Goal: Communication & Community: Answer question/provide support

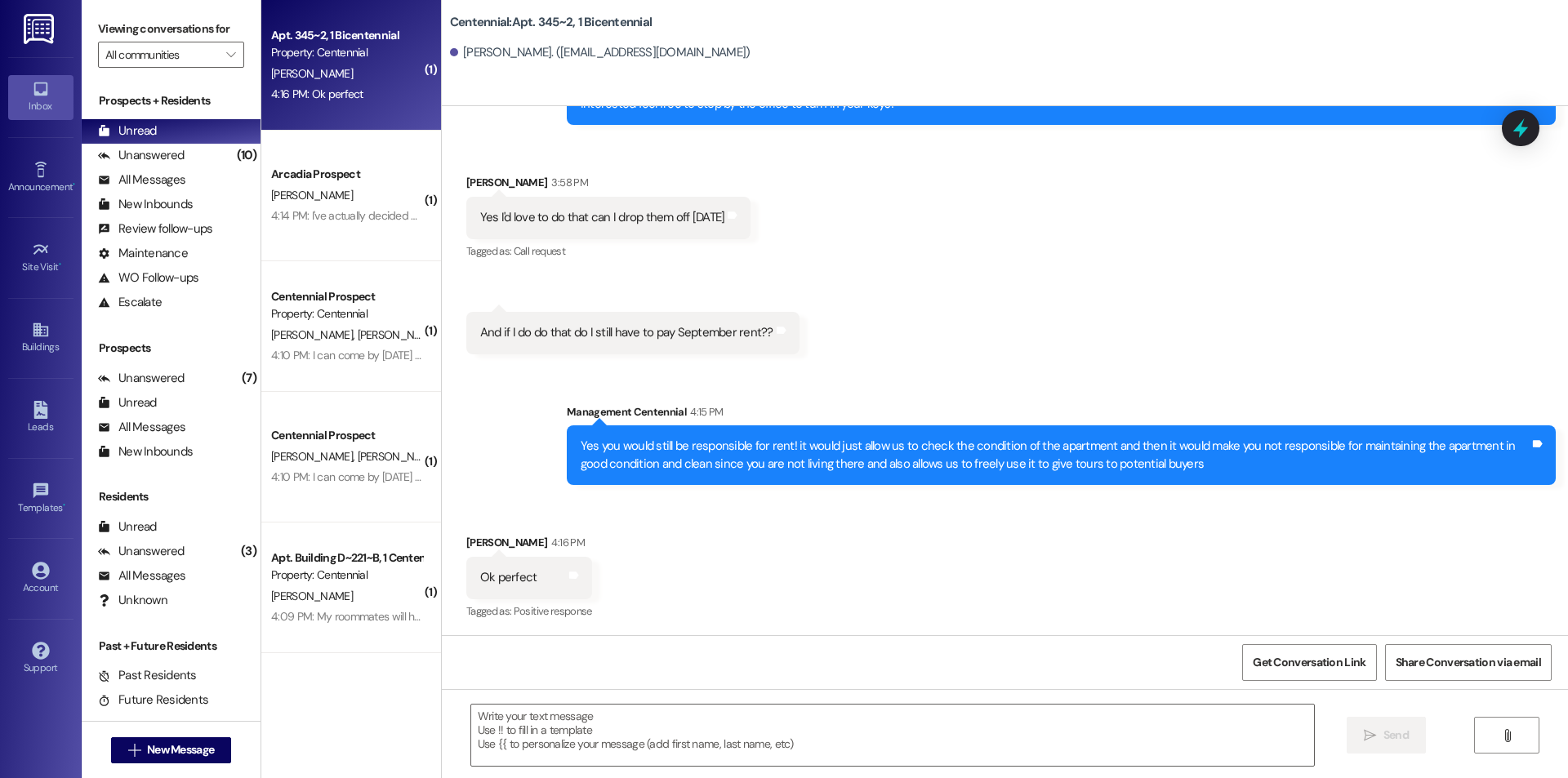
scroll to position [4341, 0]
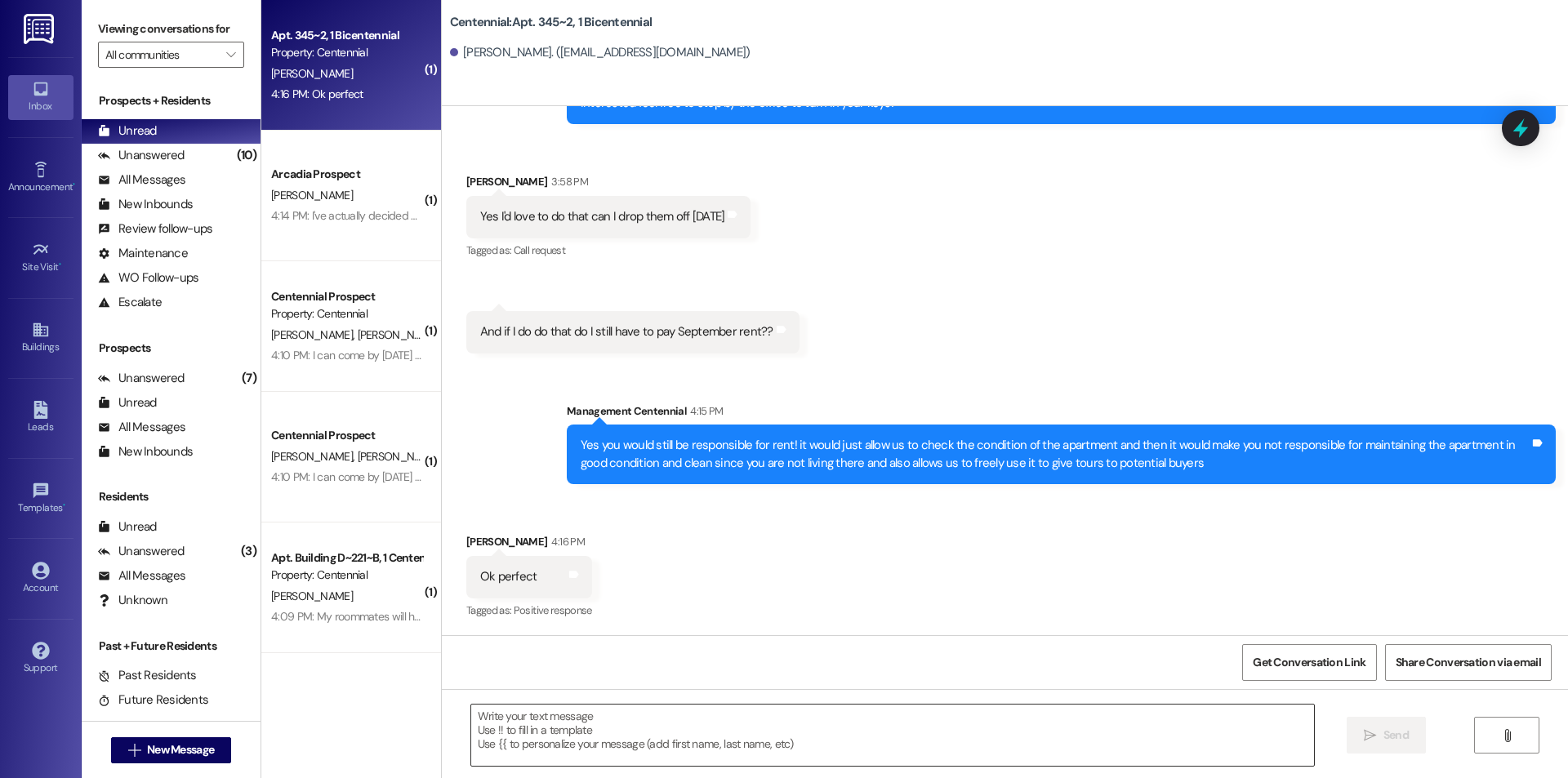
click at [606, 736] on textarea at bounding box center [892, 735] width 842 height 61
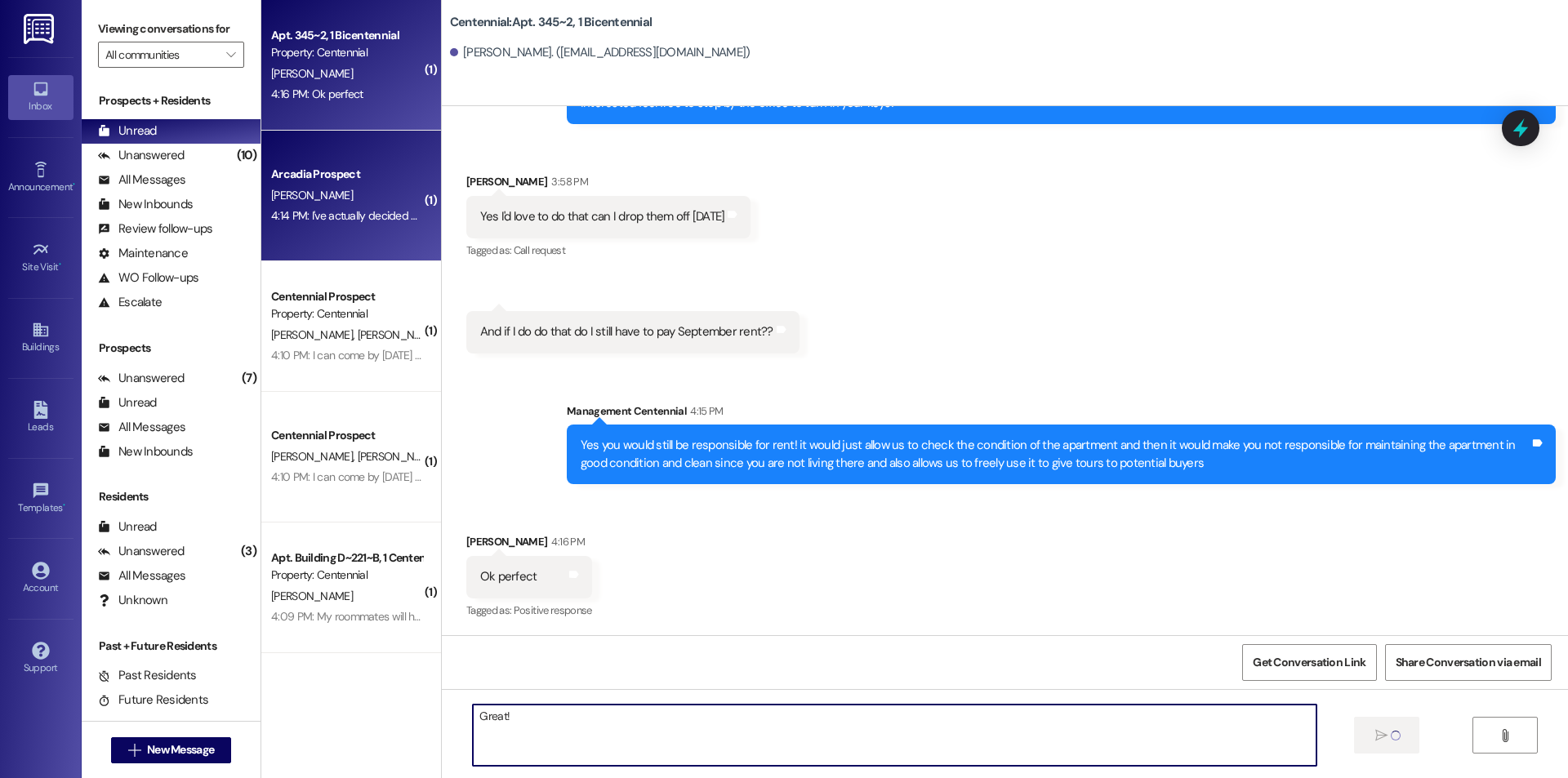
type textarea "Great!"
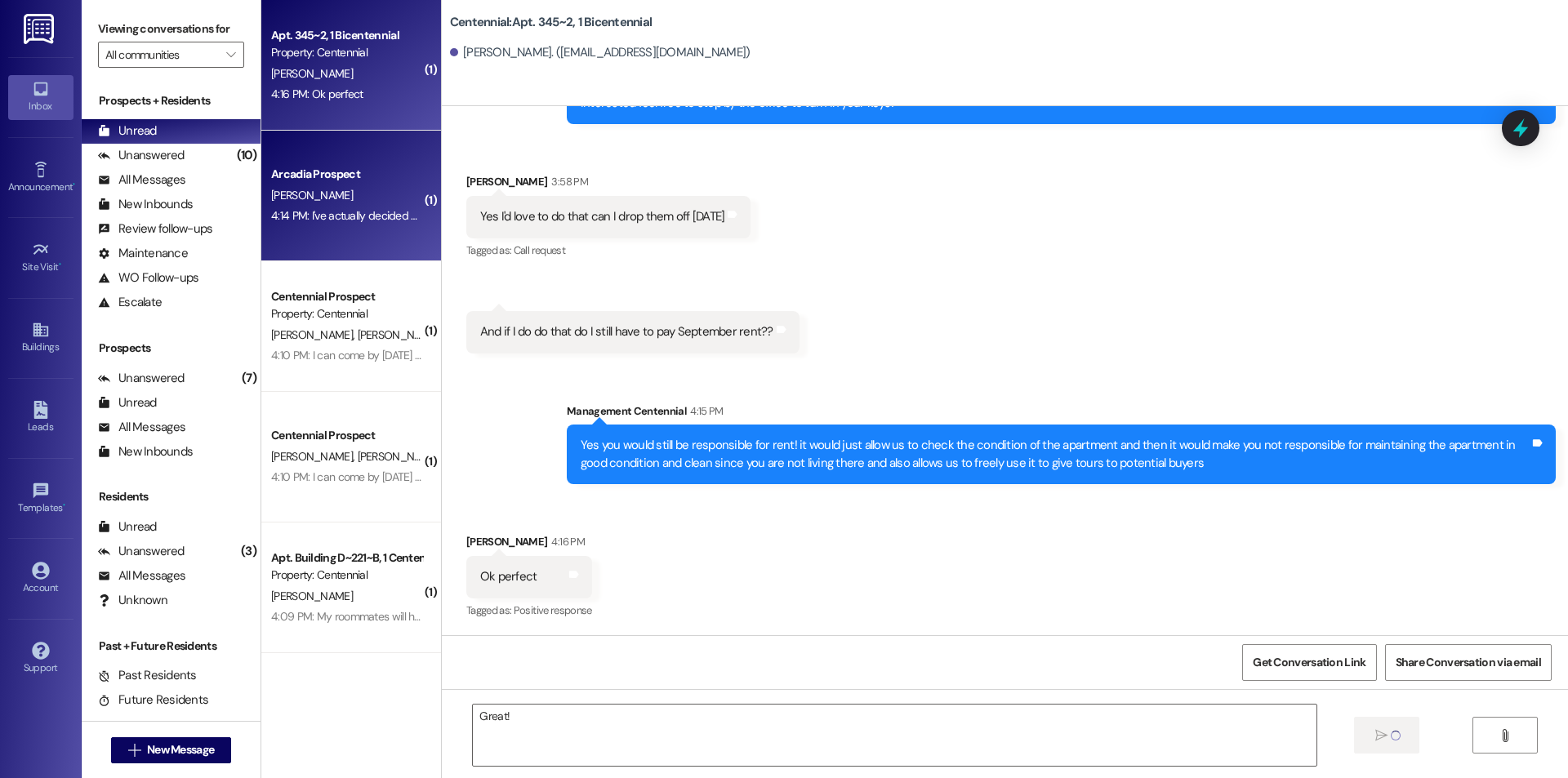
click at [324, 216] on div "4:14 PM: I've actually decided not to sell my contract, so you can take my name…" at bounding box center [483, 216] width 424 height 15
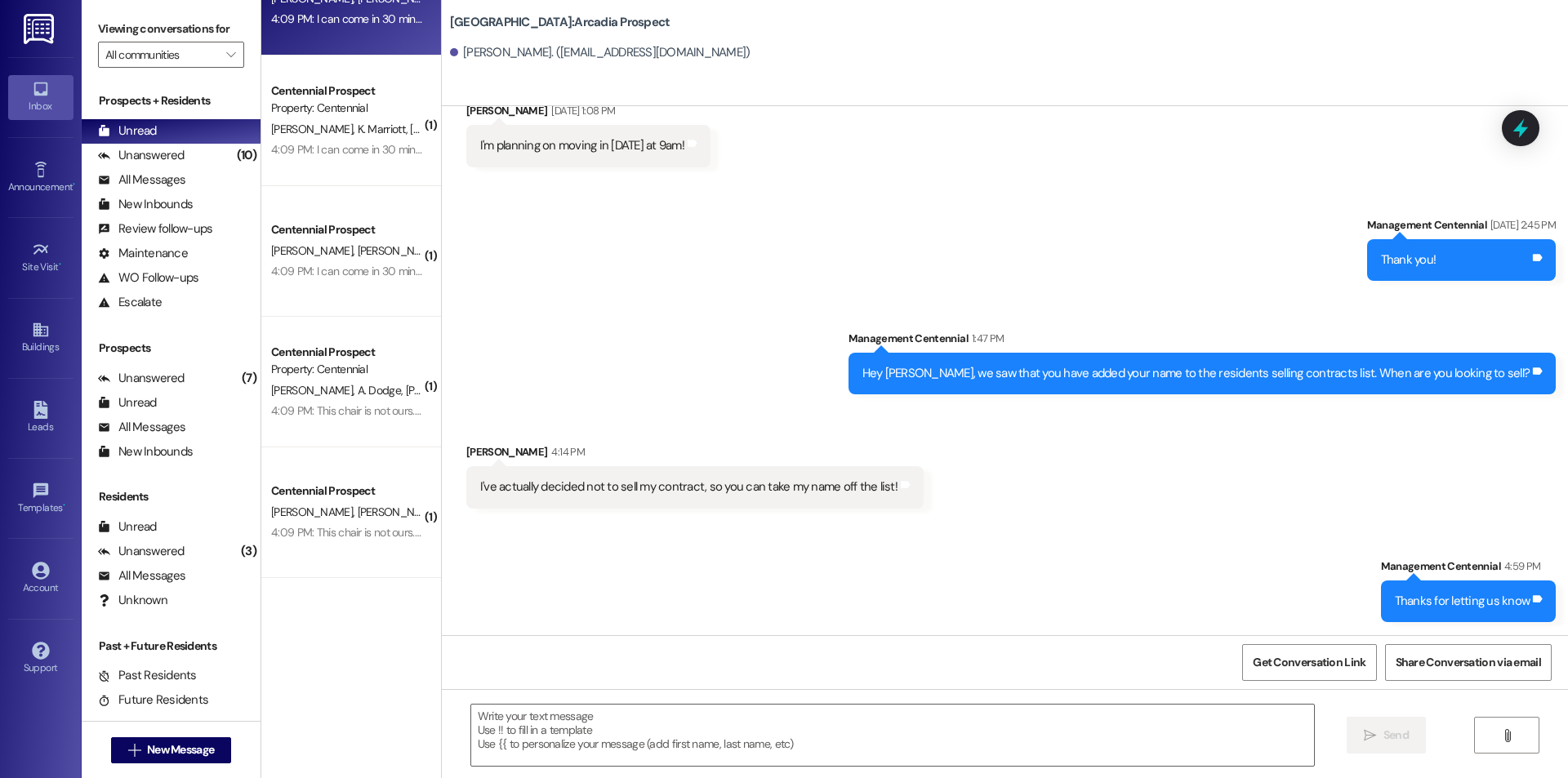
scroll to position [1167, 0]
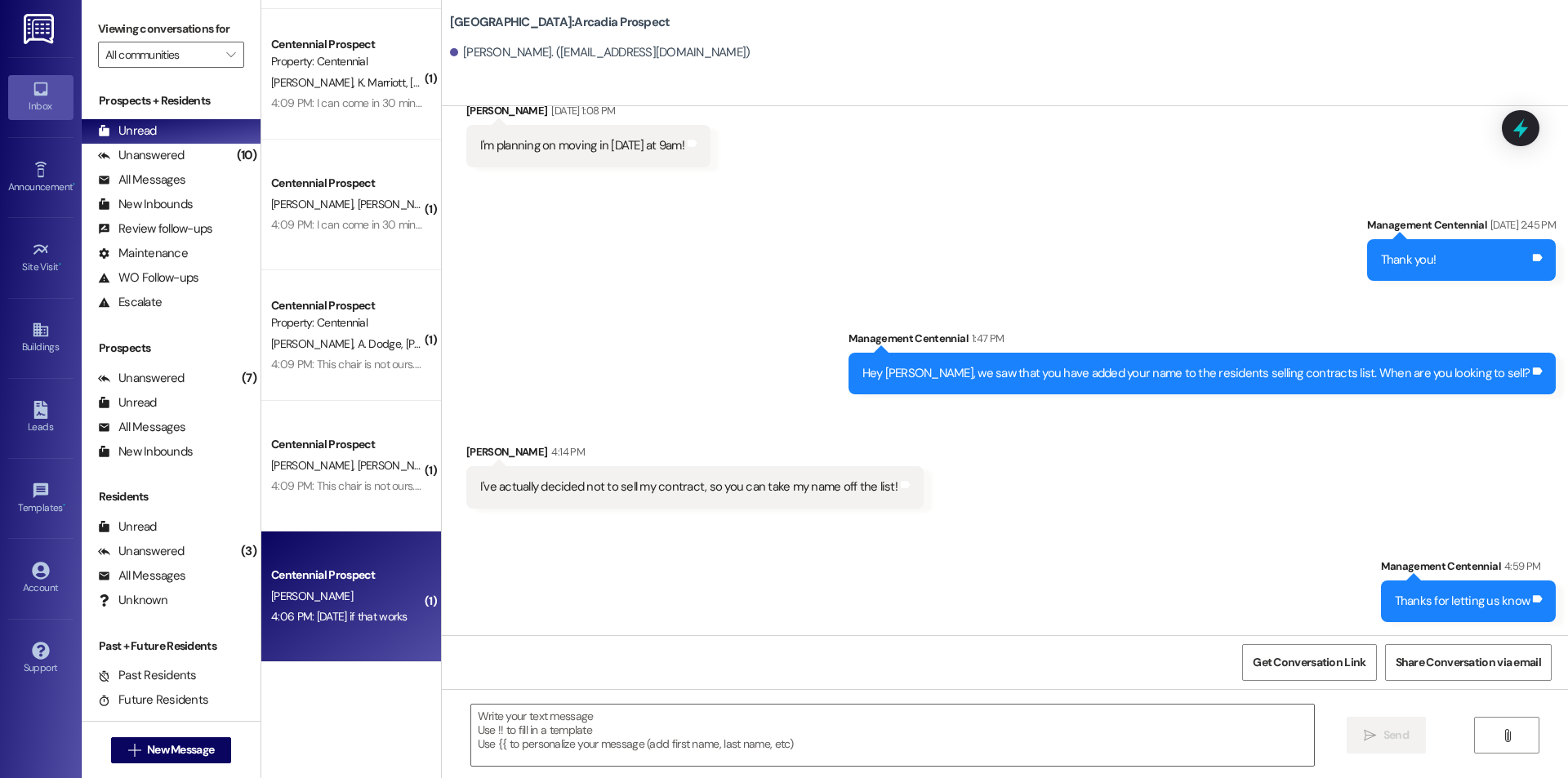
click at [335, 584] on div "Centennial Prospect" at bounding box center [347, 575] width 151 height 17
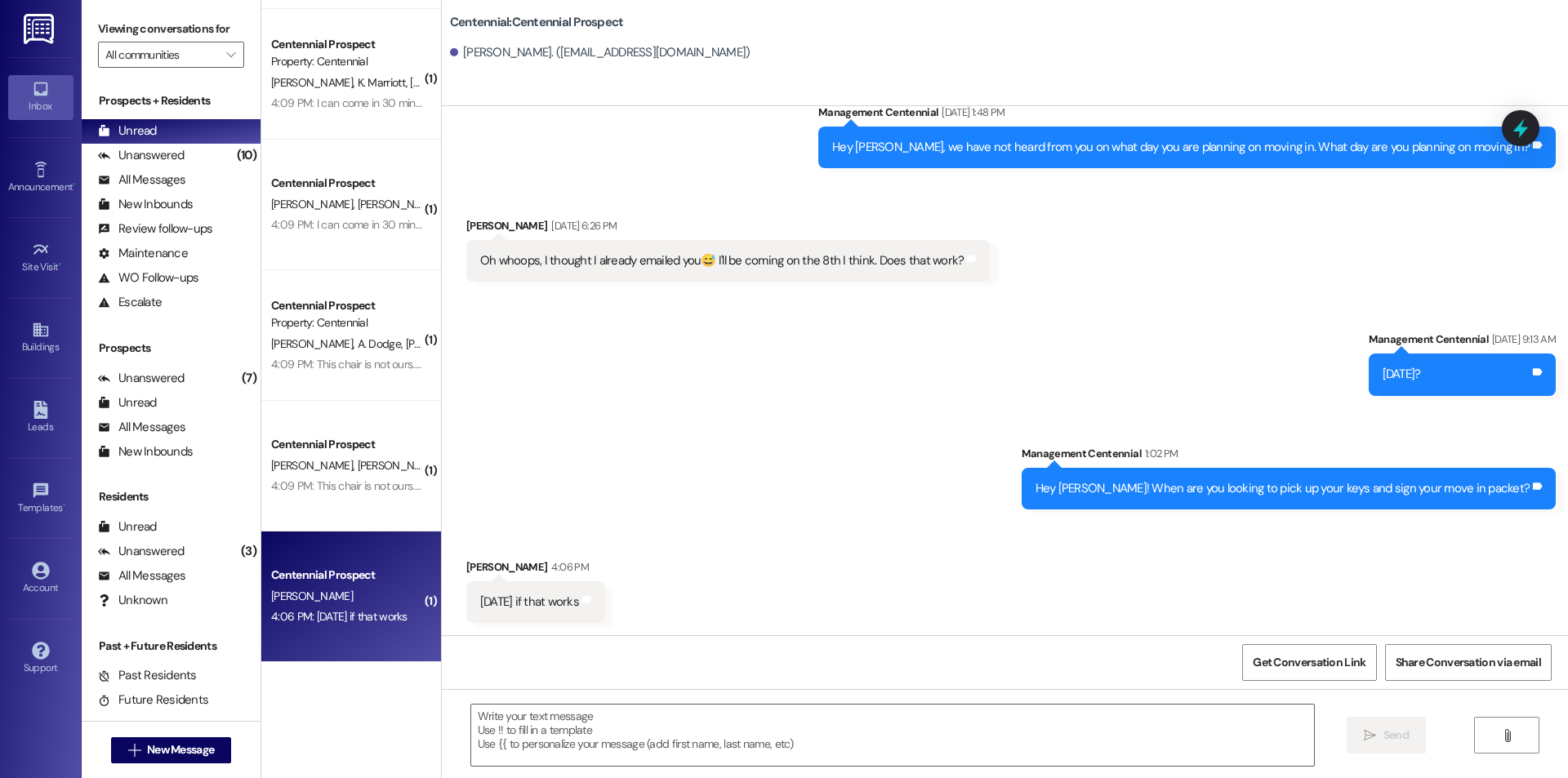
scroll to position [1079, 0]
click at [672, 742] on textarea at bounding box center [892, 735] width 842 height 61
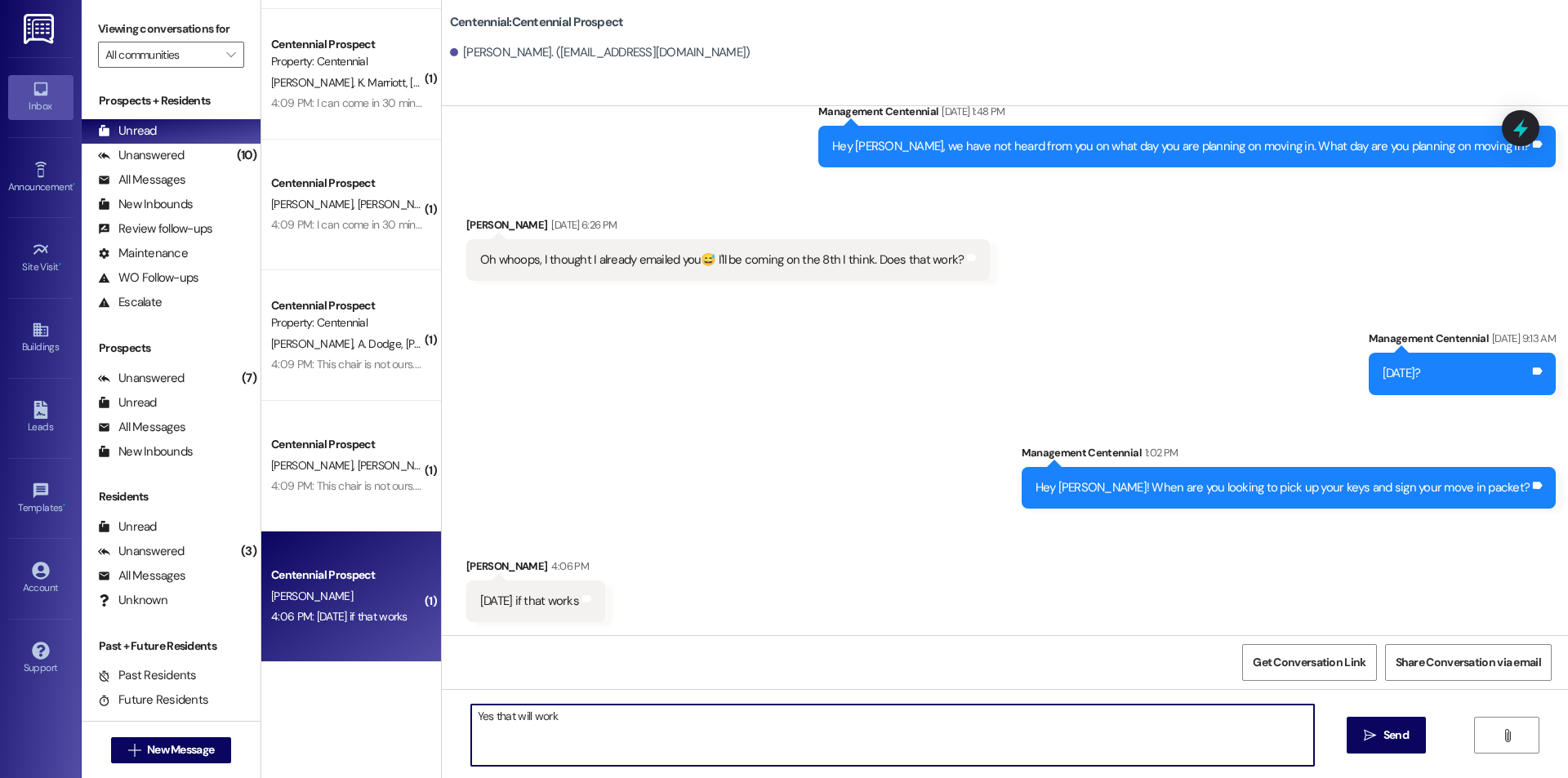
type textarea "Yes that will work!"
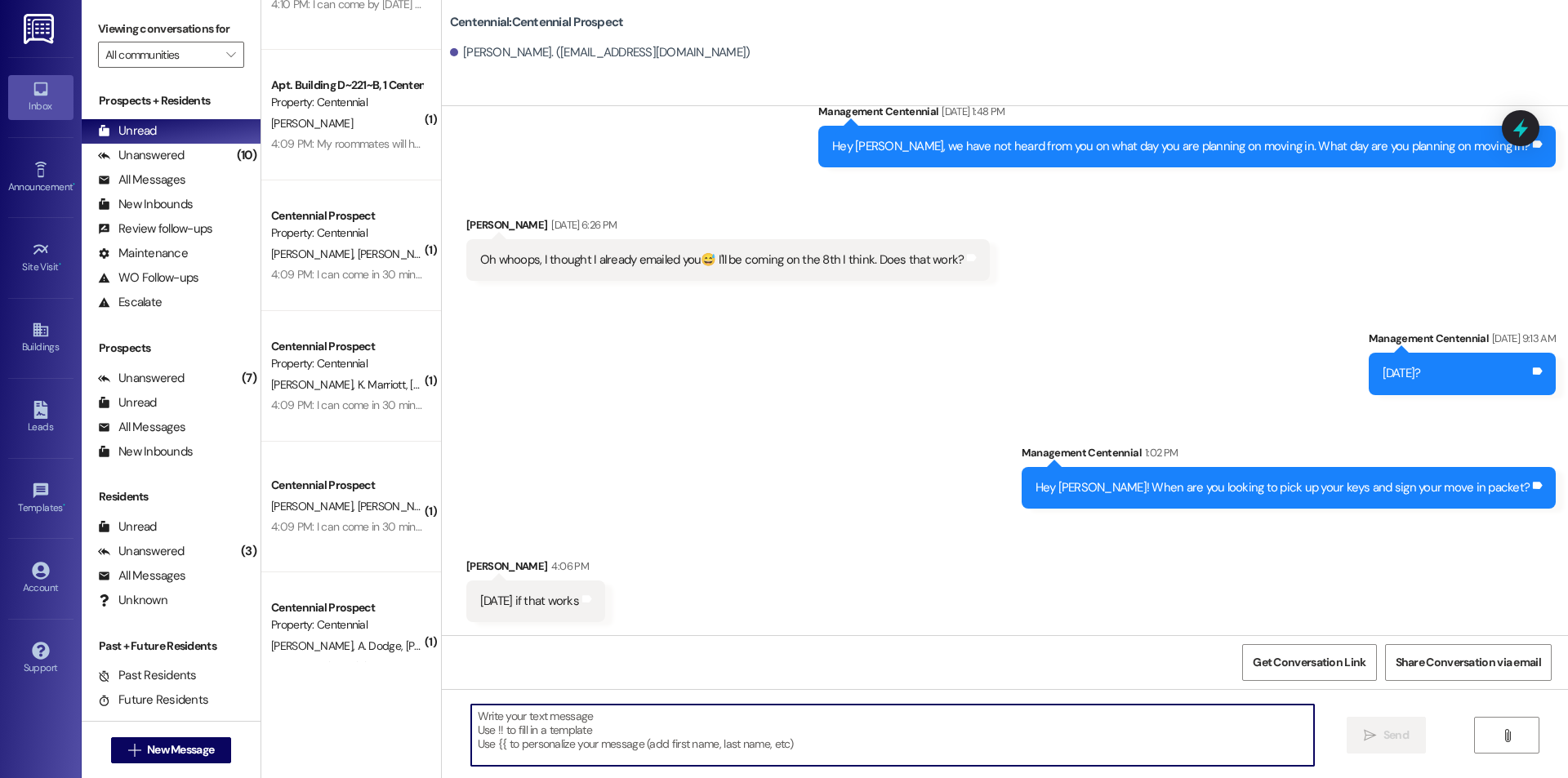
scroll to position [841, 0]
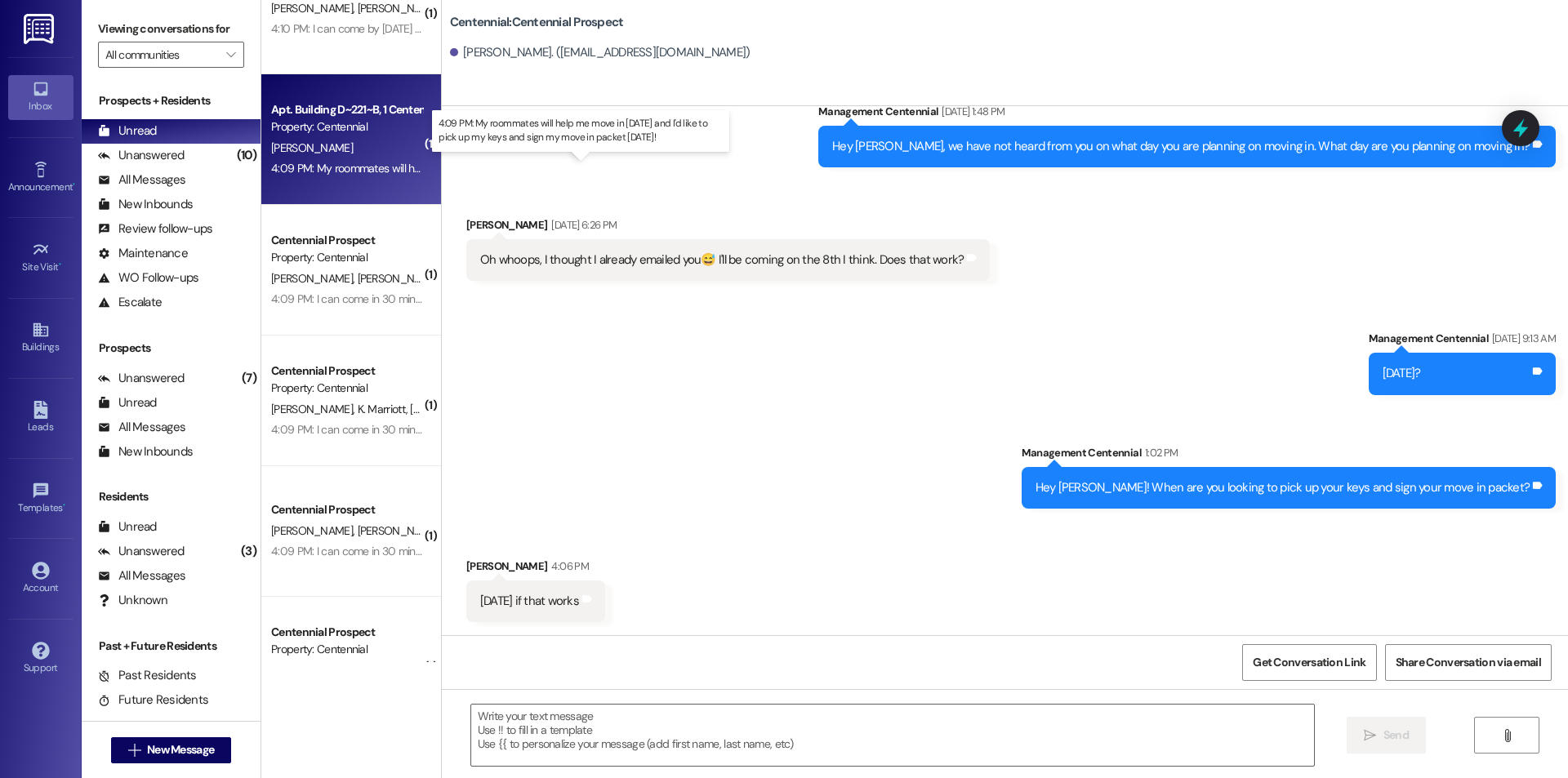
click at [377, 169] on div "4:09 PM: My roommates will help me move in [DATE] and I'd like to pick up my ke…" at bounding box center [552, 168] width 561 height 15
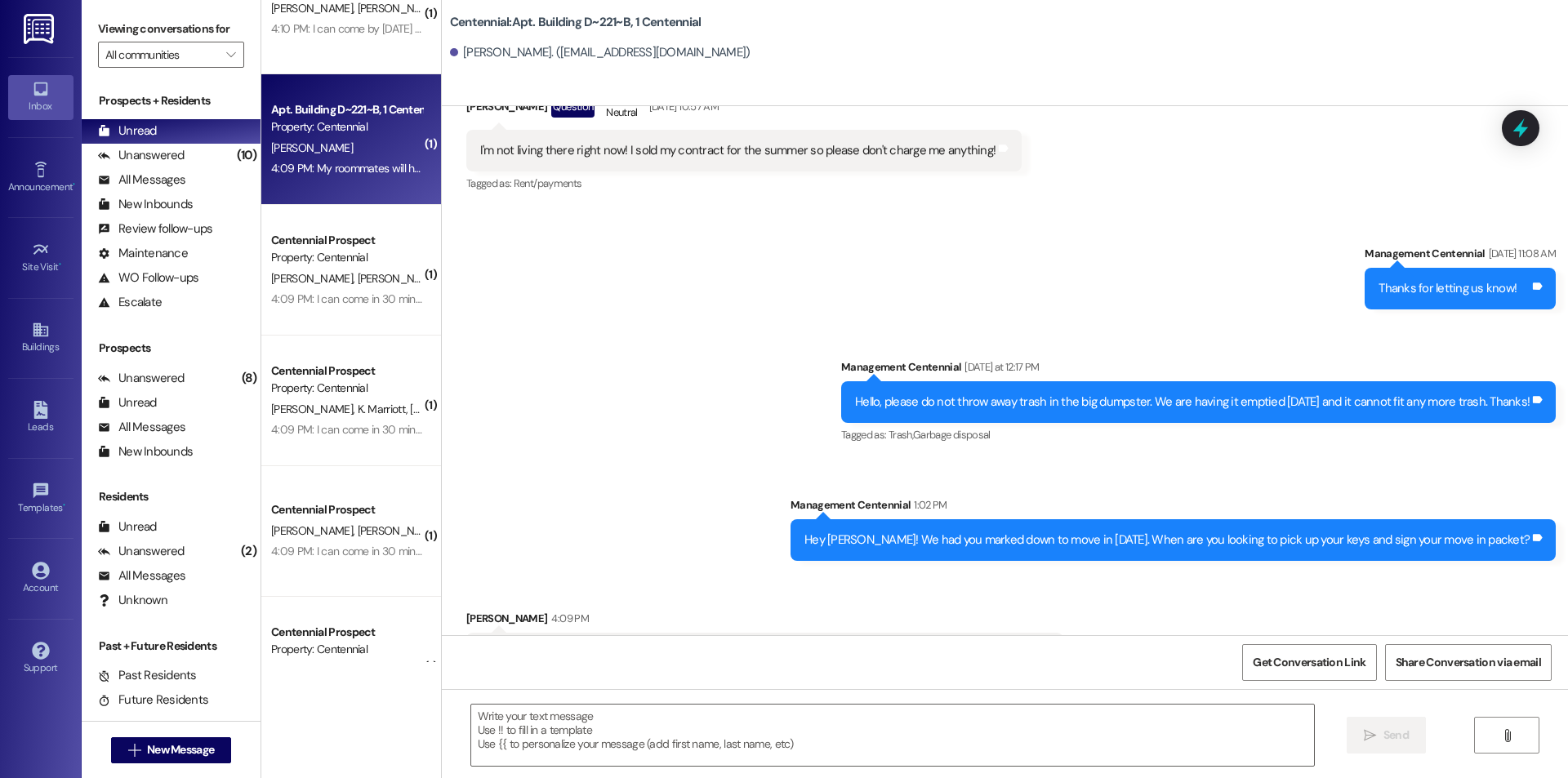
scroll to position [1167, 0]
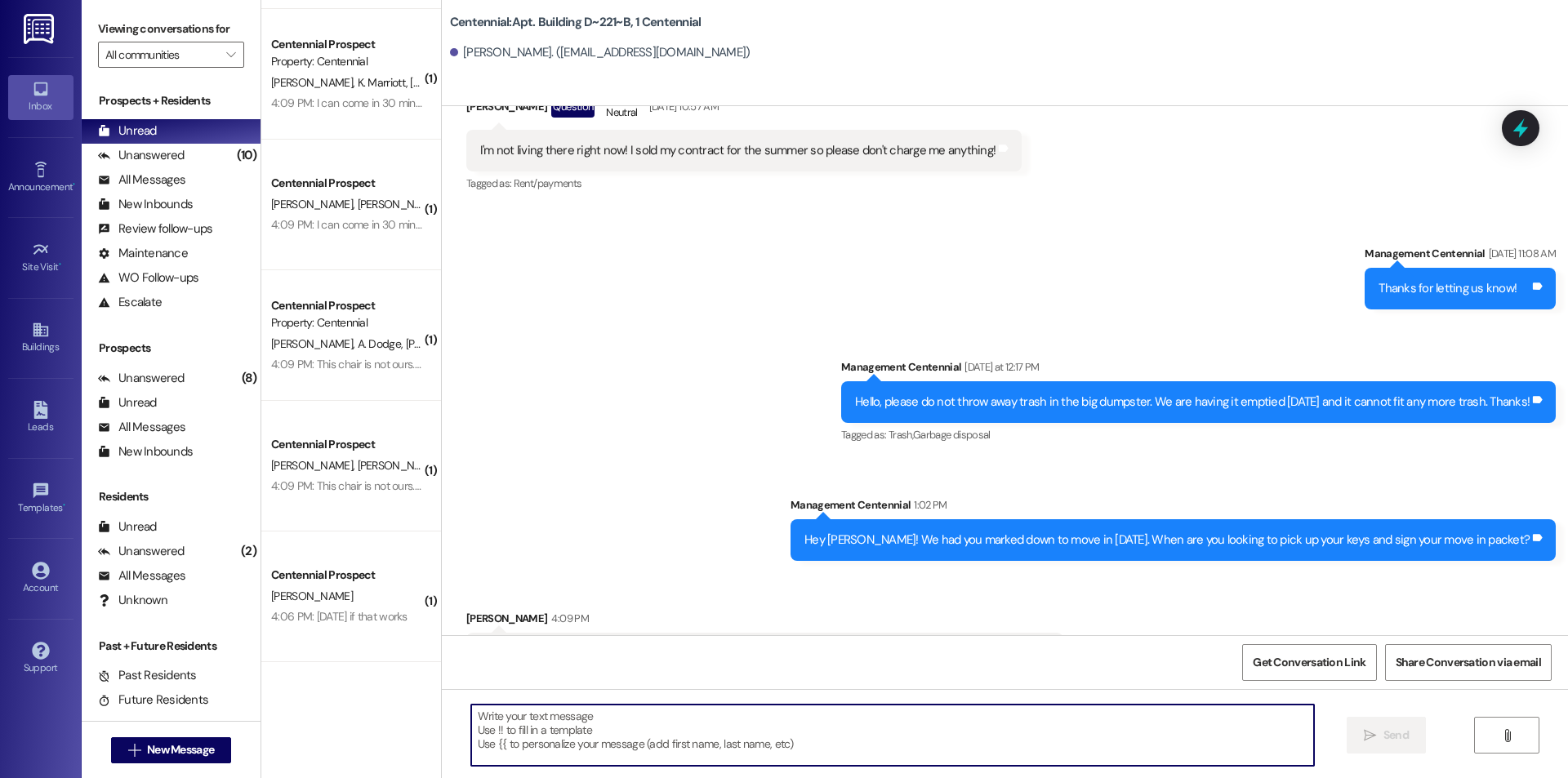
click at [669, 741] on textarea at bounding box center [892, 735] width 842 height 61
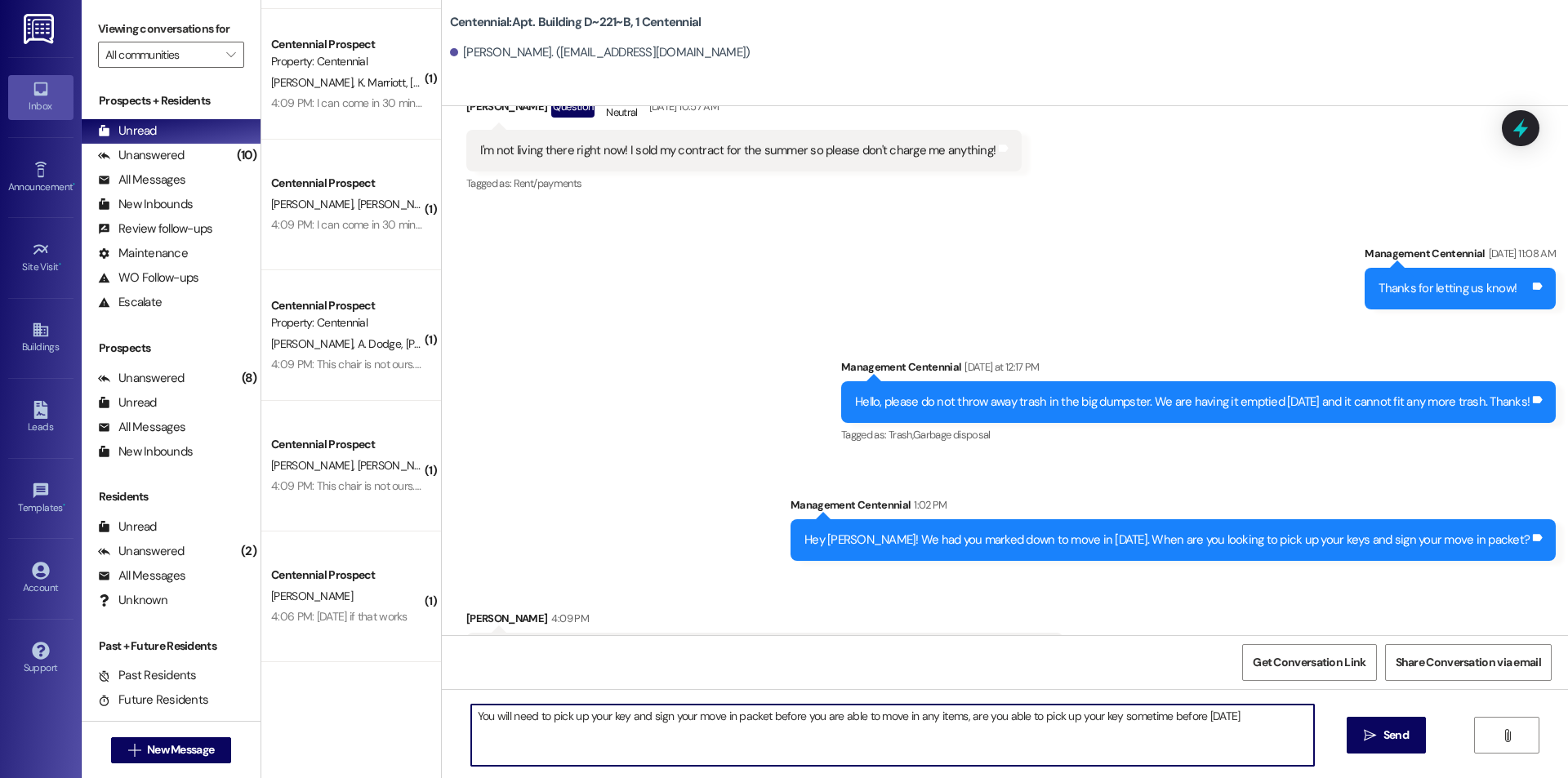
type textarea "You will need to pick up your key and sign your move in packet before you are a…"
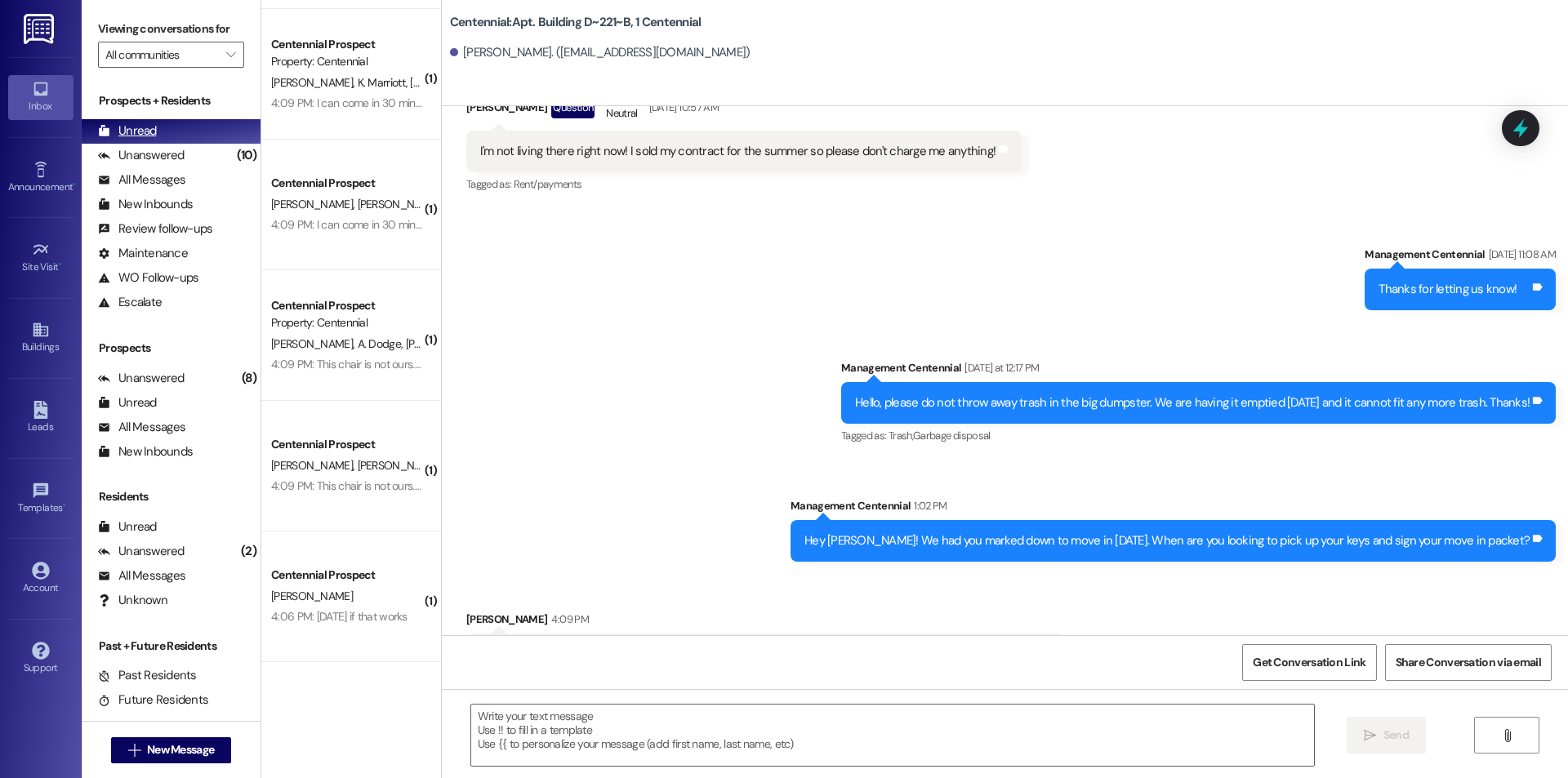
drag, startPoint x: 151, startPoint y: 158, endPoint x: 153, endPoint y: 141, distance: 17.1
click at [151, 151] on div "Unanswered" at bounding box center [141, 155] width 87 height 17
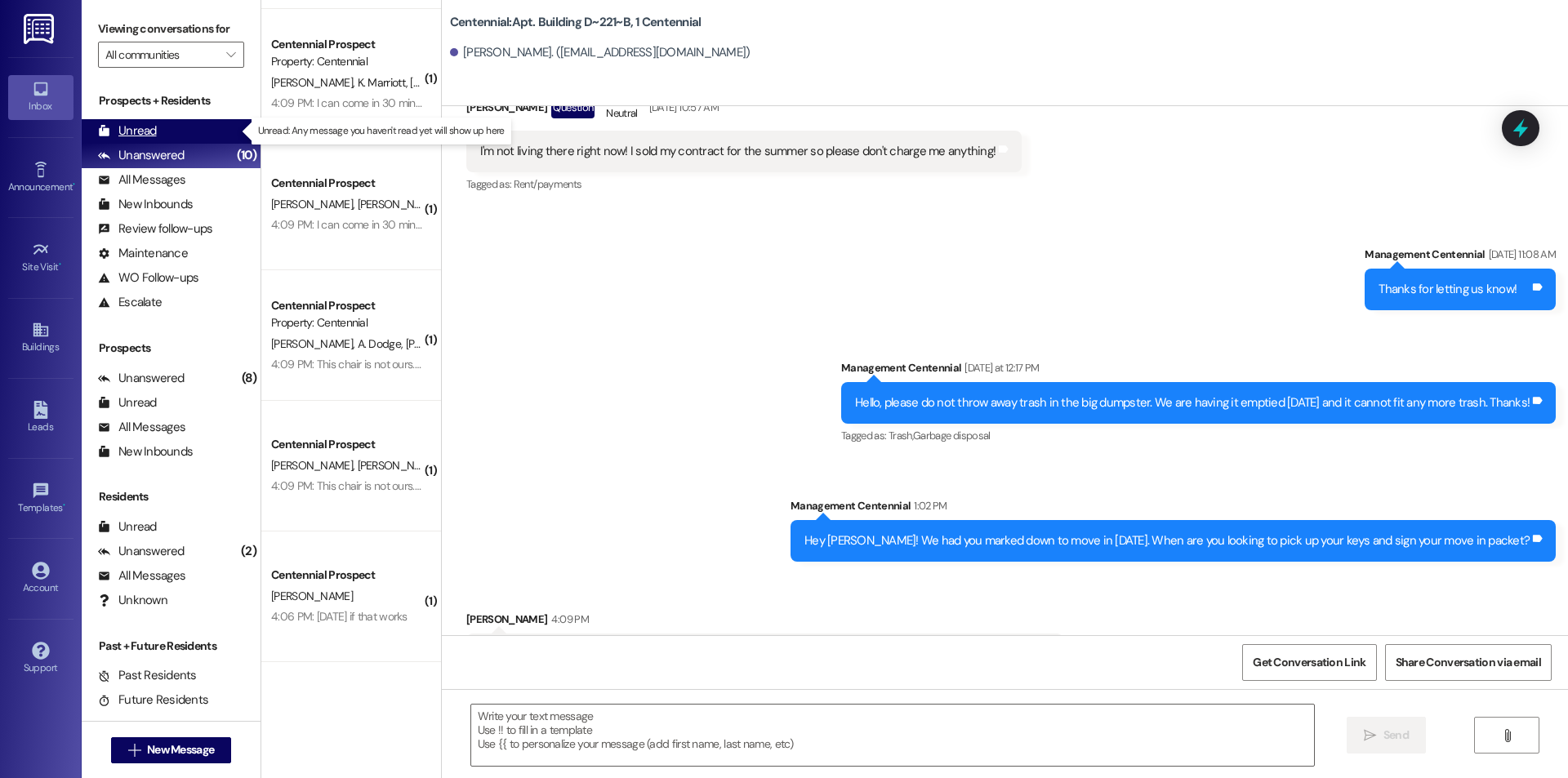
click at [153, 139] on div "Unread" at bounding box center [127, 131] width 59 height 17
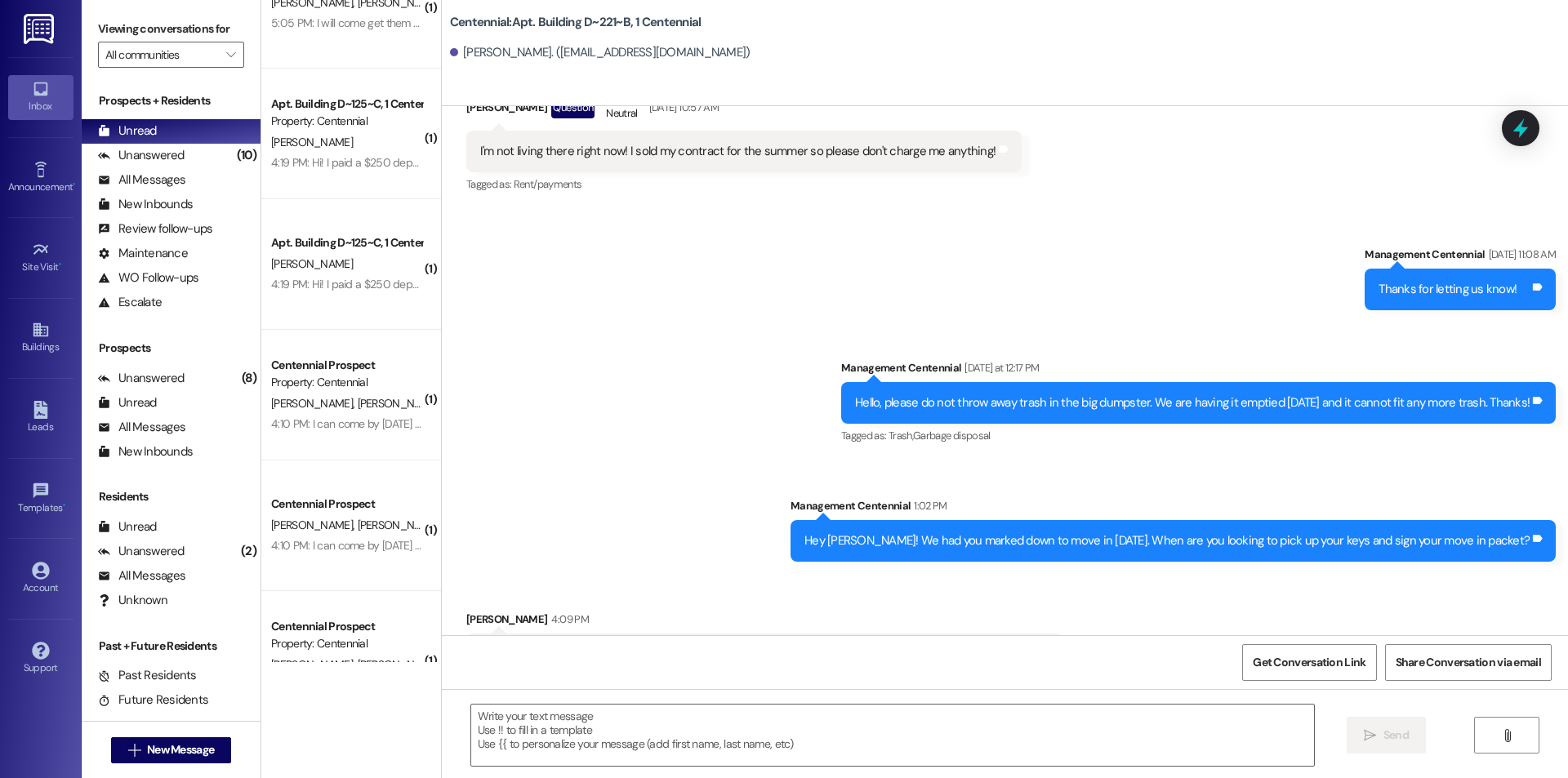
scroll to position [326, 0]
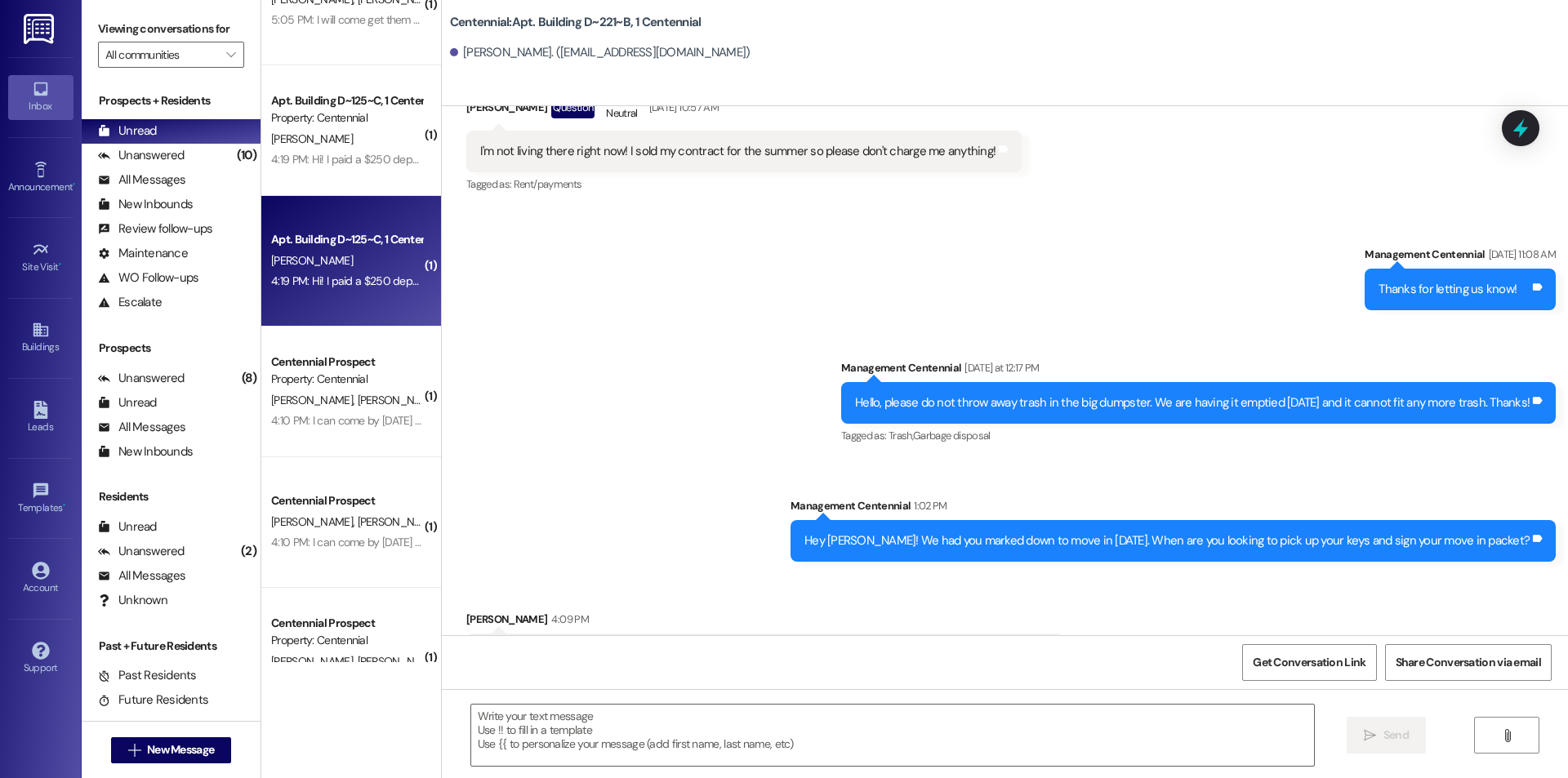
click at [299, 261] on span "[PERSON_NAME]" at bounding box center [311, 261] width 81 height 15
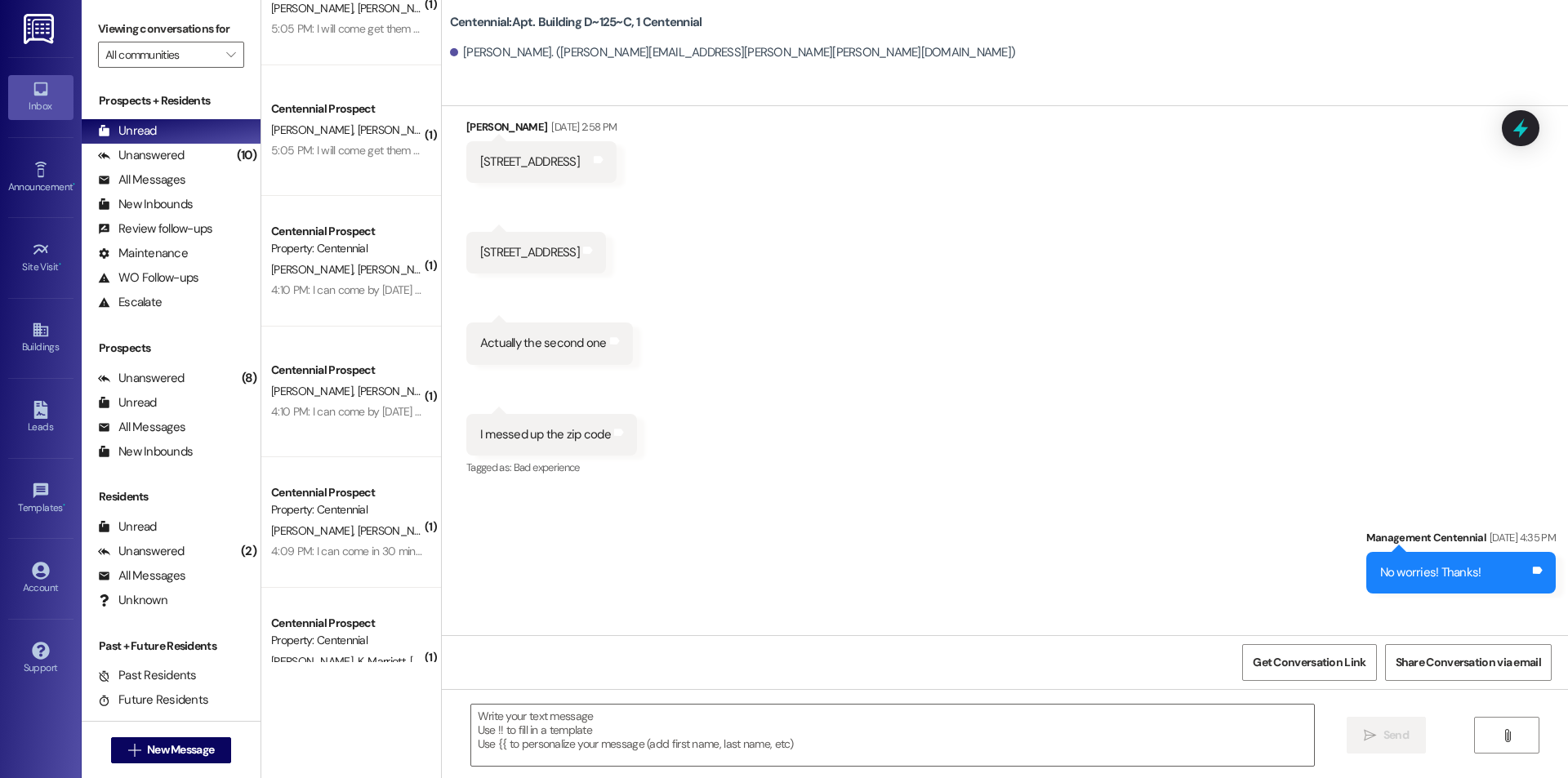
scroll to position [11371, 0]
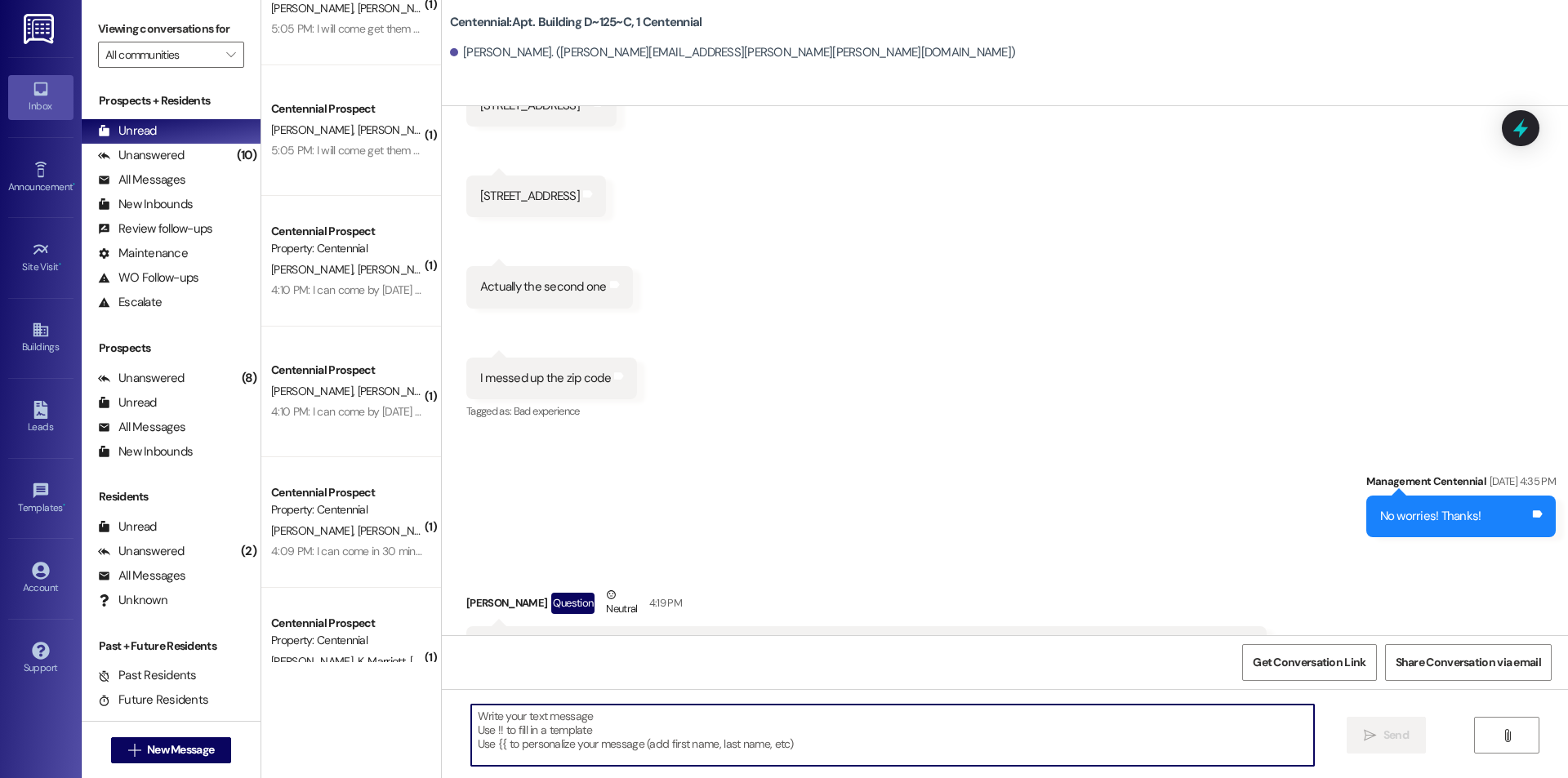
click at [663, 726] on textarea at bounding box center [892, 735] width 842 height 61
type textarea "I"
type textarea "y"
type textarea "B"
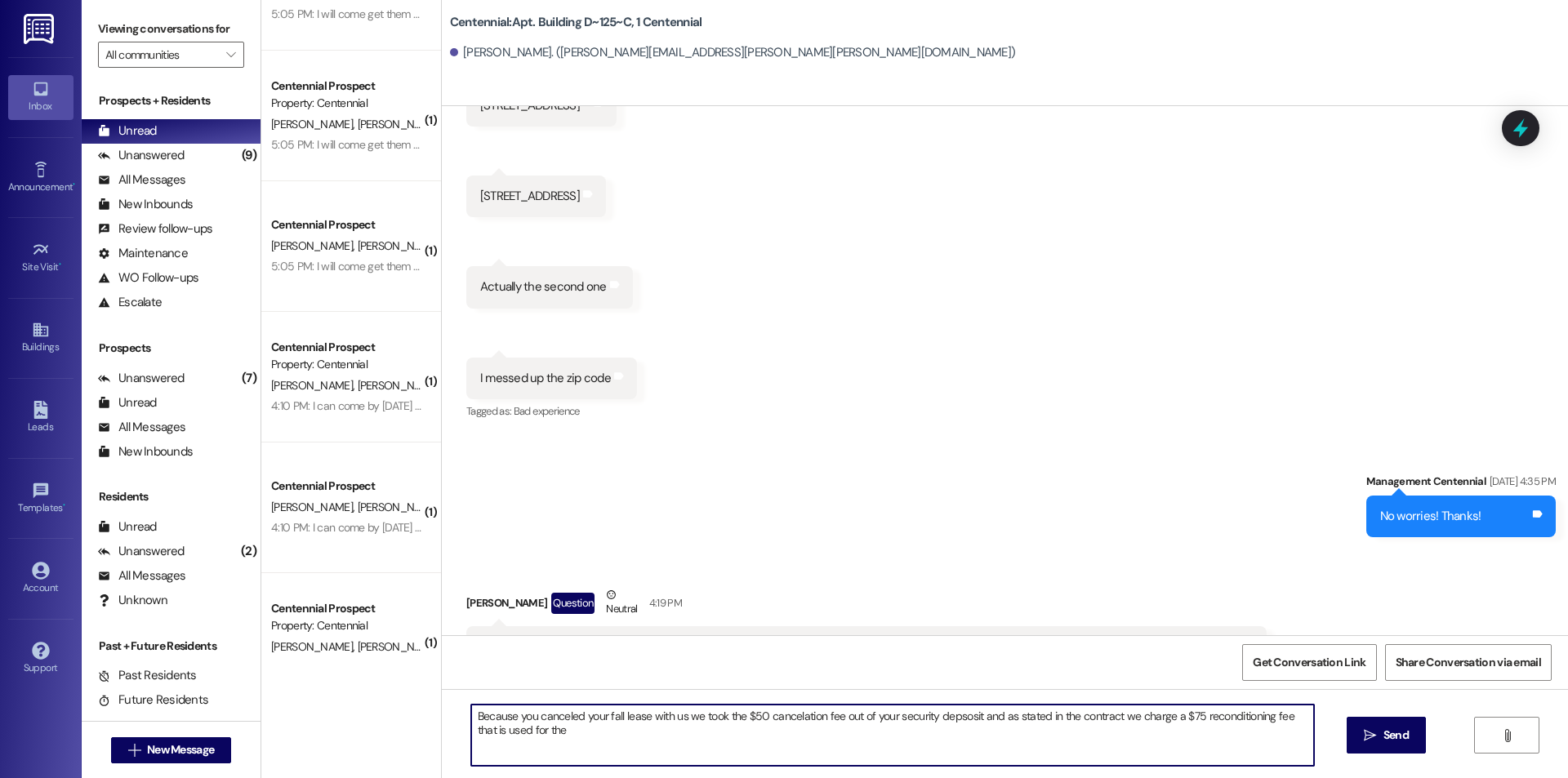
scroll to position [0, 0]
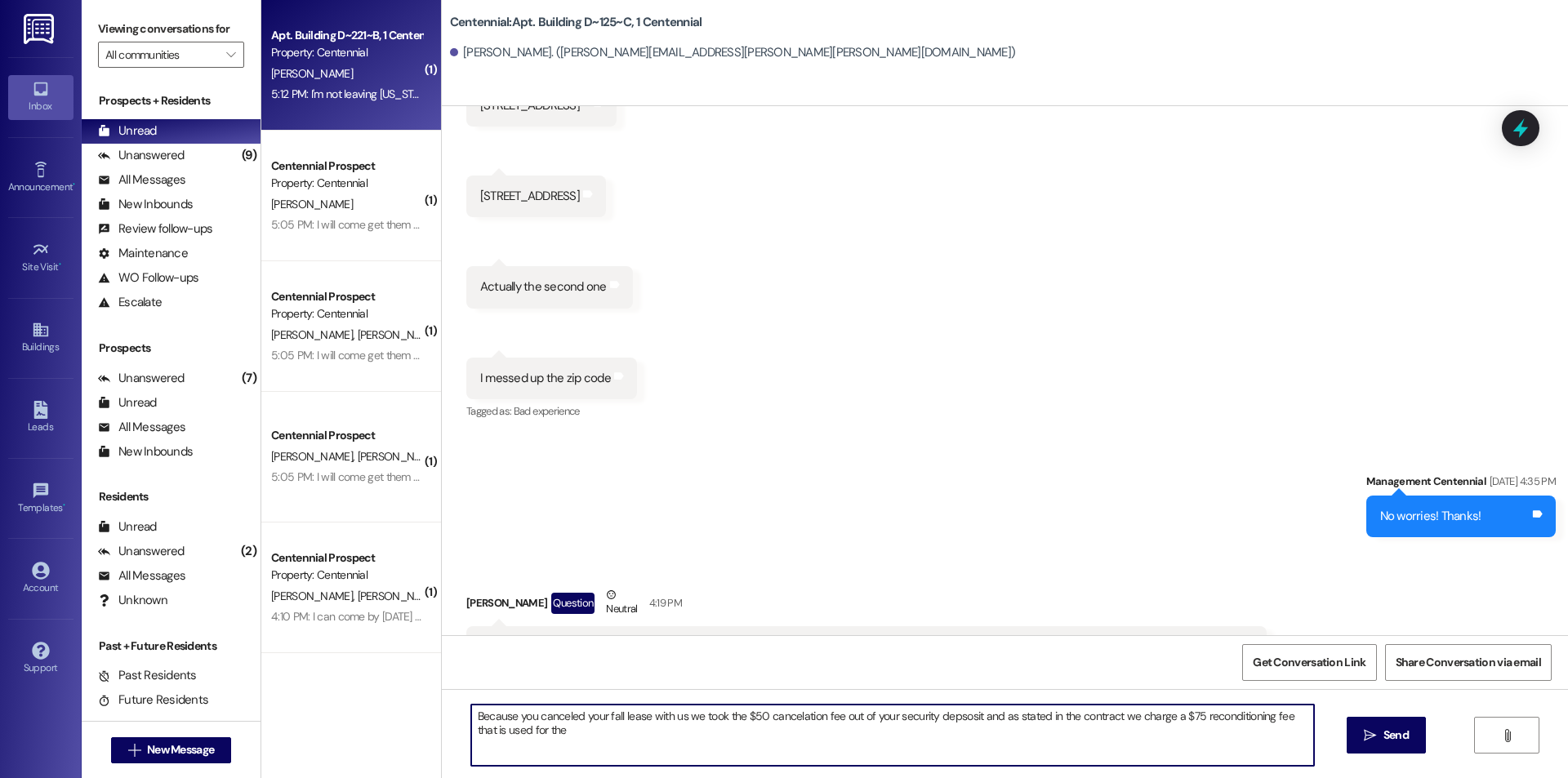
type textarea "Because you canceled your fall lease with us we took the $50 cancelation fee ou…"
click at [370, 97] on div "5:12 PM: I'm not leaving [US_STATE] until [DATE] morning. Can I send a roommate…" at bounding box center [564, 94] width 585 height 15
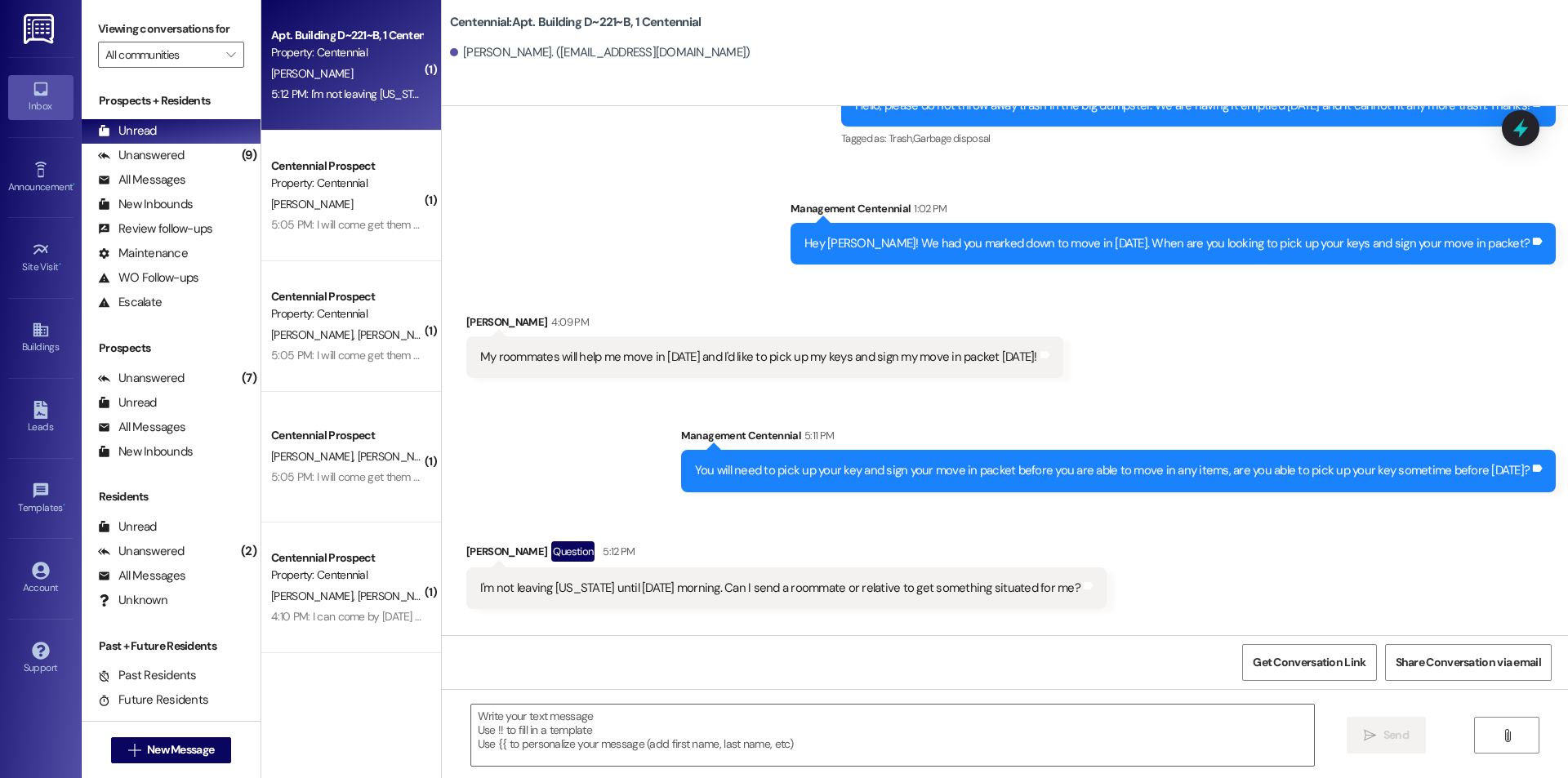
scroll to position [19188, 0]
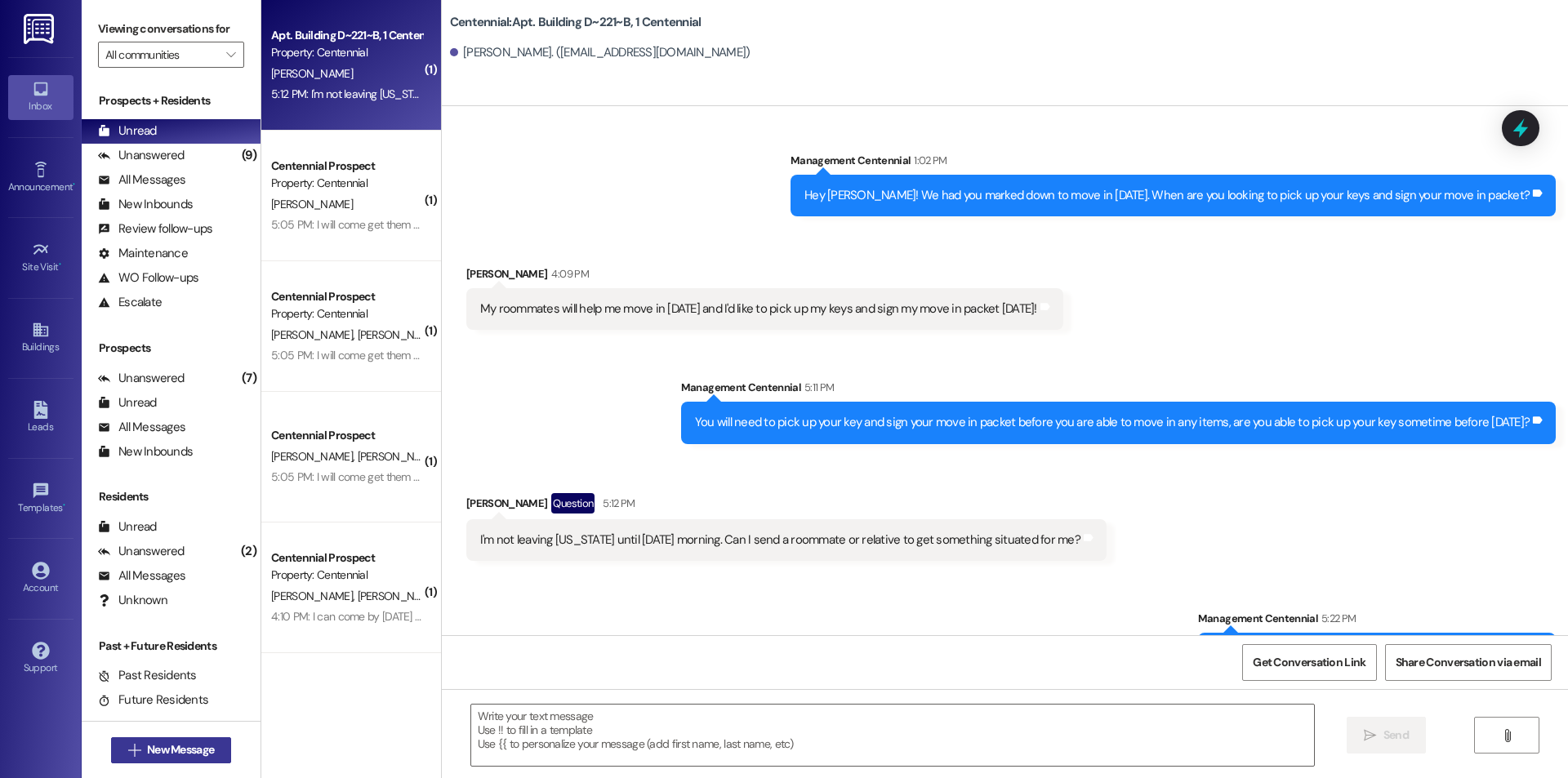
click at [191, 751] on span "New Message" at bounding box center [180, 750] width 67 height 17
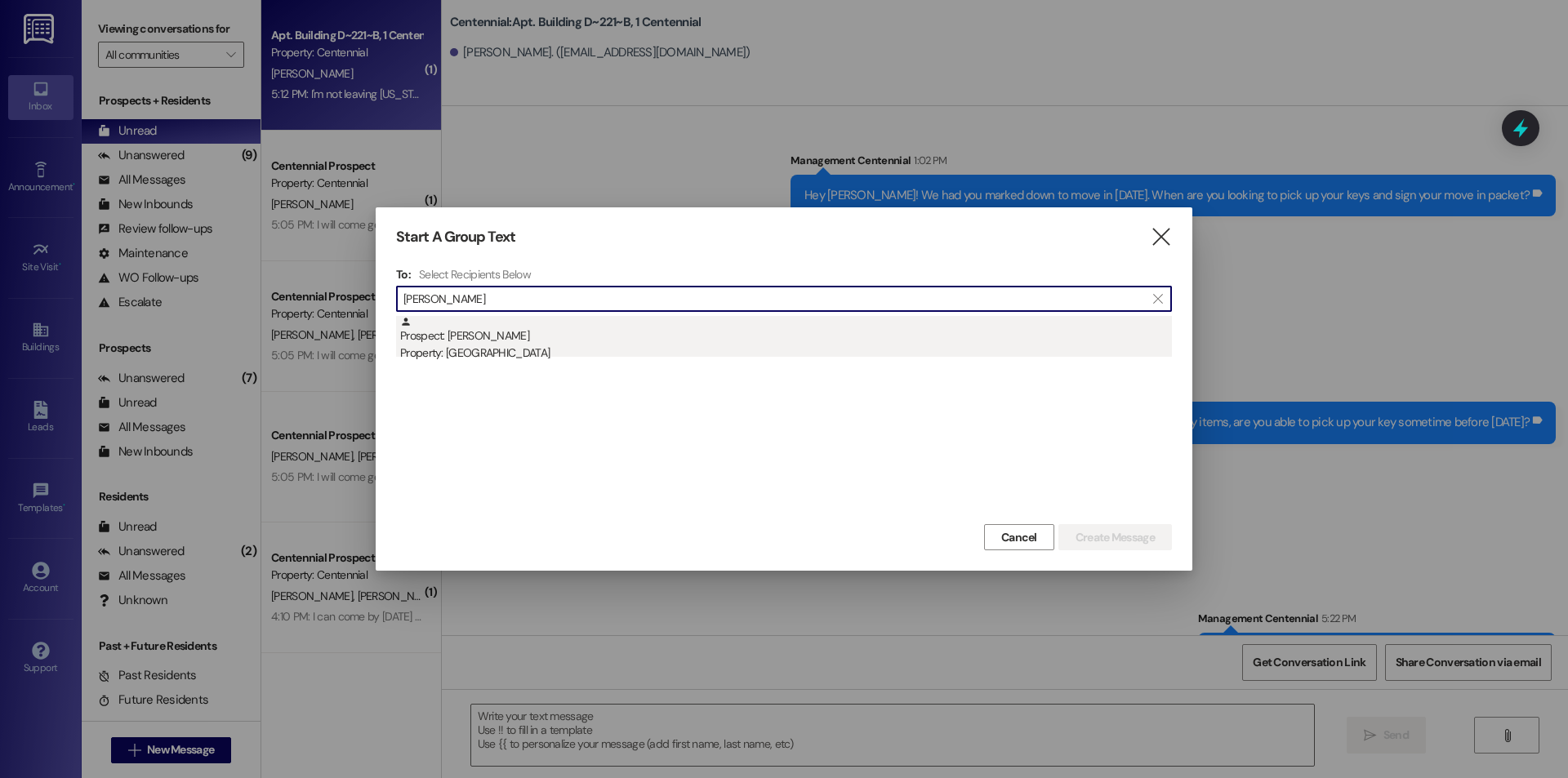
type input "[PERSON_NAME]"
click at [504, 333] on div "Prospect: [PERSON_NAME] Property: [GEOGRAPHIC_DATA]" at bounding box center [785, 339] width 771 height 47
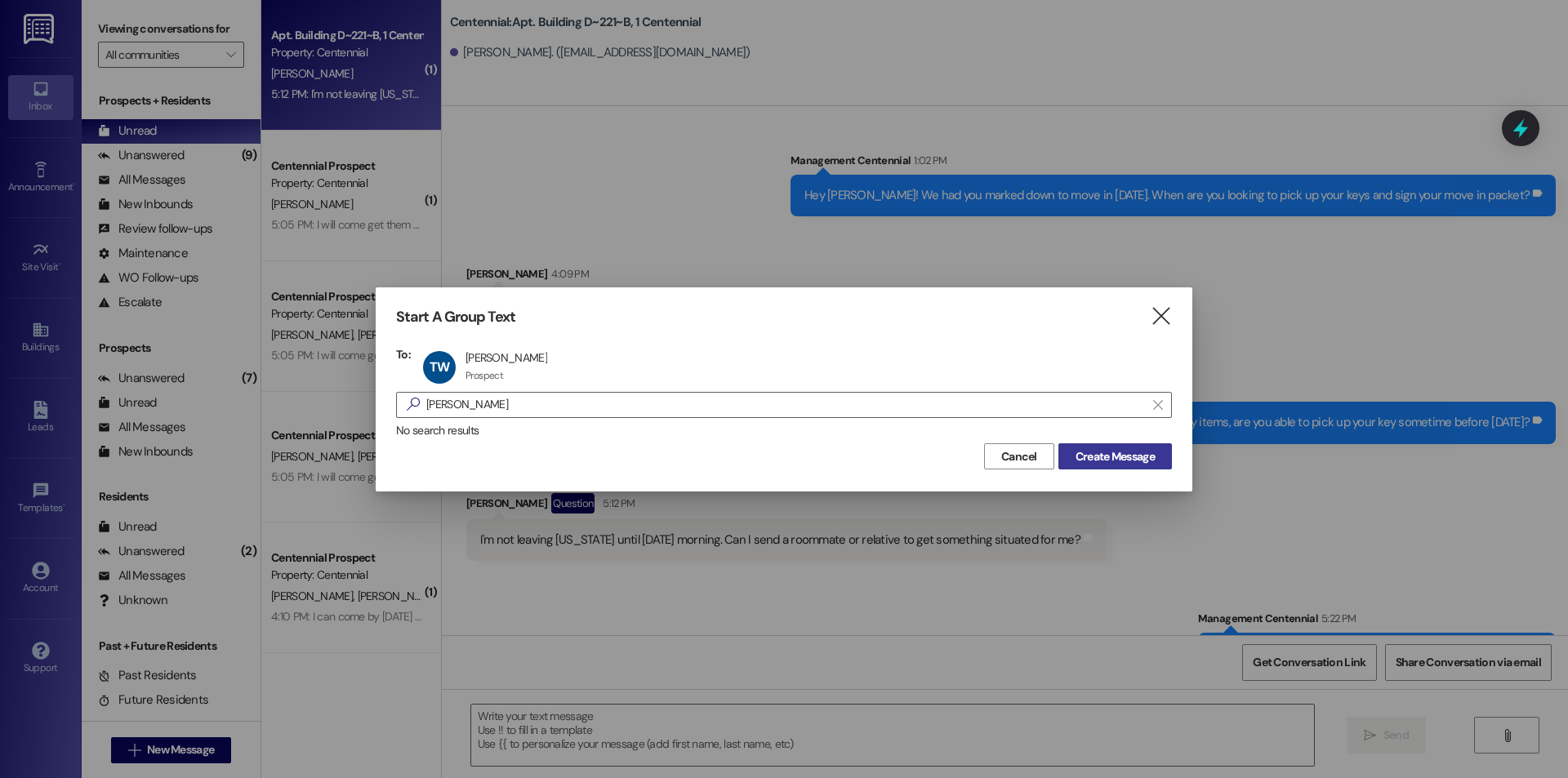
click at [1109, 455] on span "Create Message" at bounding box center [1115, 456] width 79 height 17
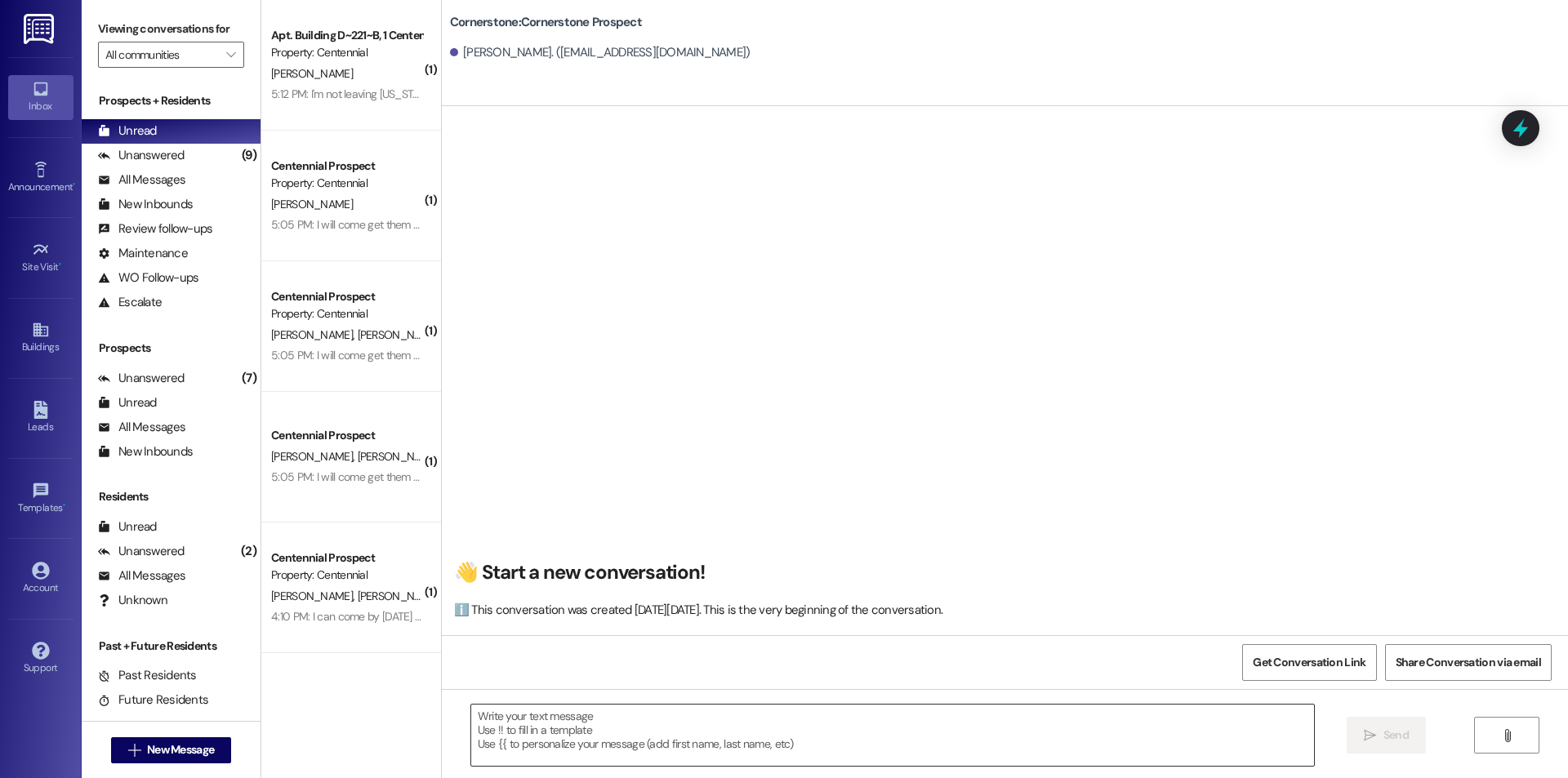
click at [598, 725] on textarea at bounding box center [892, 735] width 842 height 61
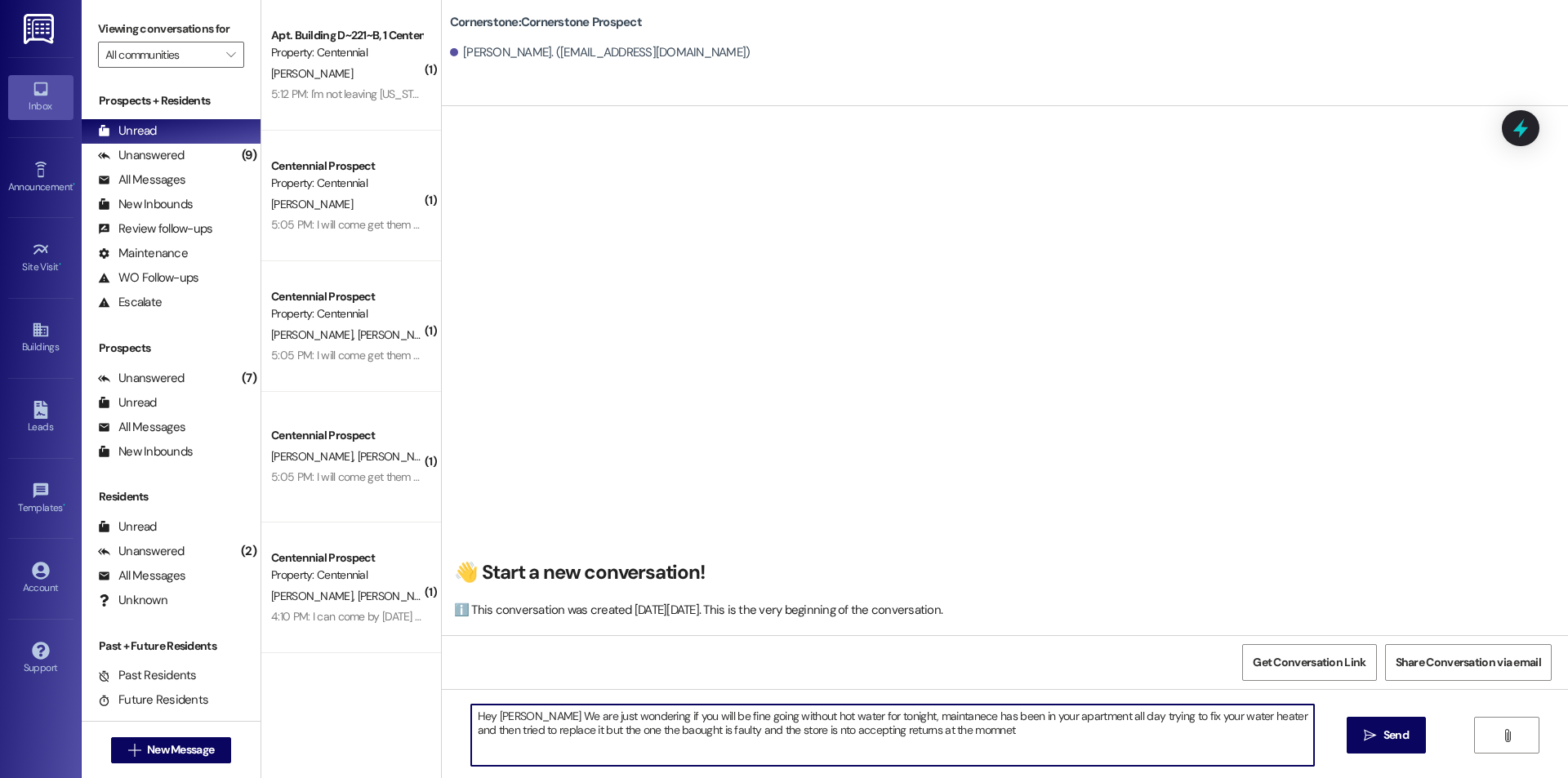
drag, startPoint x: 913, startPoint y: 712, endPoint x: 893, endPoint y: 718, distance: 20.9
click at [893, 718] on textarea "Hey [PERSON_NAME] We are just wondering if you will be fine going without hot w…" at bounding box center [892, 735] width 842 height 61
click at [925, 715] on textarea "Hey [PERSON_NAME] We are just wondering if you will be fine going without hot w…" at bounding box center [892, 735] width 842 height 61
drag, startPoint x: 623, startPoint y: 732, endPoint x: 634, endPoint y: 732, distance: 11.0
click at [634, 732] on textarea "Hey [PERSON_NAME] We are just wondering if you will be fine going without hot w…" at bounding box center [892, 735] width 842 height 61
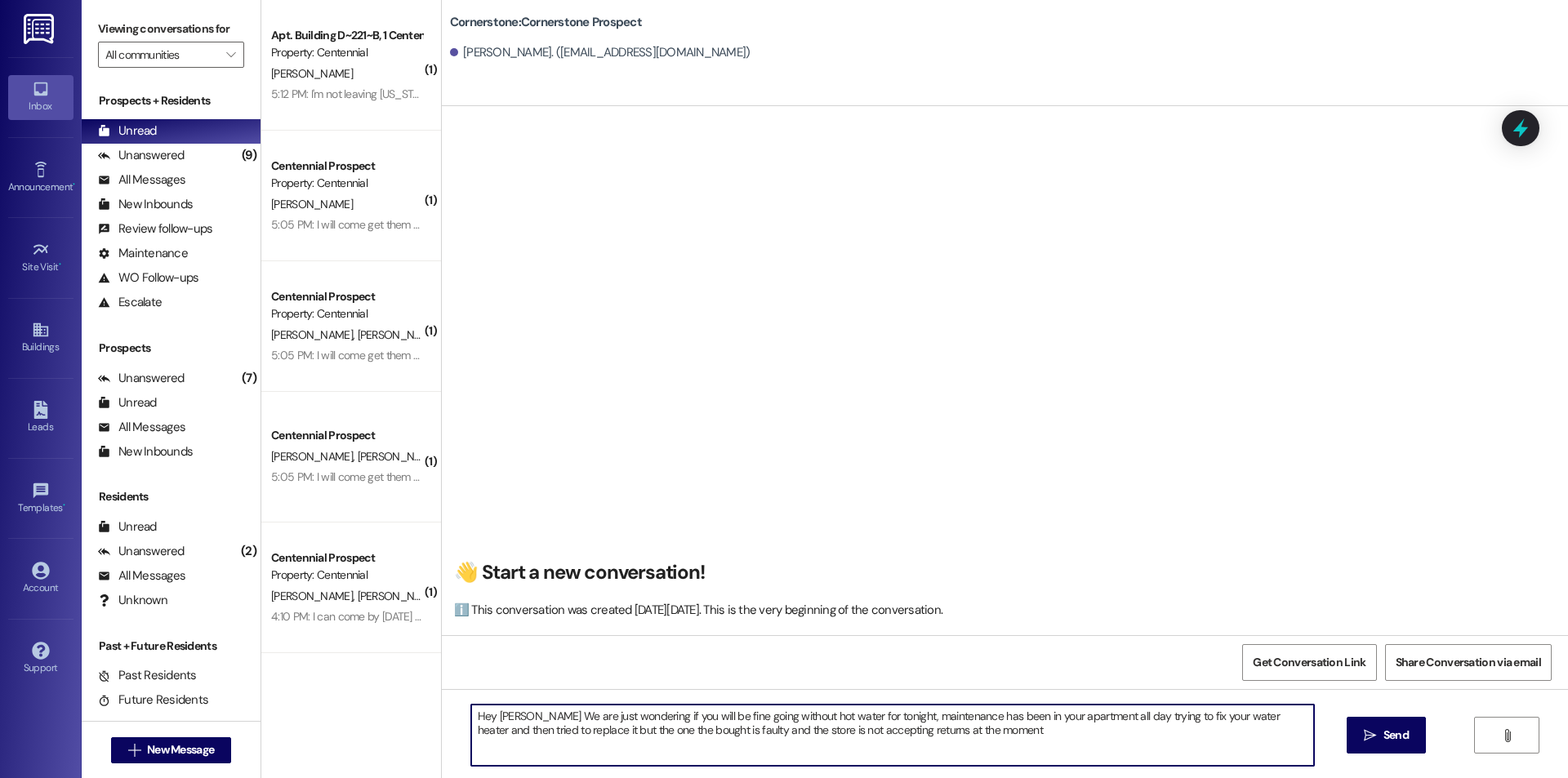
click at [623, 729] on textarea "Hey [PERSON_NAME] We are just wondering if you will be fine going without hot w…" at bounding box center [892, 735] width 842 height 61
click at [968, 731] on textarea "Hey [PERSON_NAME] We are just wondering if you will be fine going without hot w…" at bounding box center [892, 735] width 842 height 61
click at [869, 713] on textarea "Hey [PERSON_NAME] We are just wondering if you will be fine going without hot w…" at bounding box center [892, 735] width 842 height 61
click at [864, 718] on textarea "Hey [PERSON_NAME] We are just wondering if you will be fine going without hot w…" at bounding box center [892, 735] width 842 height 61
click at [885, 717] on textarea "Hey [PERSON_NAME] We are just wondering if you will be fine going without hot w…" at bounding box center [892, 735] width 842 height 61
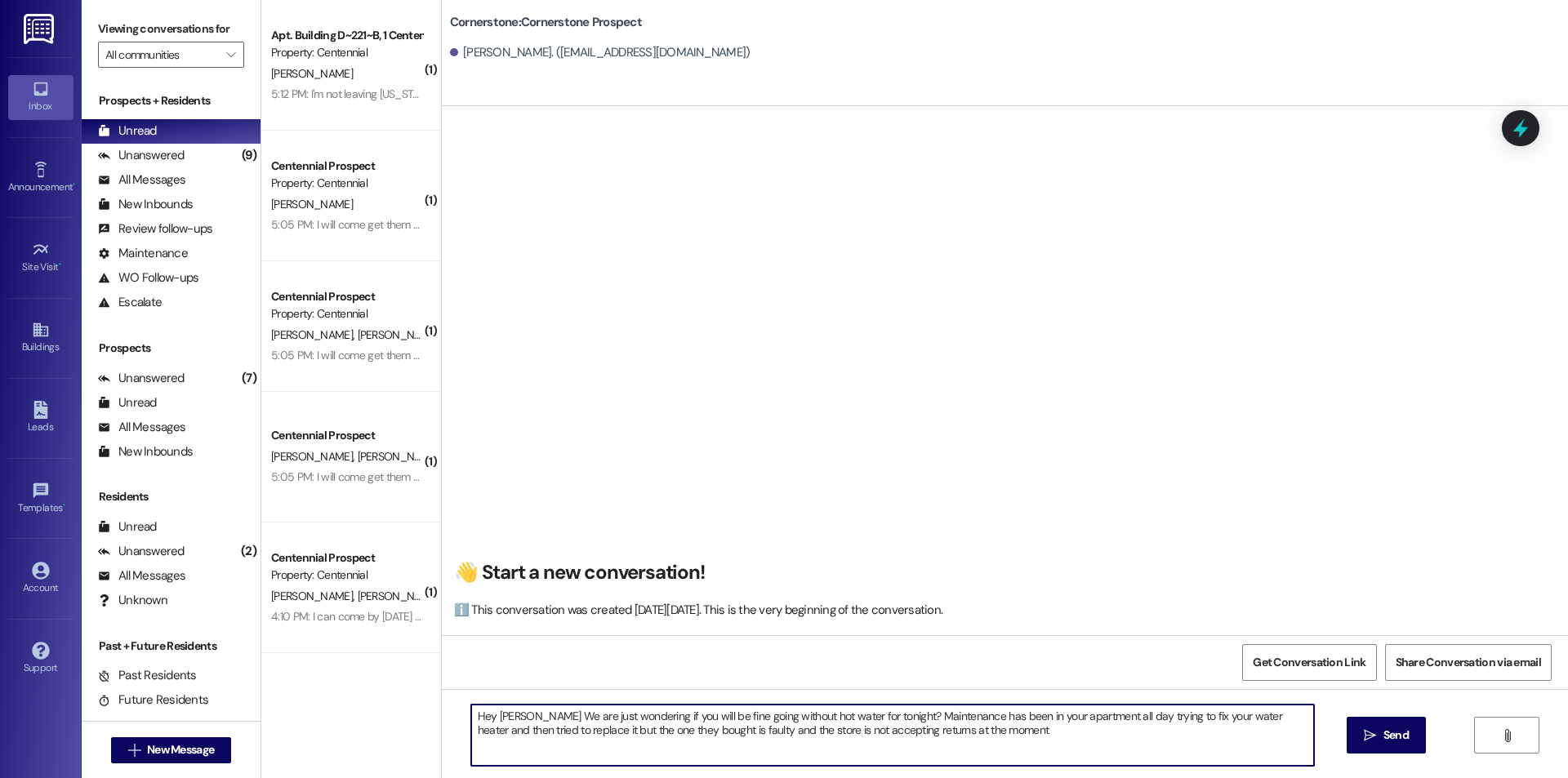
click at [1003, 725] on textarea "Hey [PERSON_NAME] We are just wondering if you will be fine going without hot w…" at bounding box center [892, 735] width 842 height 61
click at [1197, 730] on textarea "Hey [PERSON_NAME] We are just wondering if you will be fine going without hot w…" at bounding box center [892, 735] width 842 height 61
click at [579, 741] on textarea "Hey [PERSON_NAME] We are just wondering if you will be fine going without hot w…" at bounding box center [892, 735] width 842 height 61
drag, startPoint x: 590, startPoint y: 747, endPoint x: 461, endPoint y: 713, distance: 133.4
click at [471, 713] on textarea "Hey [PERSON_NAME] We are just wondering if you will be fine going without hot w…" at bounding box center [892, 735] width 842 height 61
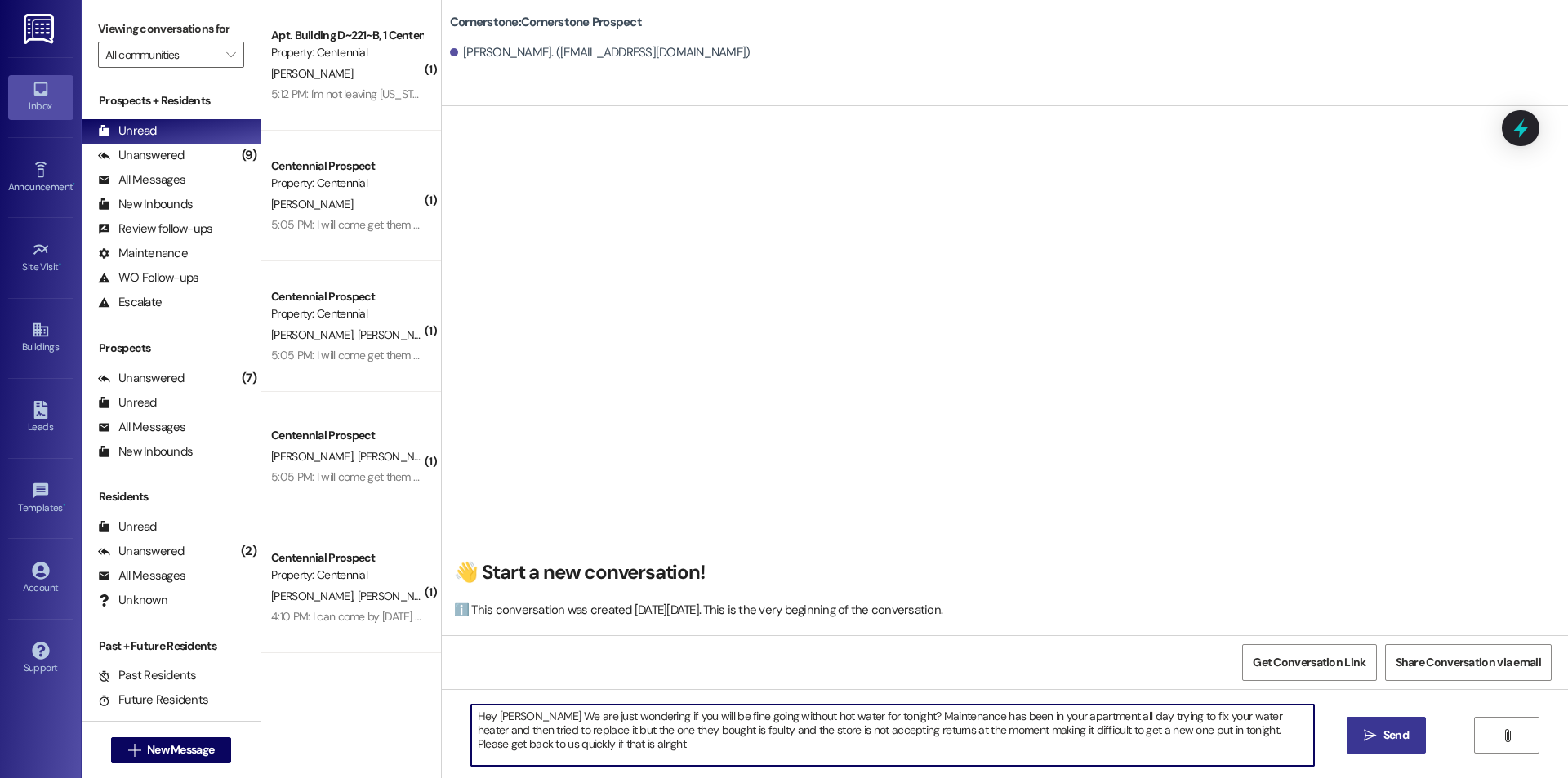
type textarea "Hey [PERSON_NAME] We are just wondering if you will be fine going without hot w…"
click at [1367, 722] on button " Send" at bounding box center [1386, 735] width 79 height 36
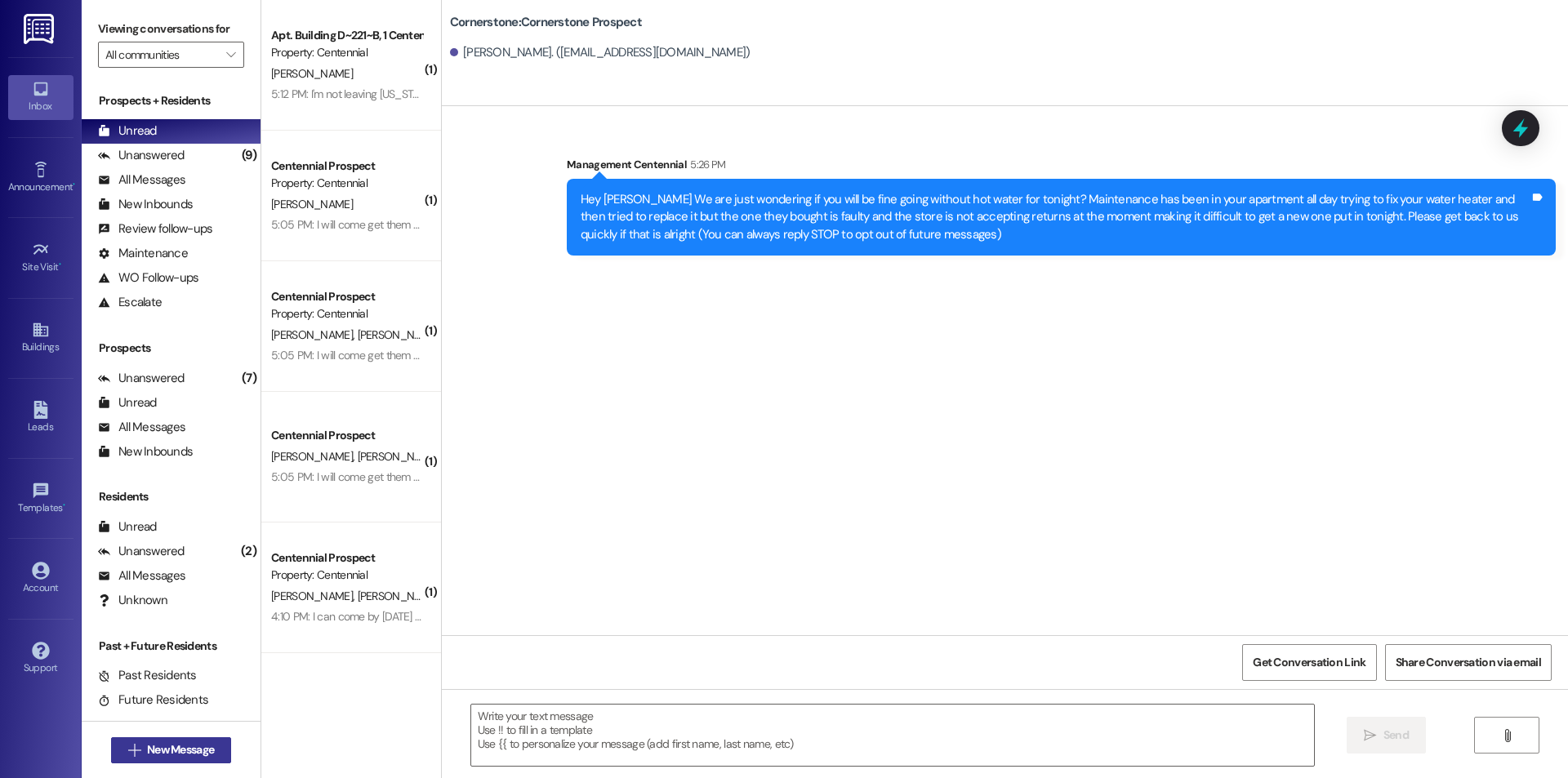
click at [181, 754] on span "New Message" at bounding box center [180, 750] width 67 height 17
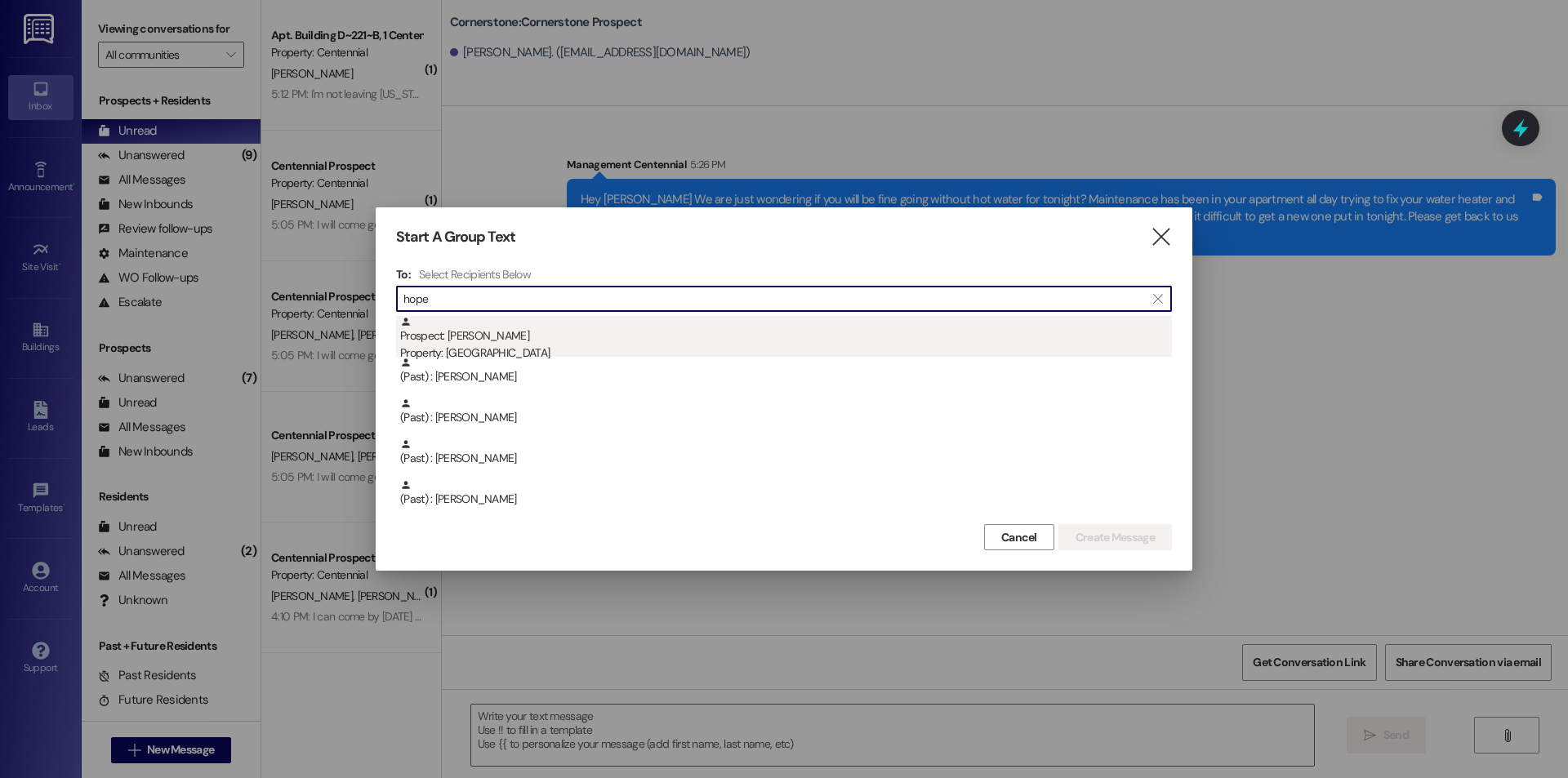
type input "hope"
click at [502, 350] on div "Property: [GEOGRAPHIC_DATA]" at bounding box center [785, 353] width 771 height 17
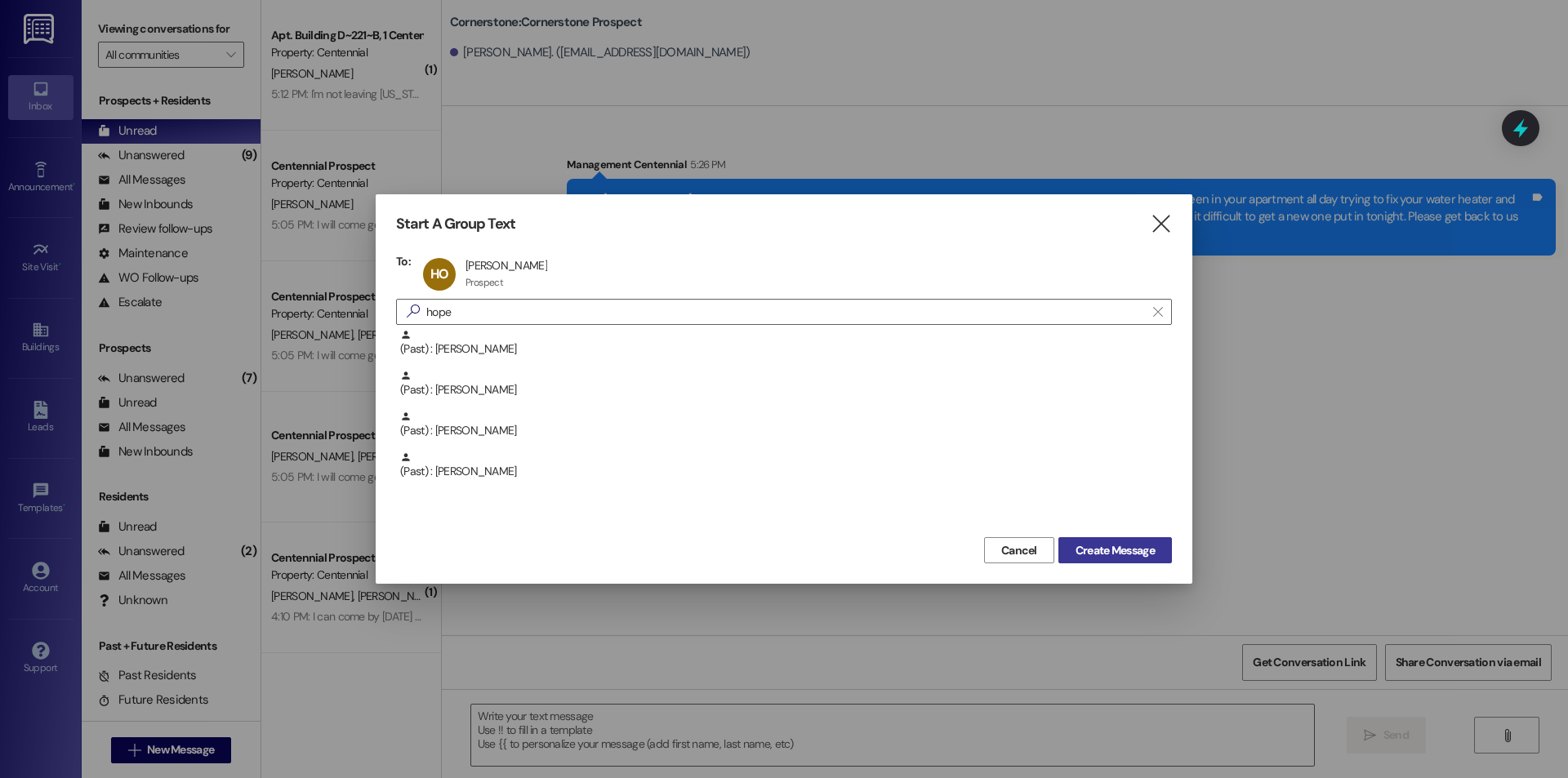
click at [1109, 548] on span "Create Message" at bounding box center [1115, 551] width 79 height 17
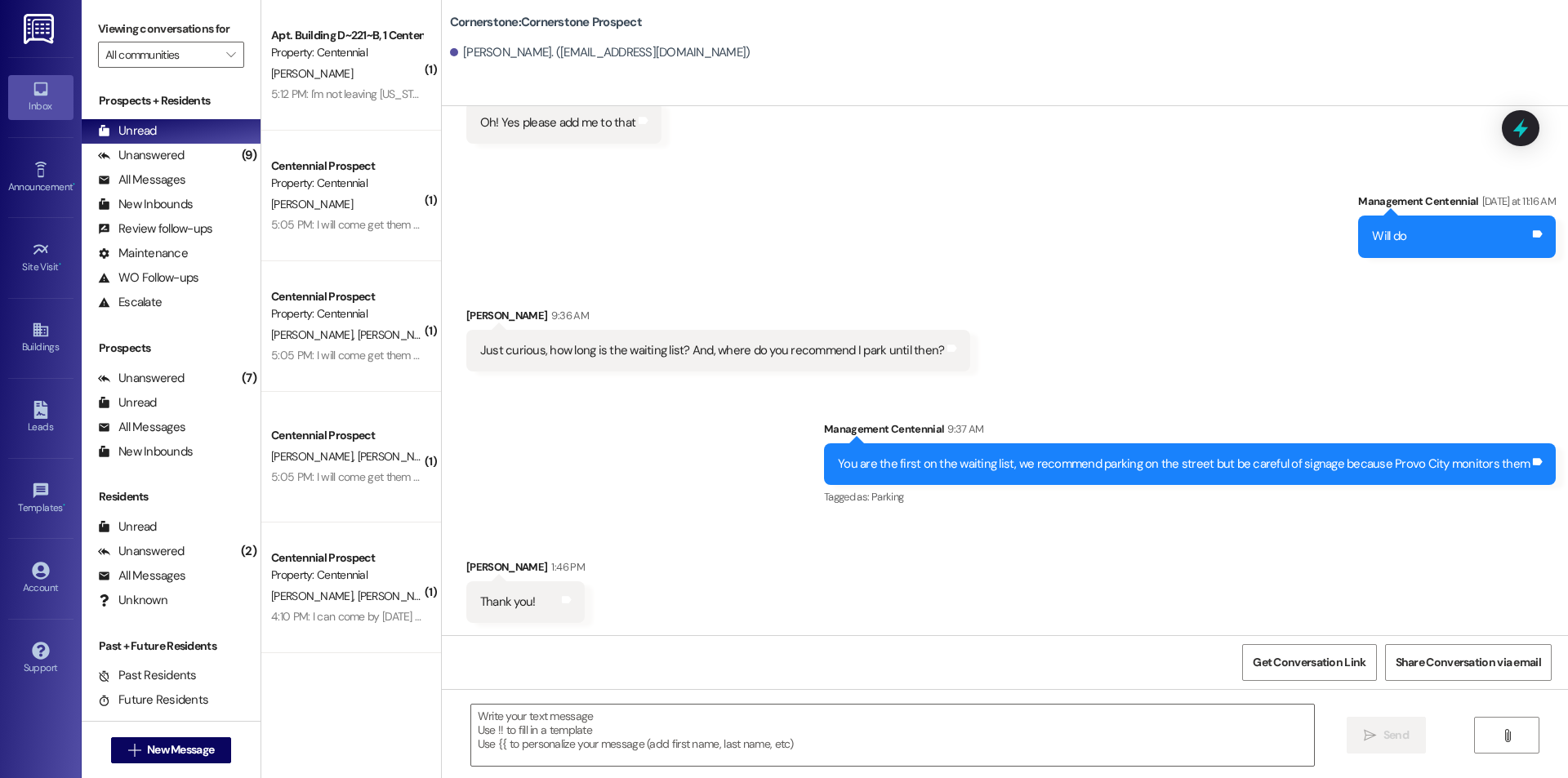
scroll to position [3741, 0]
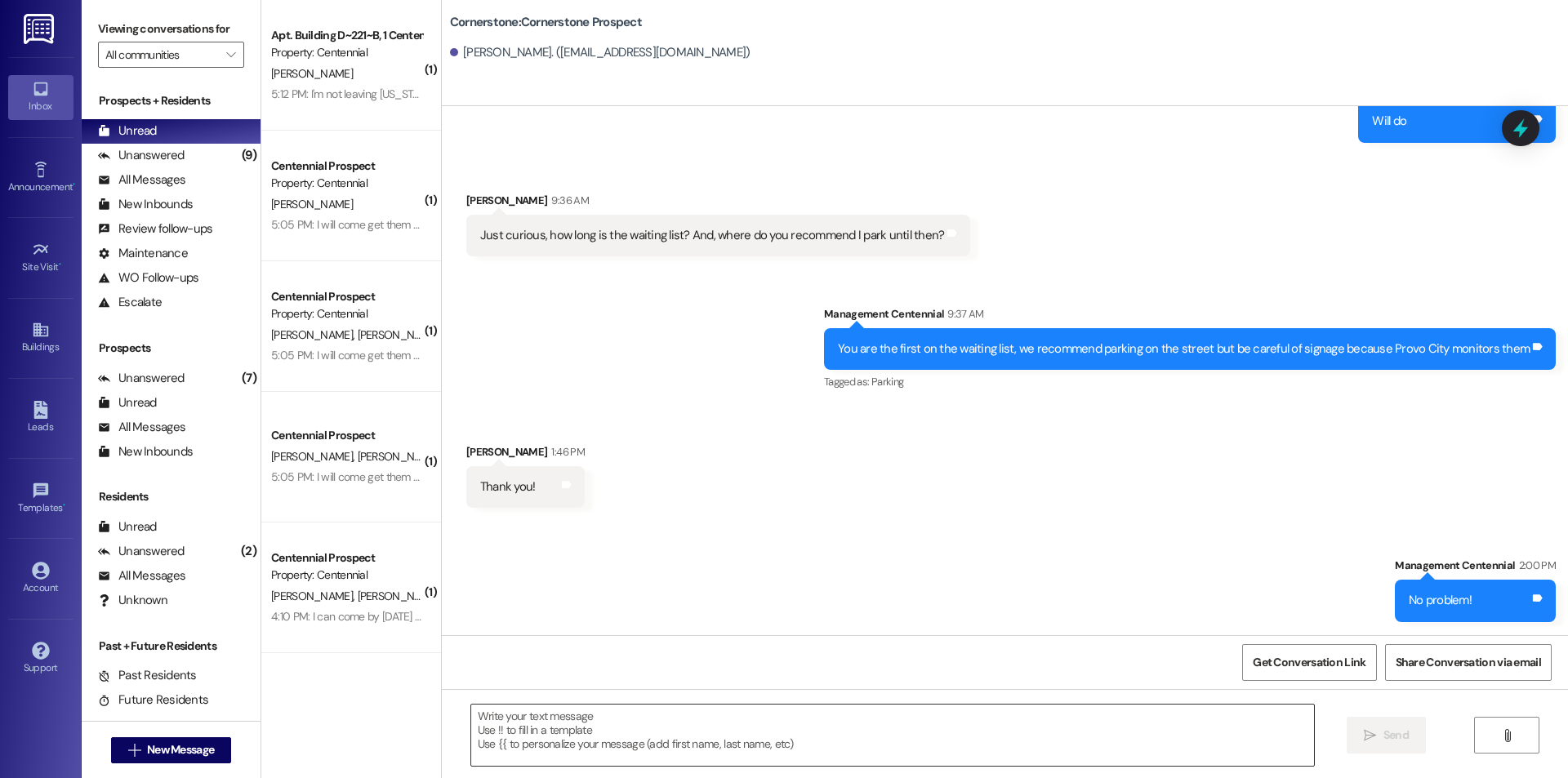
click at [785, 742] on textarea at bounding box center [892, 735] width 842 height 61
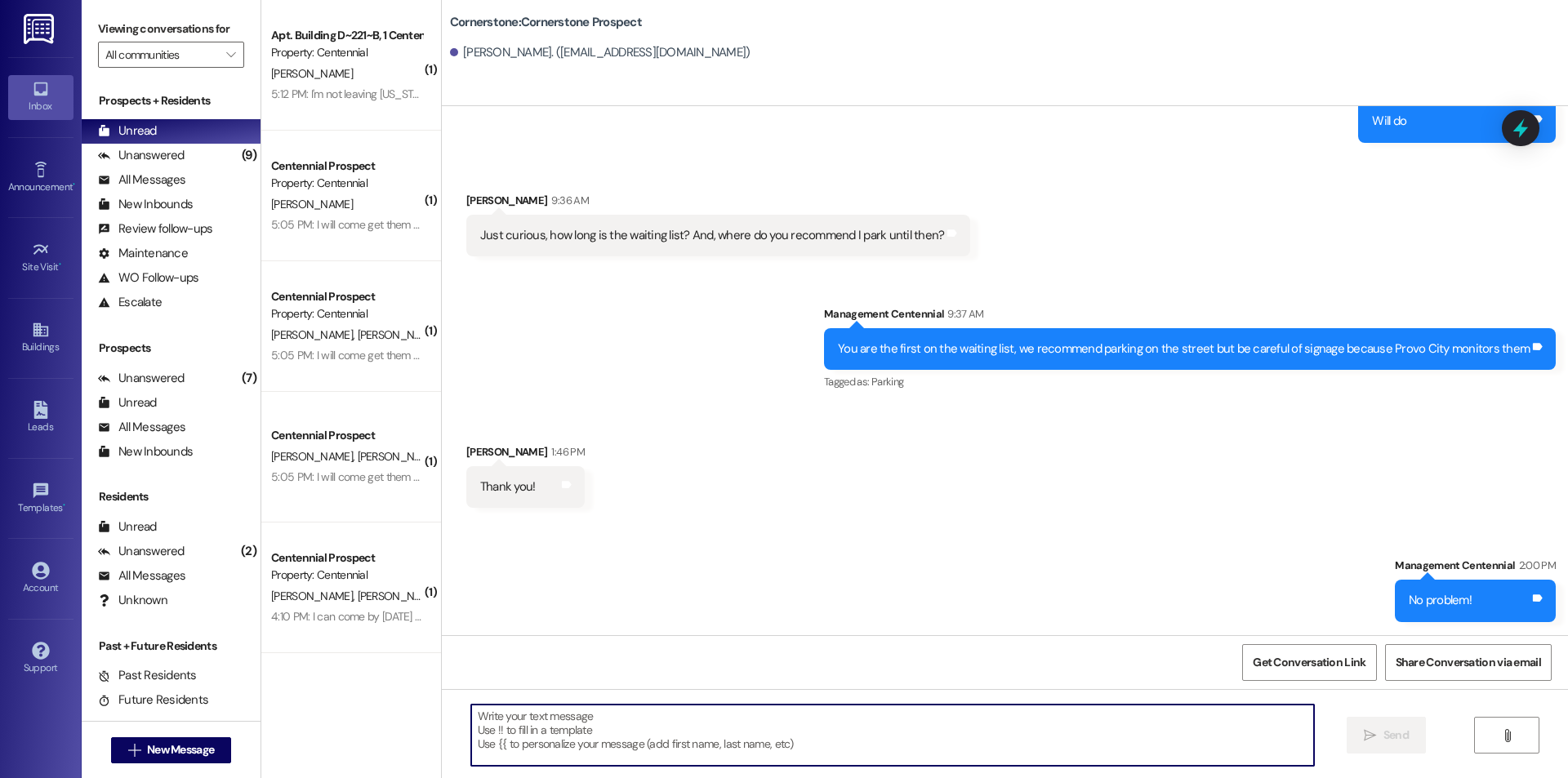
paste textarea "Hey [PERSON_NAME] We are just wondering if you will be fine going without hot w…"
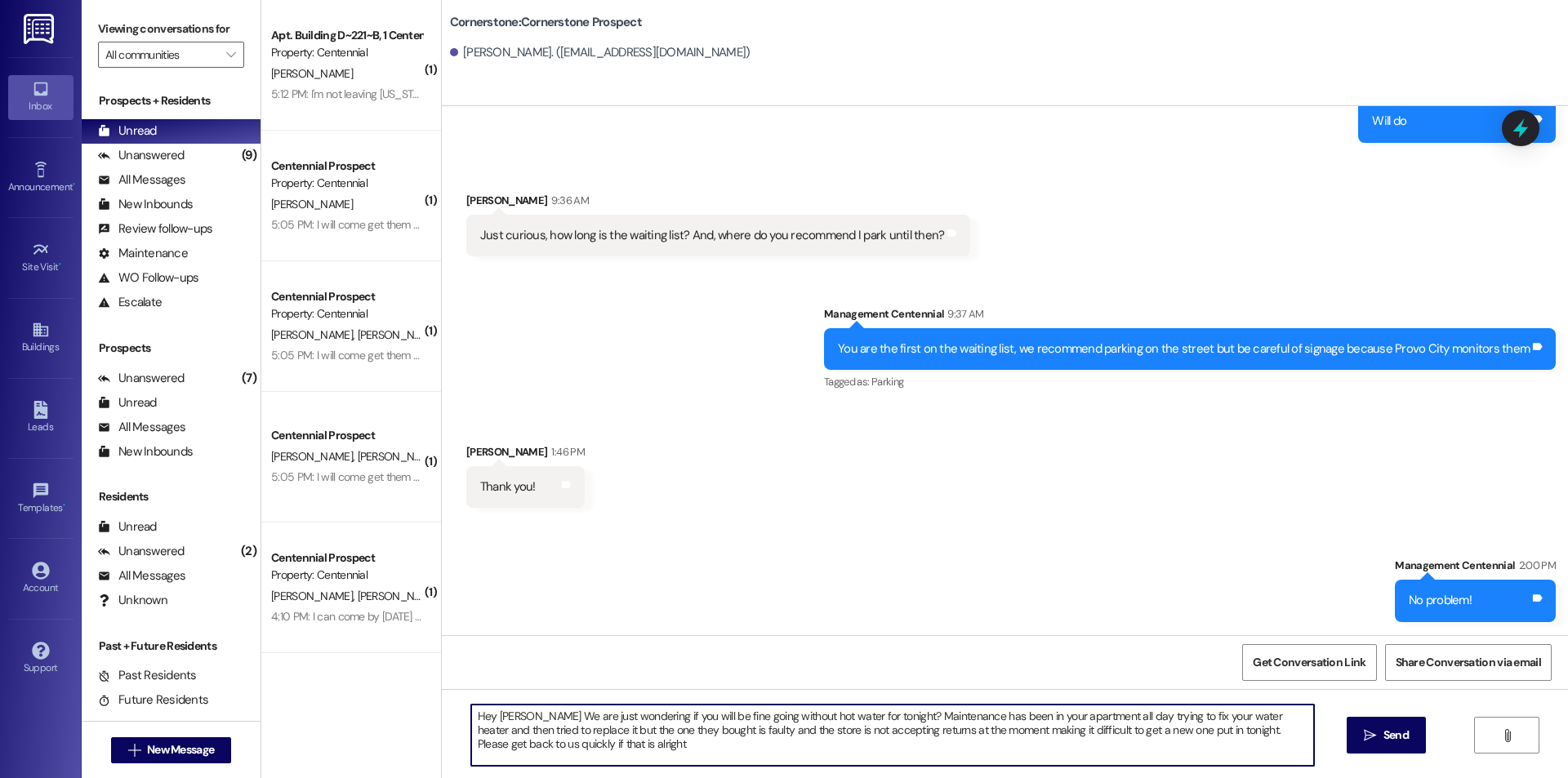
drag, startPoint x: 514, startPoint y: 714, endPoint x: 486, endPoint y: 715, distance: 28.0
click at [486, 715] on textarea "Hey [PERSON_NAME] We are just wondering if you will be fine going without hot w…" at bounding box center [892, 735] width 842 height 61
type textarea "Hey Hope We are just wondering if you will be fine going without hot water for …"
click at [1376, 747] on button " Send" at bounding box center [1386, 735] width 79 height 36
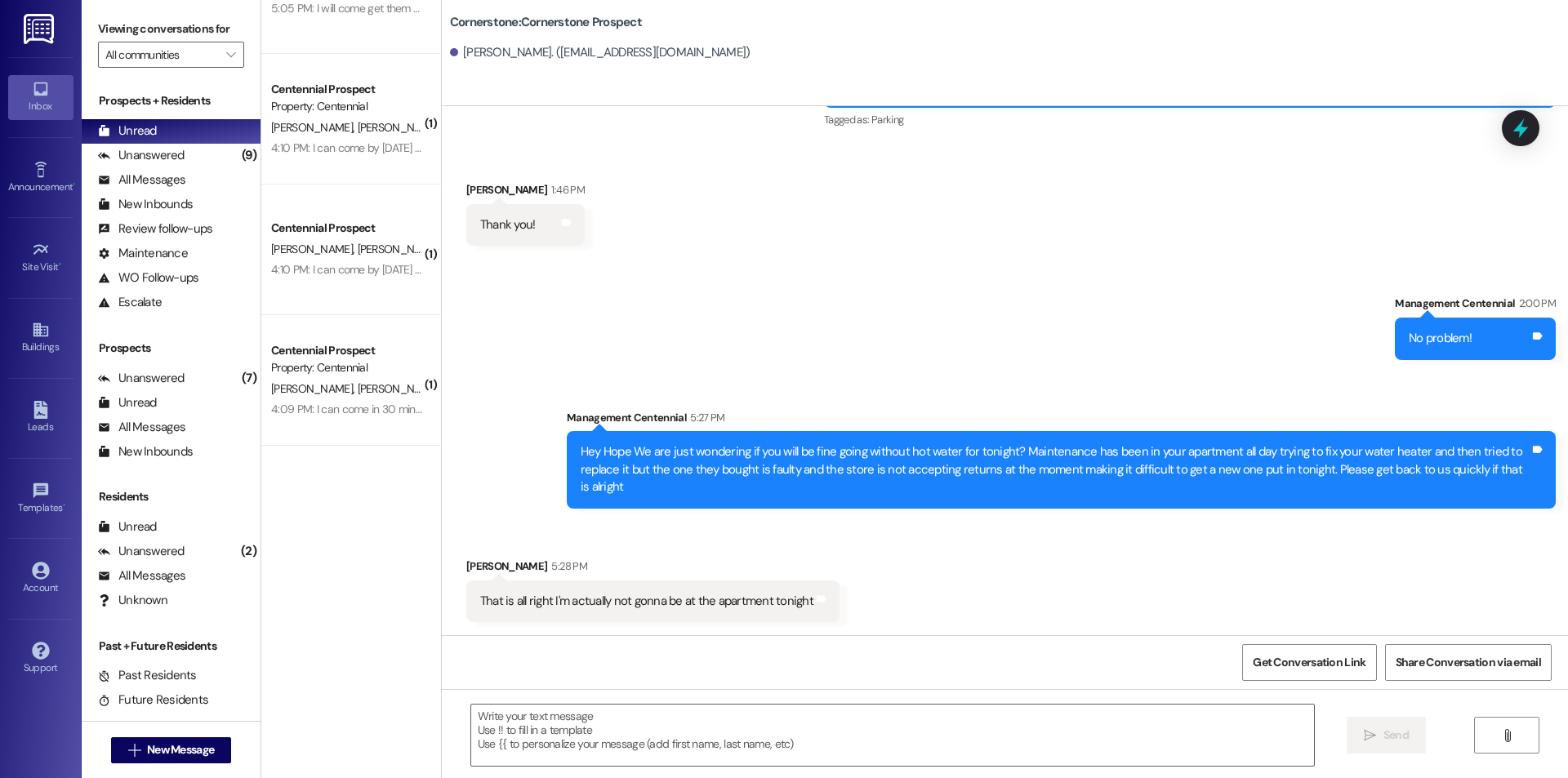
scroll to position [0, 0]
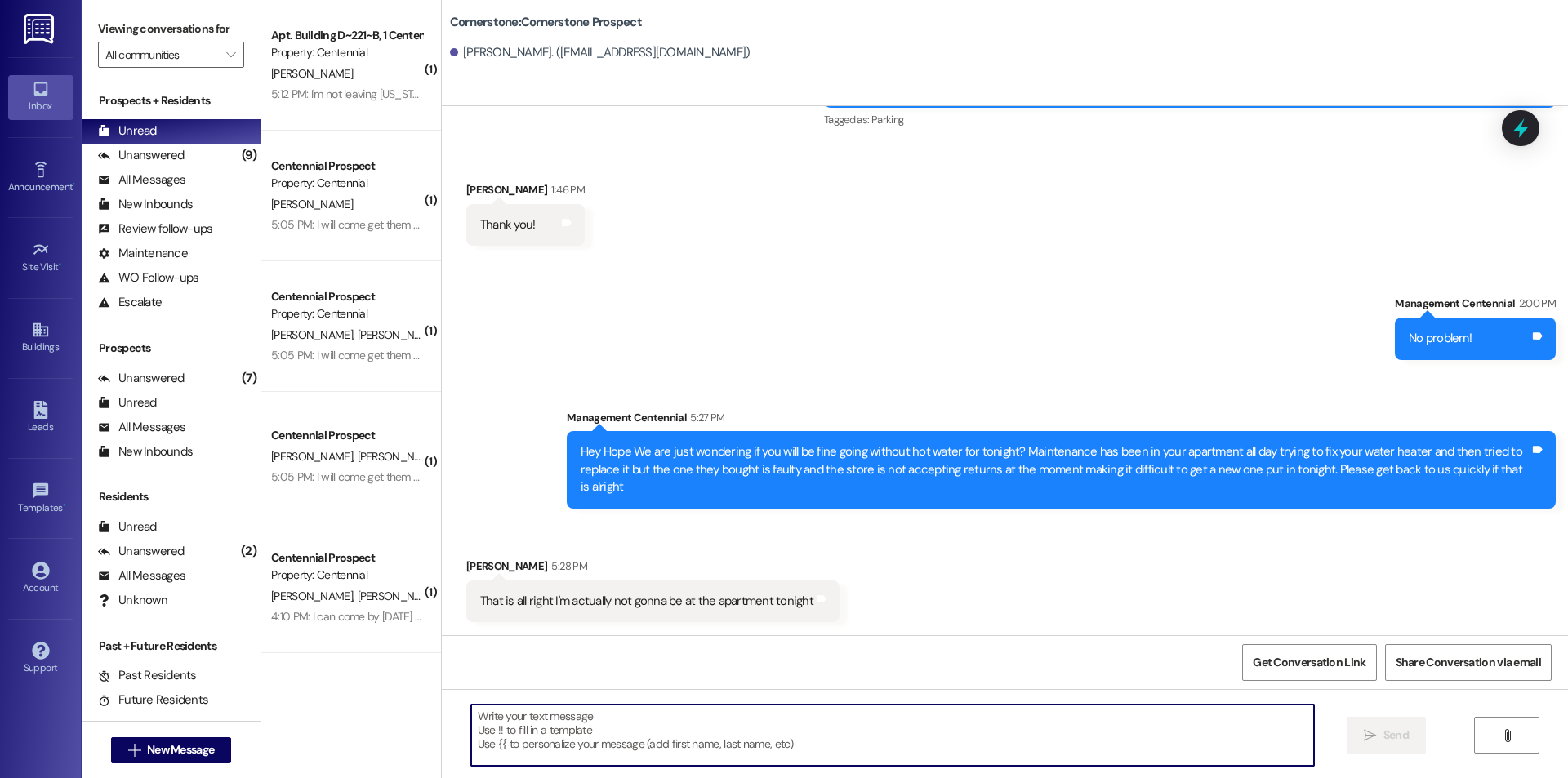
click at [667, 738] on textarea at bounding box center [892, 735] width 842 height 61
type textarea "Ok perfect thank you!"
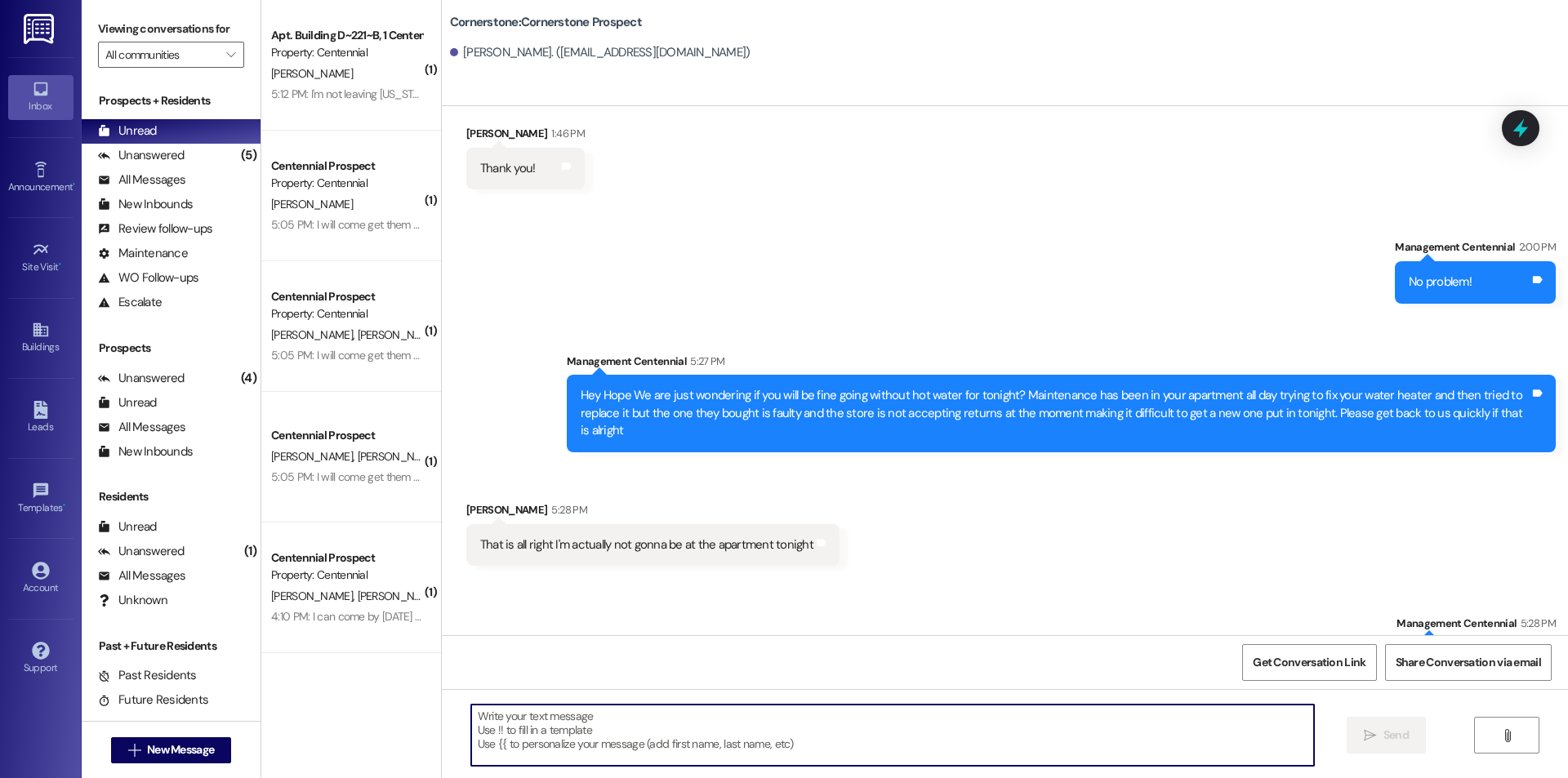
scroll to position [4117, 0]
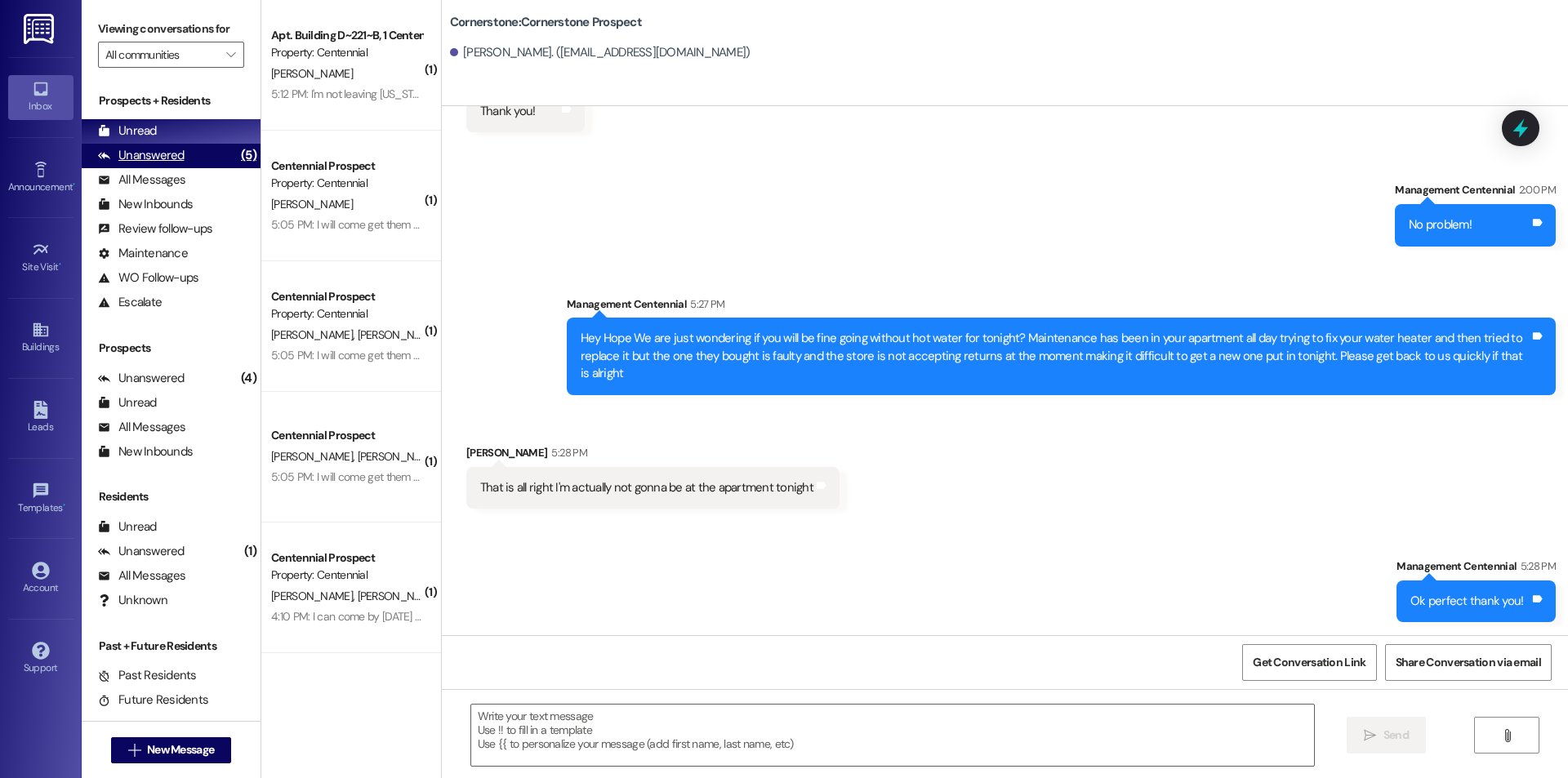
click at [165, 153] on div "Unanswered" at bounding box center [141, 155] width 87 height 17
click at [165, 124] on div "Unread (0)" at bounding box center [170, 132] width 179 height 24
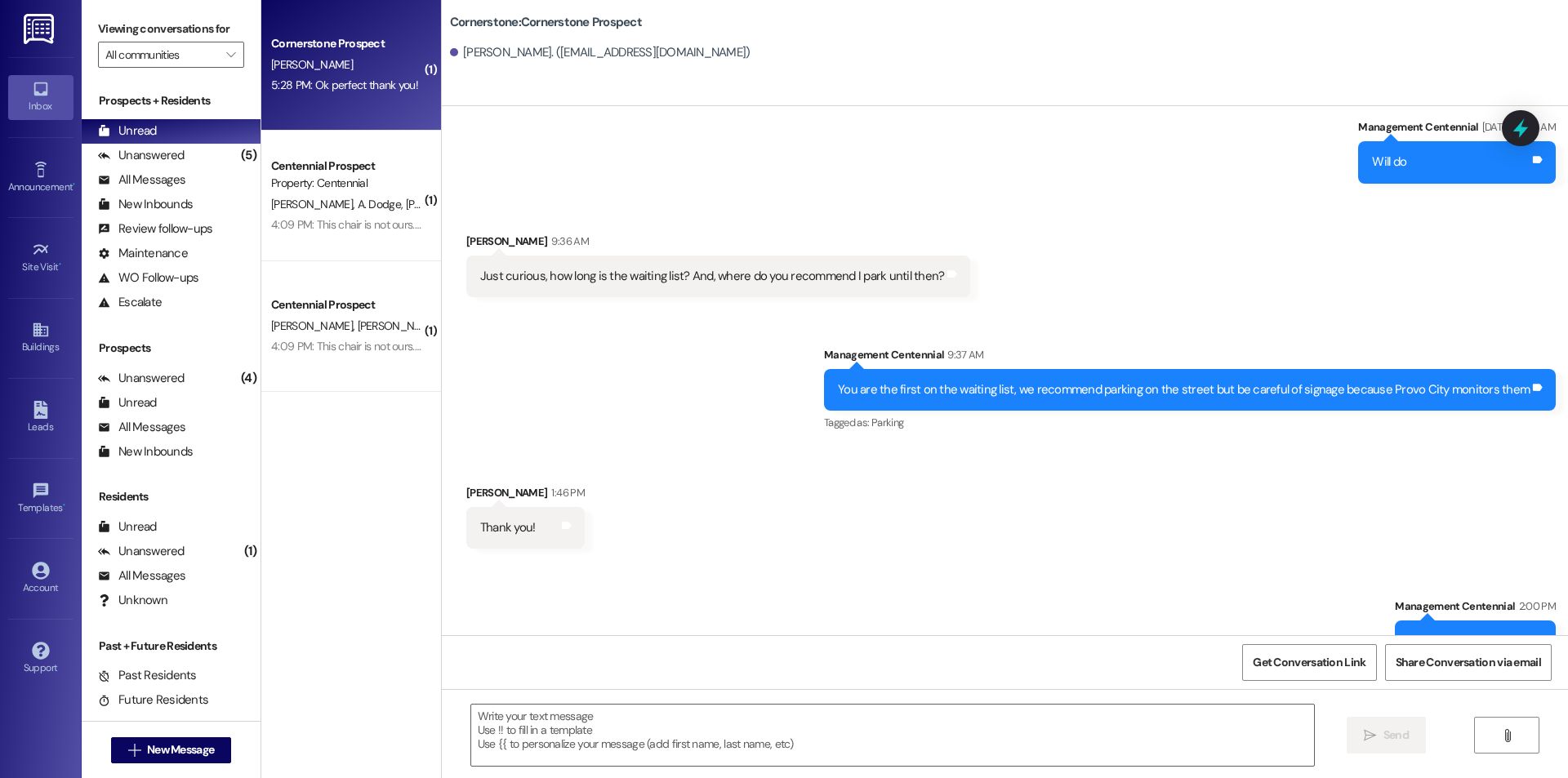
scroll to position [4142, 0]
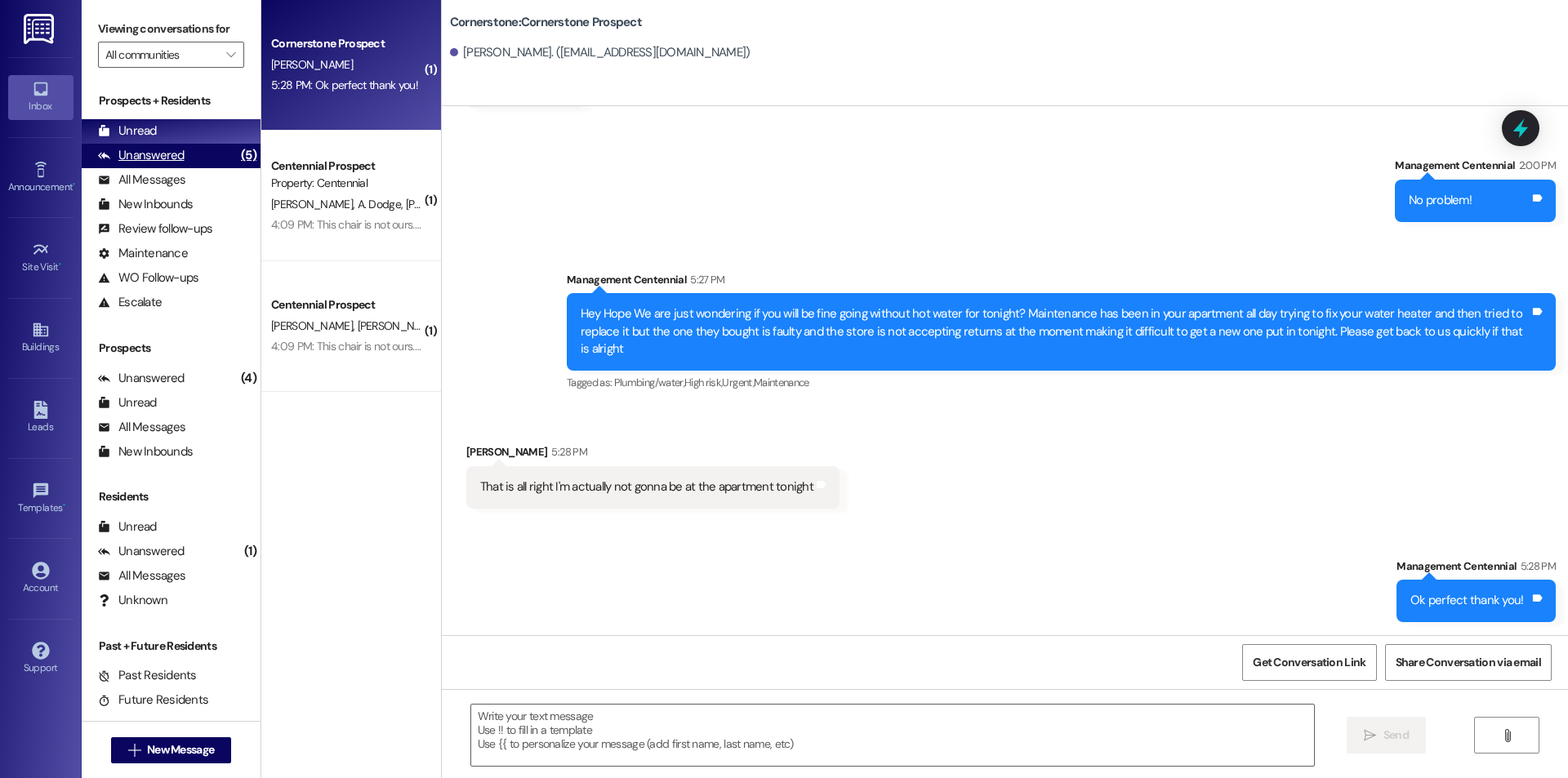
click at [165, 149] on div "Unanswered" at bounding box center [141, 155] width 87 height 17
click at [168, 139] on div "Unread (0)" at bounding box center [170, 132] width 179 height 24
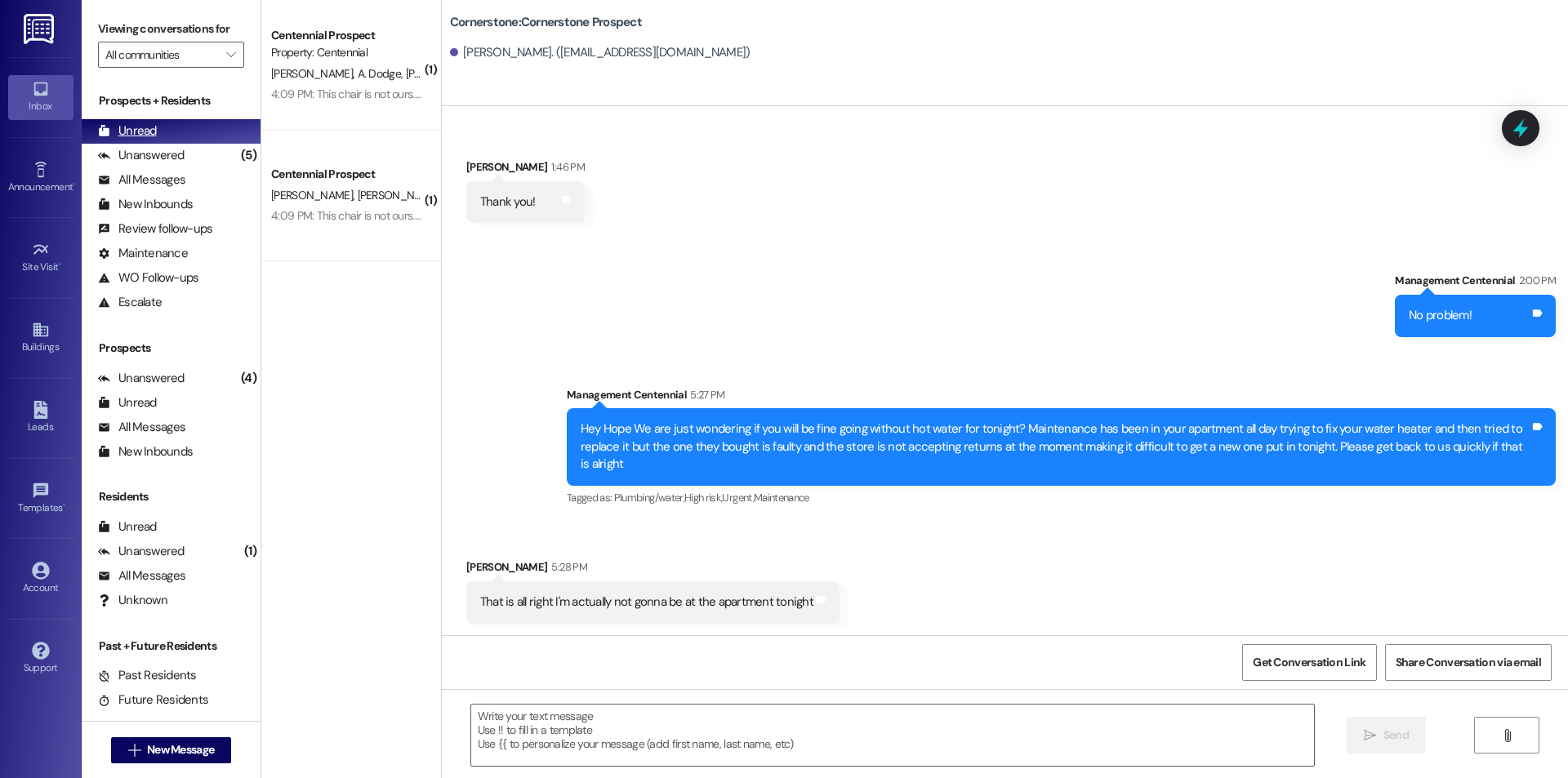
scroll to position [4027, 0]
click at [180, 751] on span "New Message" at bounding box center [180, 750] width 67 height 17
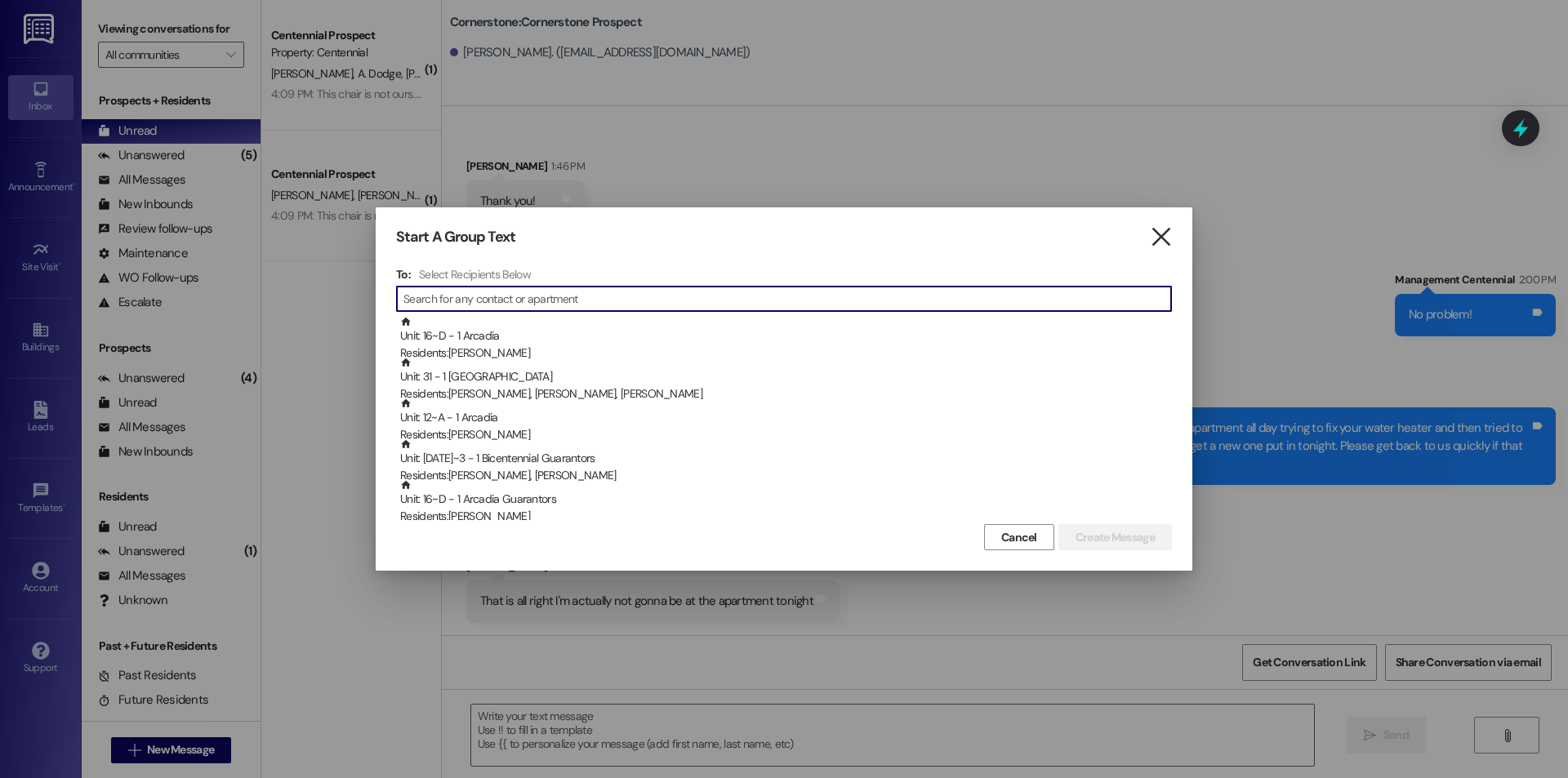
click at [1169, 237] on icon "" at bounding box center [1161, 238] width 22 height 17
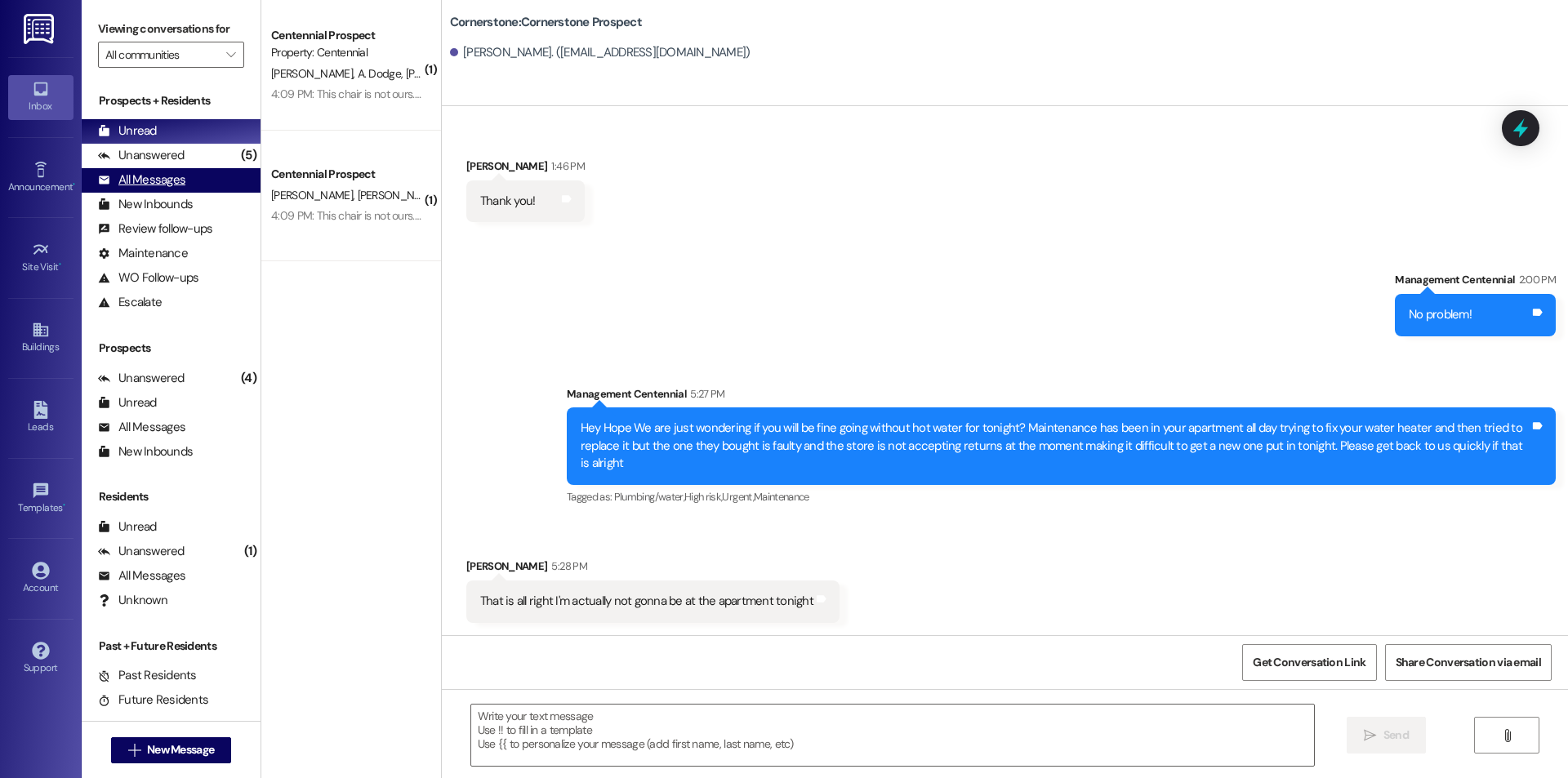
click at [129, 184] on div "All Messages" at bounding box center [141, 180] width 87 height 17
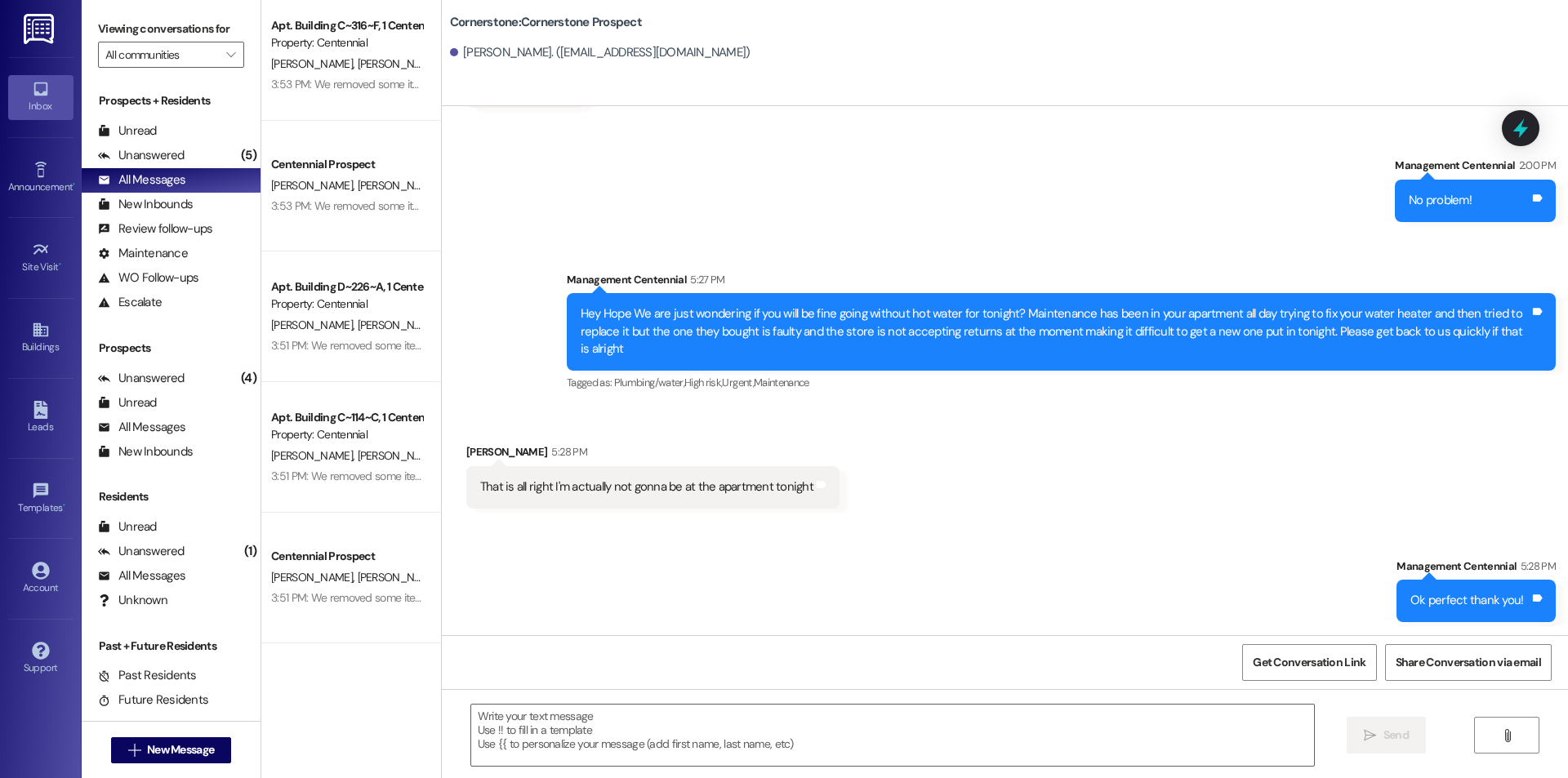
scroll to position [7921, 0]
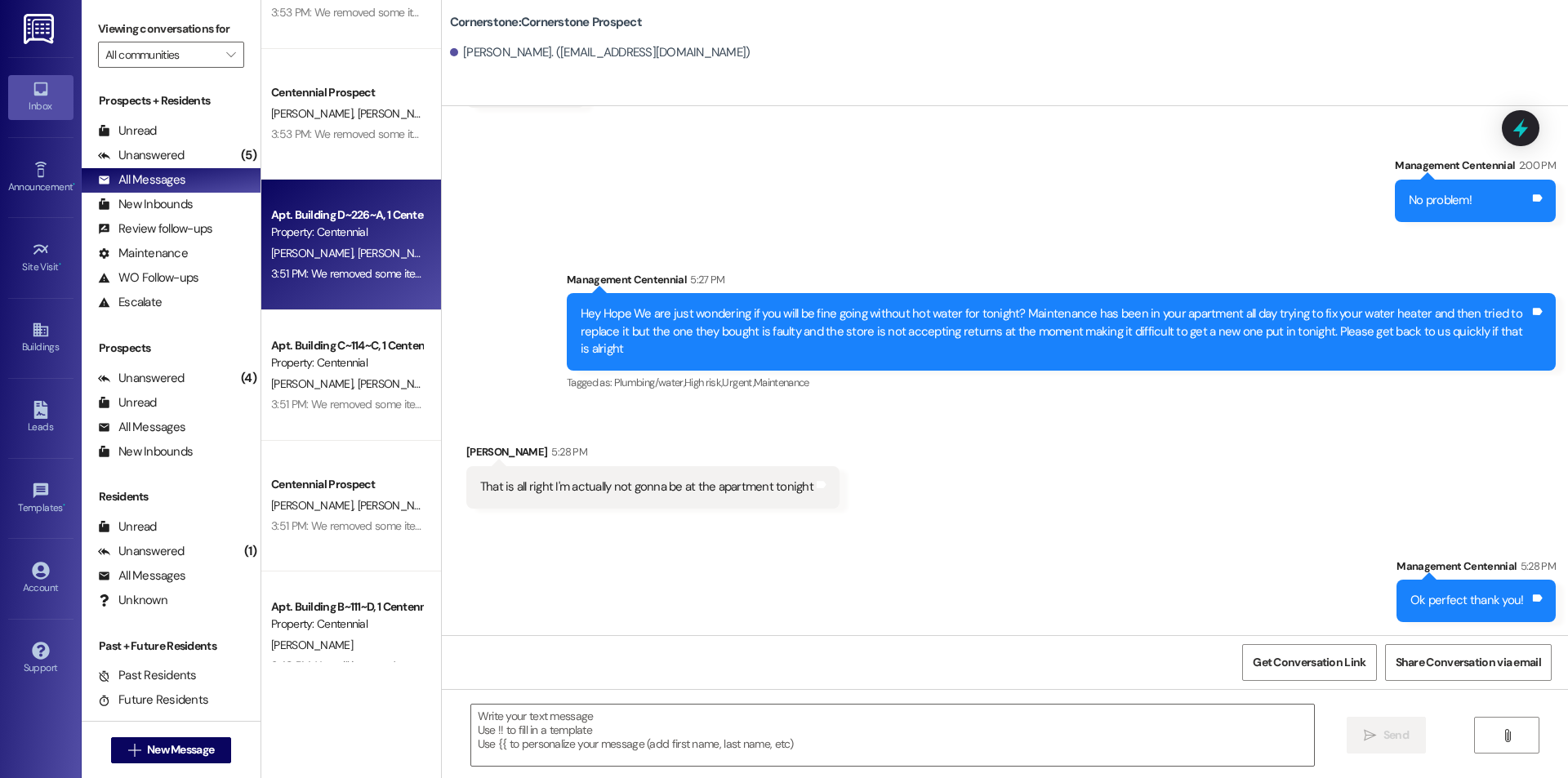
click at [324, 279] on div "3:51 PM: We removed some items from your apartment after move-out day. We are c…" at bounding box center [1012, 274] width 1482 height 15
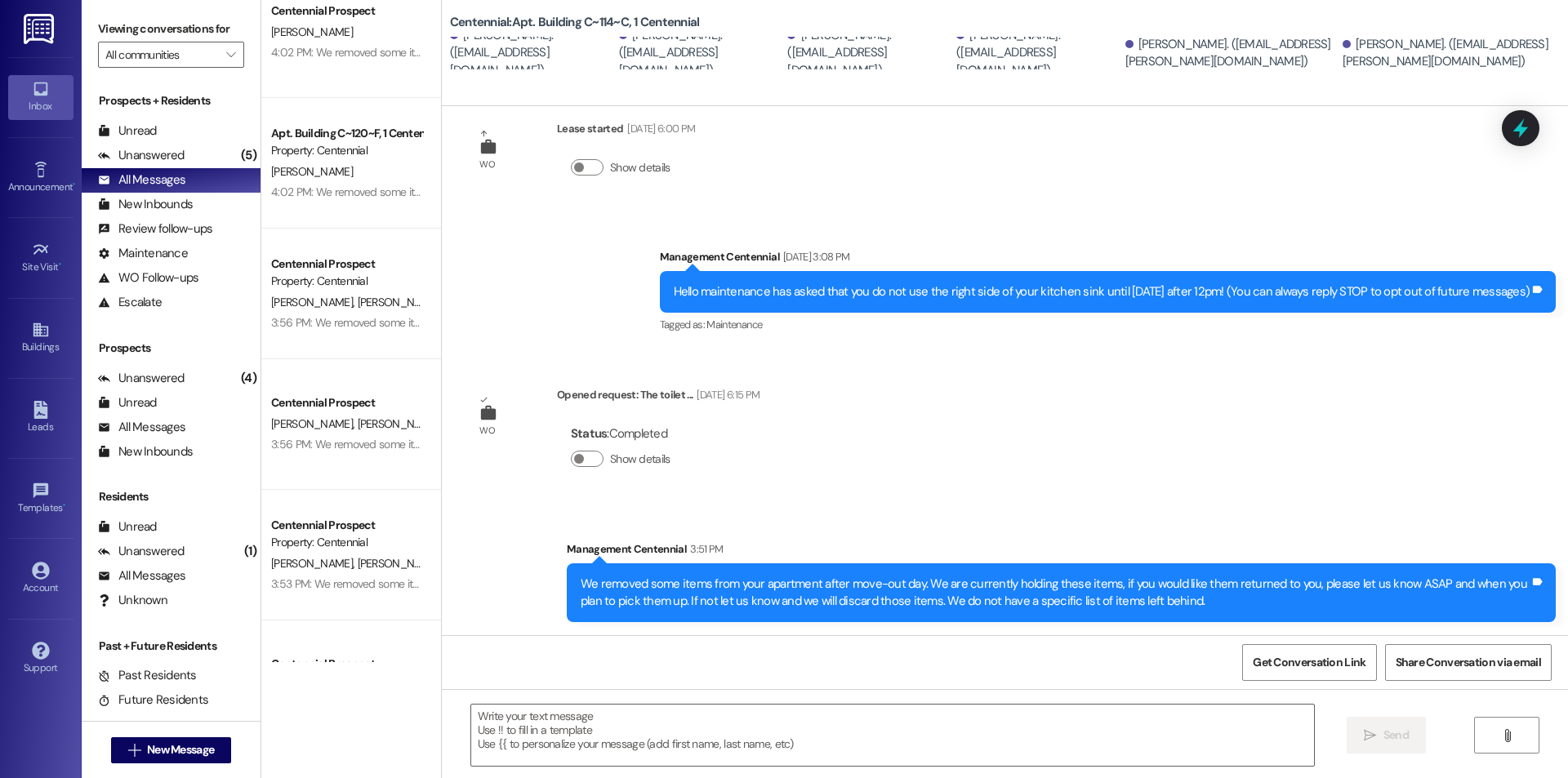
scroll to position [6696, 0]
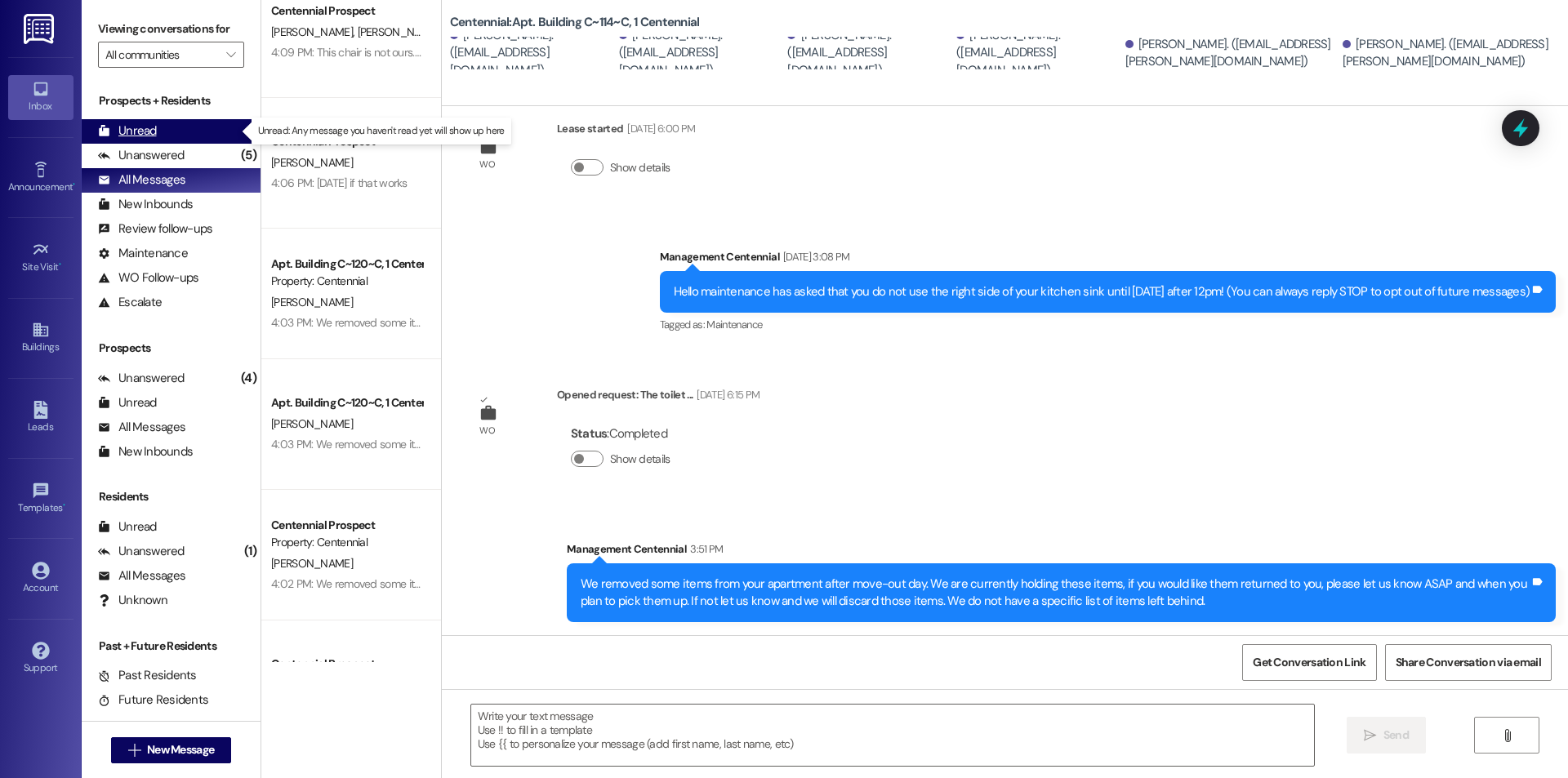
click at [162, 135] on div "Unread (0)" at bounding box center [170, 132] width 179 height 24
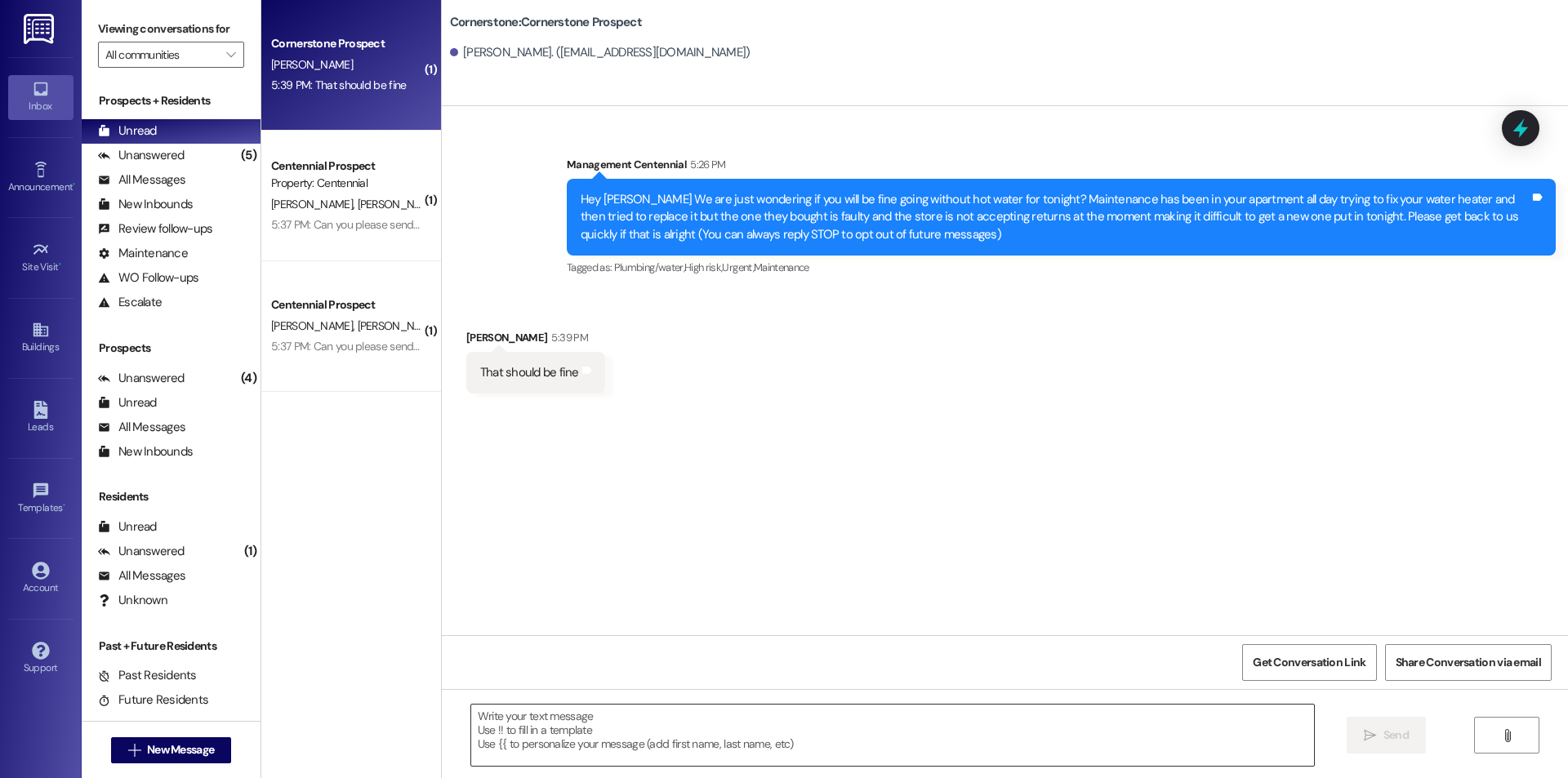
click at [602, 750] on textarea at bounding box center [892, 735] width 842 height 61
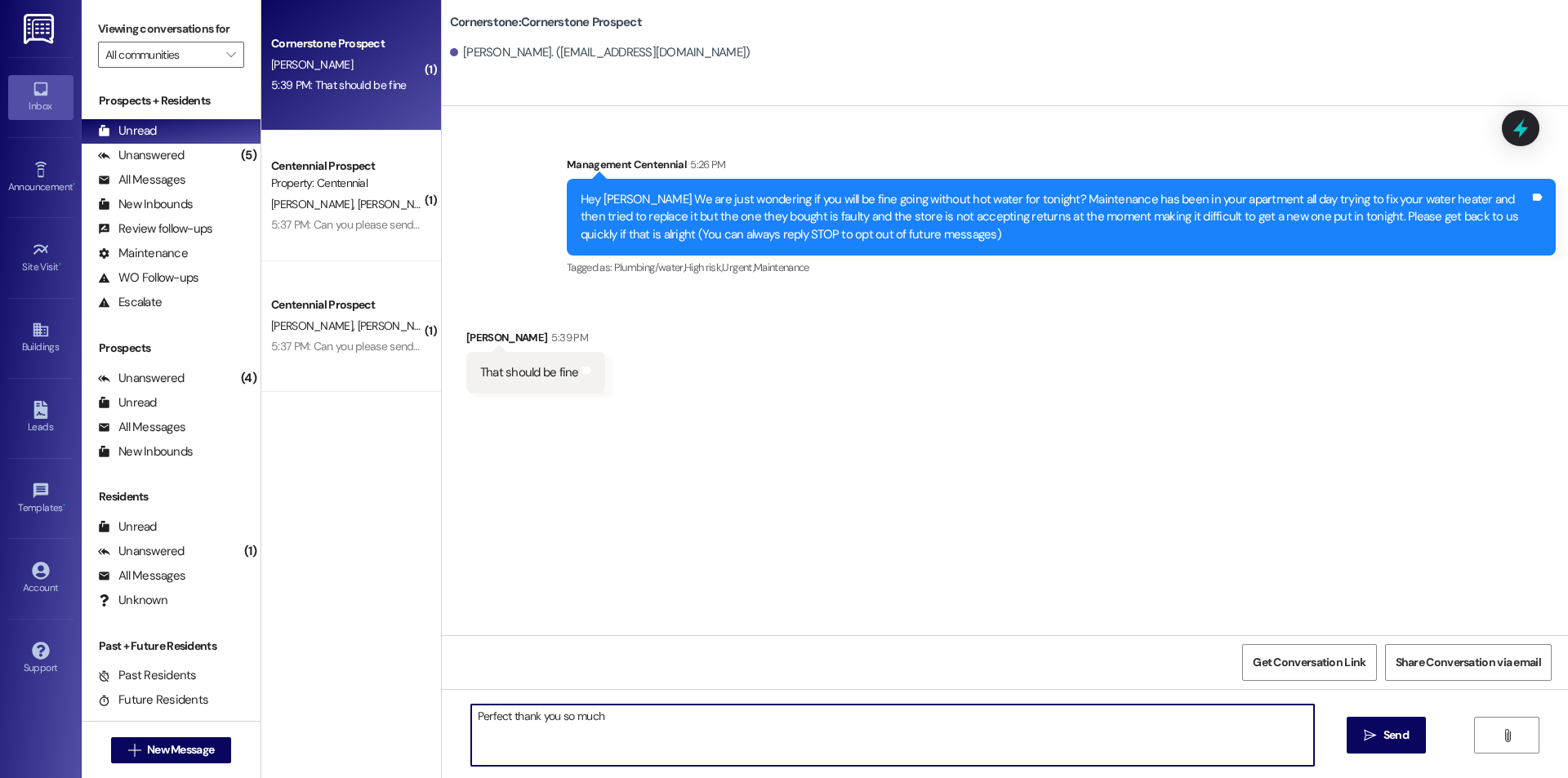
type textarea "Perfect thank you so much!"
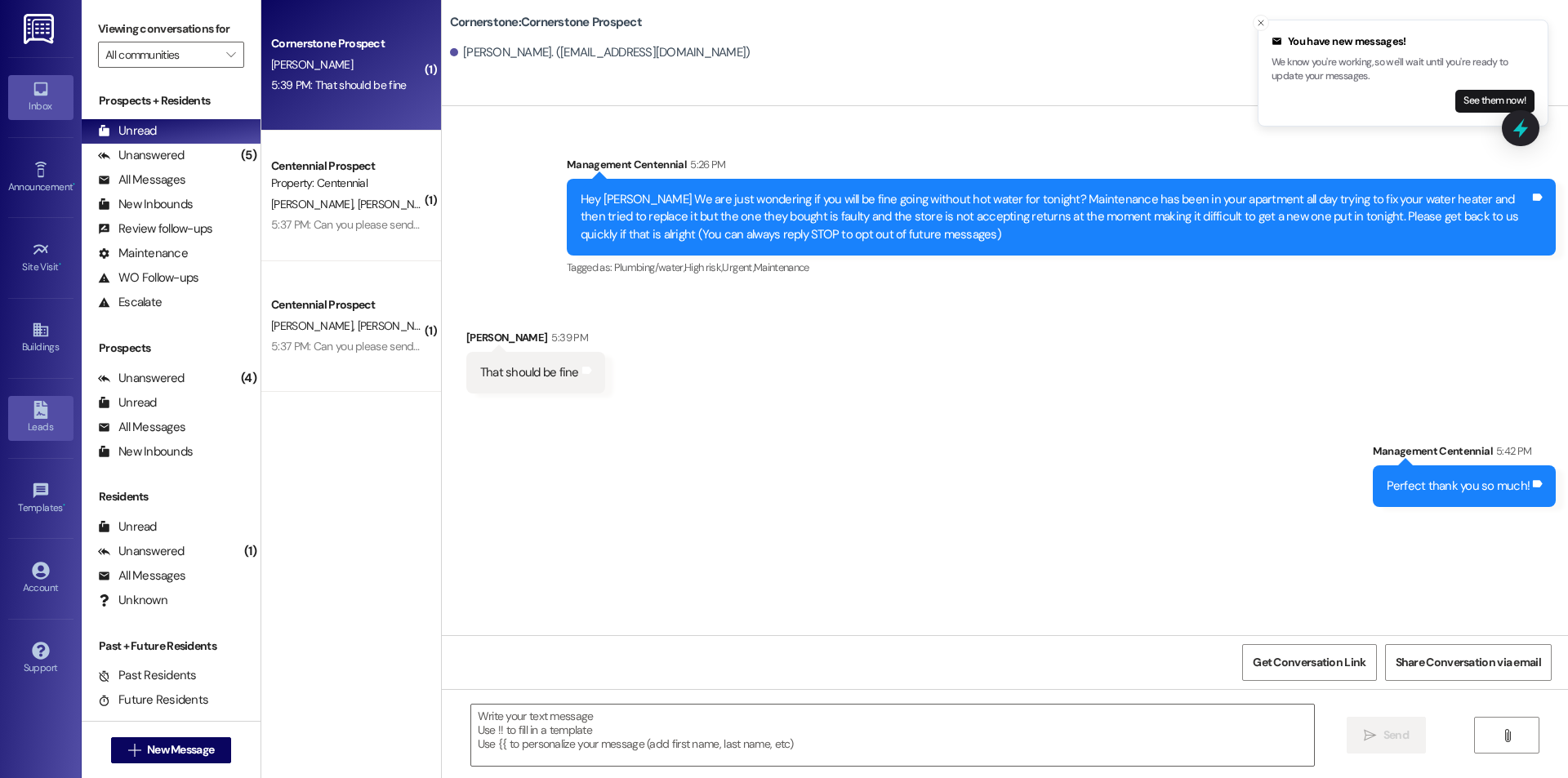
click at [36, 408] on icon at bounding box center [40, 410] width 14 height 18
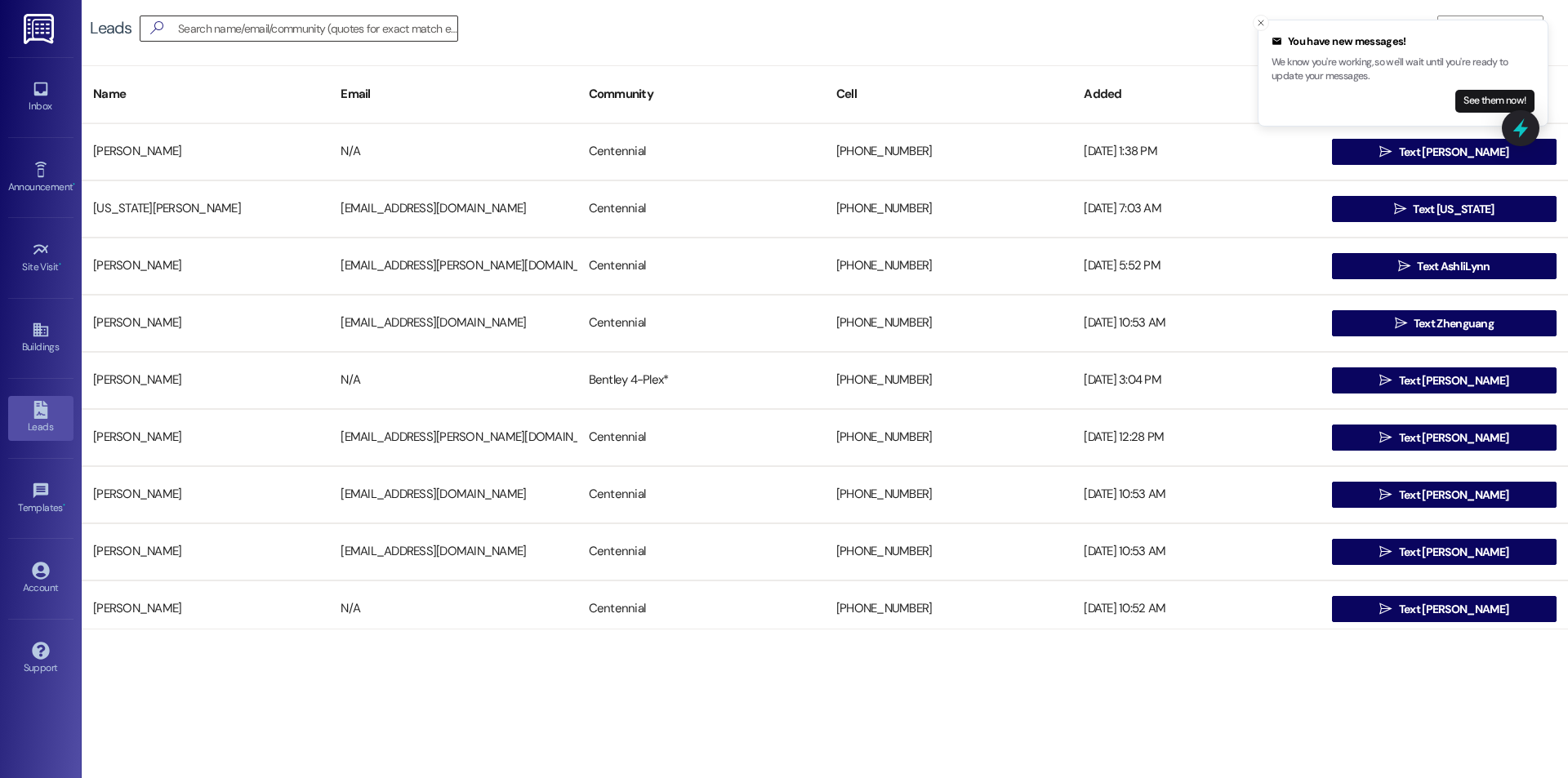
click at [223, 28] on input at bounding box center [317, 28] width 280 height 22
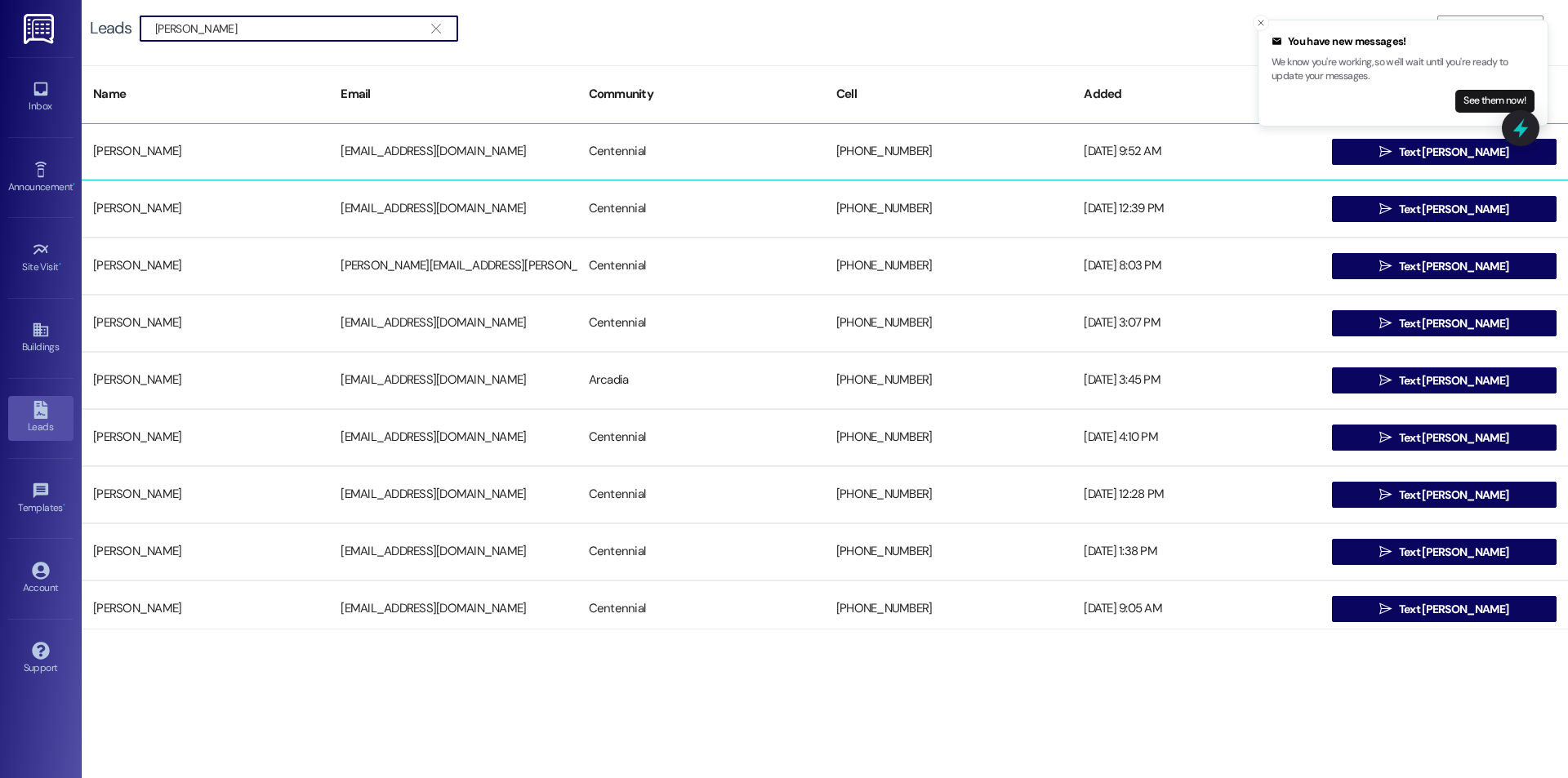
type input "[PERSON_NAME]"
click at [190, 151] on div "[PERSON_NAME]" at bounding box center [205, 151] width 248 height 33
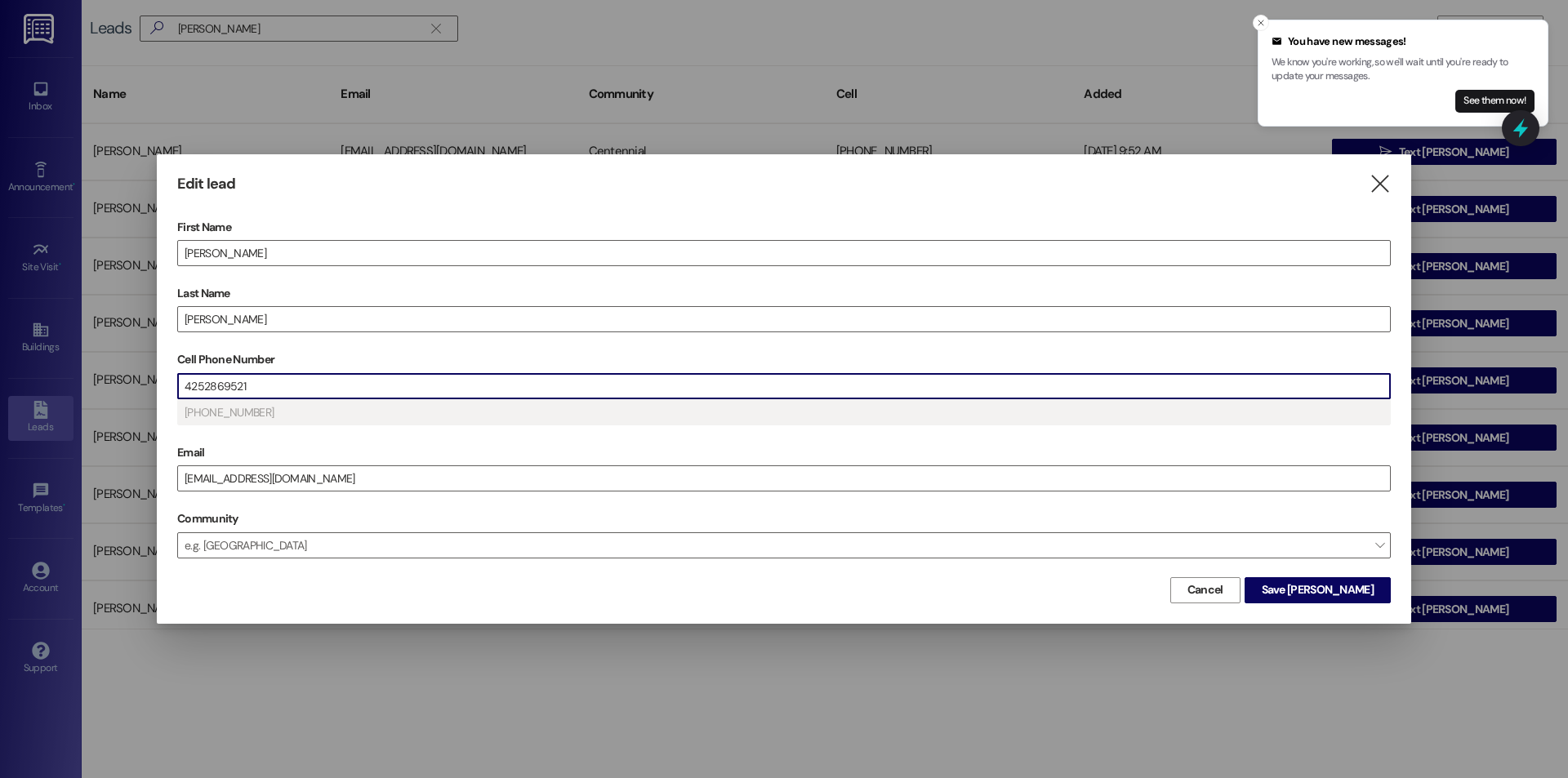
drag, startPoint x: 287, startPoint y: 390, endPoint x: 194, endPoint y: 391, distance: 93.0
click at [195, 391] on input "4252869521" at bounding box center [784, 386] width 1212 height 24
click at [294, 376] on input "Cell Phone Number" at bounding box center [784, 386] width 1212 height 24
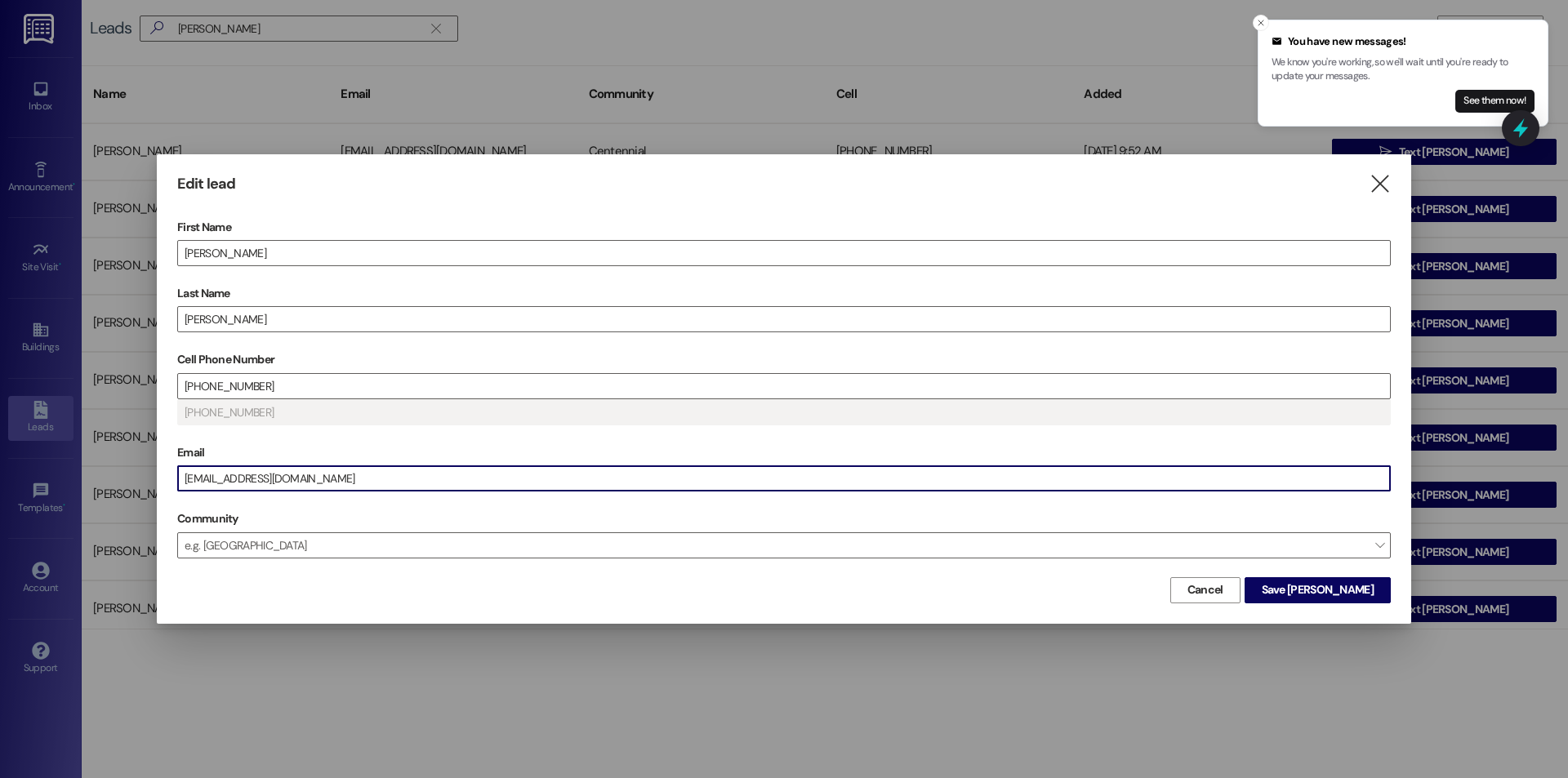
drag, startPoint x: 295, startPoint y: 483, endPoint x: 8, endPoint y: 454, distance: 288.5
click at [9, 454] on div "Edit lead  First Name [PERSON_NAME] Last Name [PERSON_NAME] Cell Phone Number …" at bounding box center [784, 389] width 1568 height 778
click at [1333, 597] on span "Save [PERSON_NAME]" at bounding box center [1317, 590] width 112 height 17
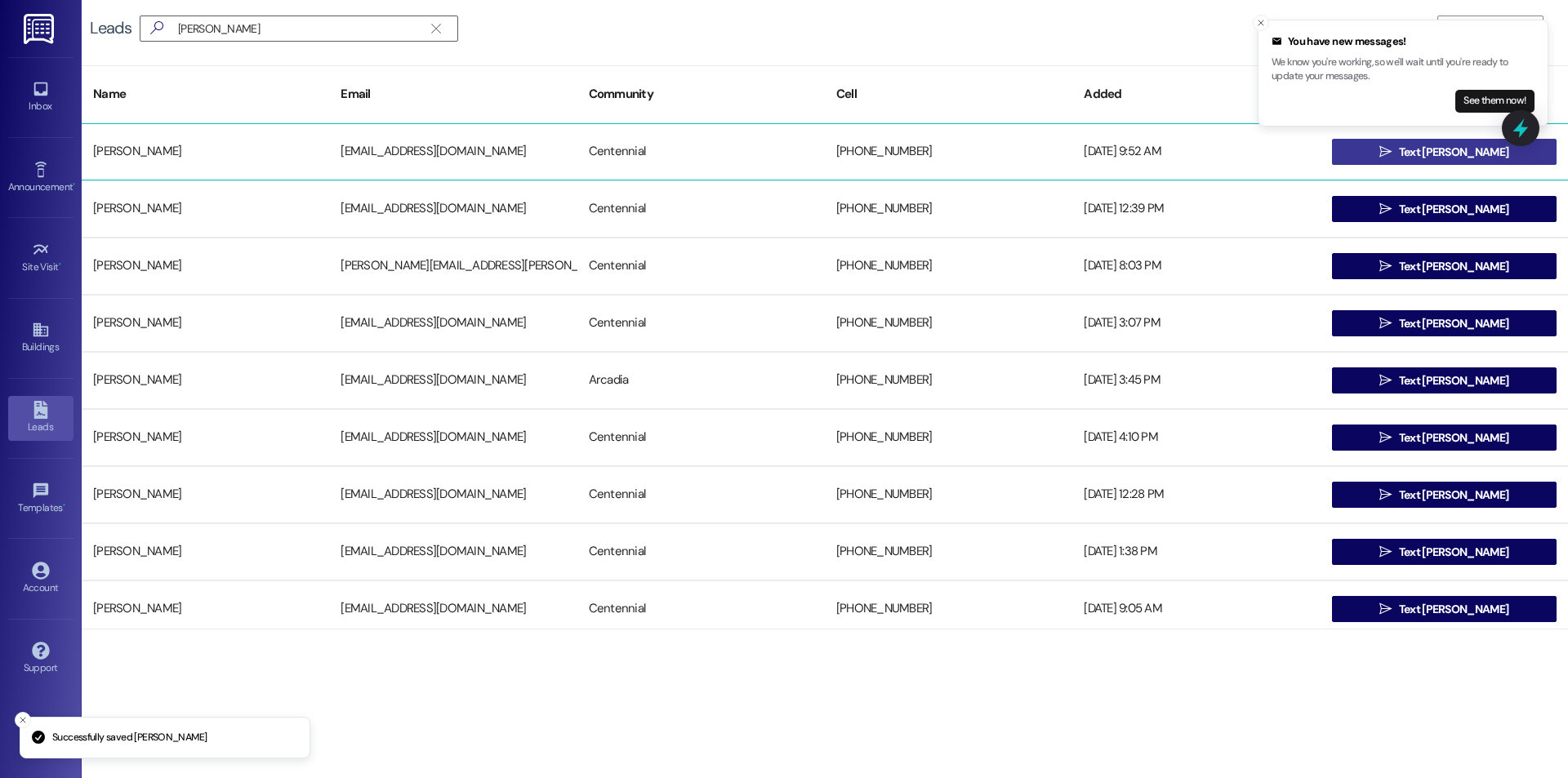
click at [1499, 154] on button " Text [PERSON_NAME]" at bounding box center [1444, 151] width 224 height 26
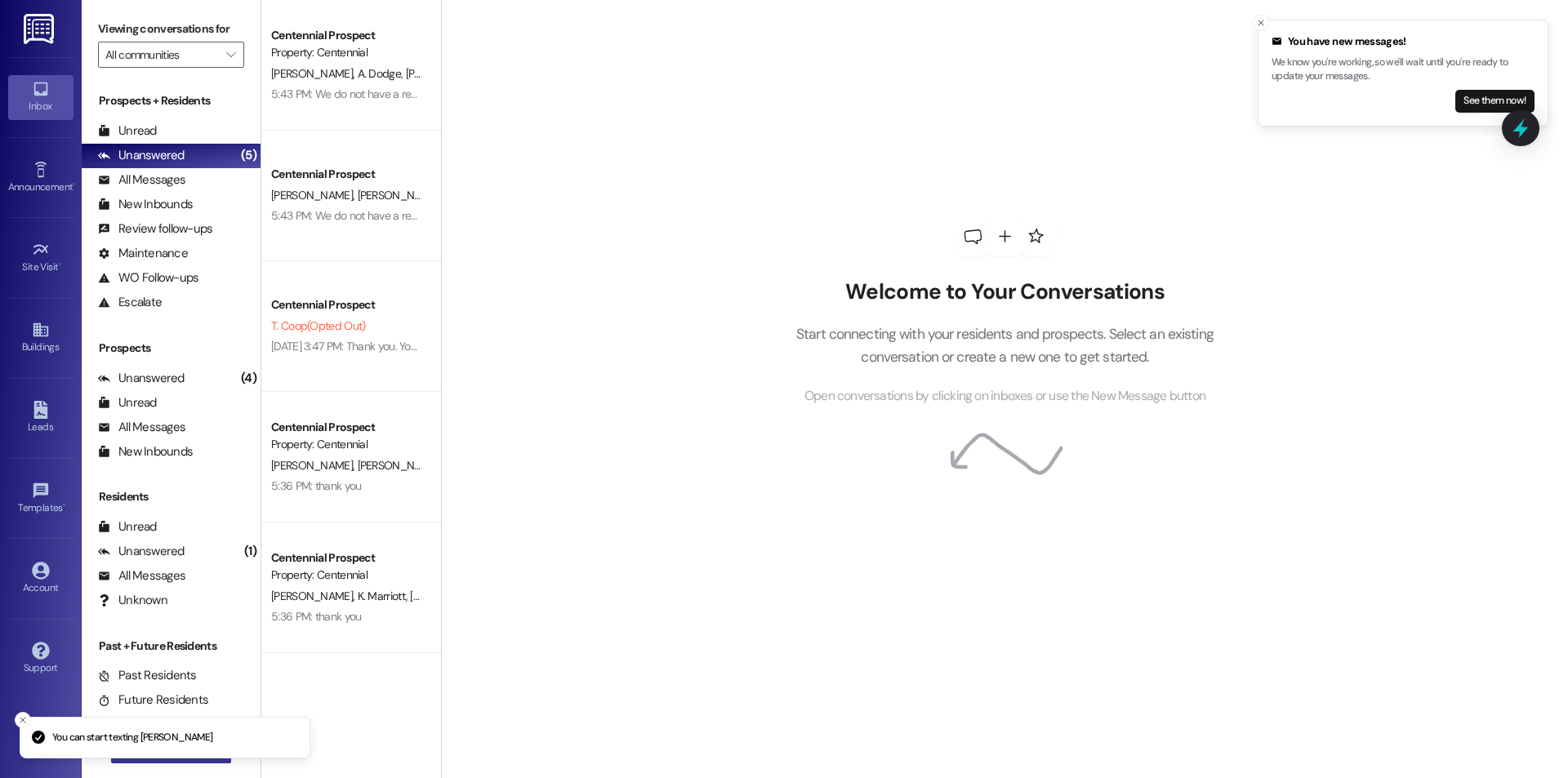
click at [162, 758] on button " New Message" at bounding box center [171, 751] width 121 height 26
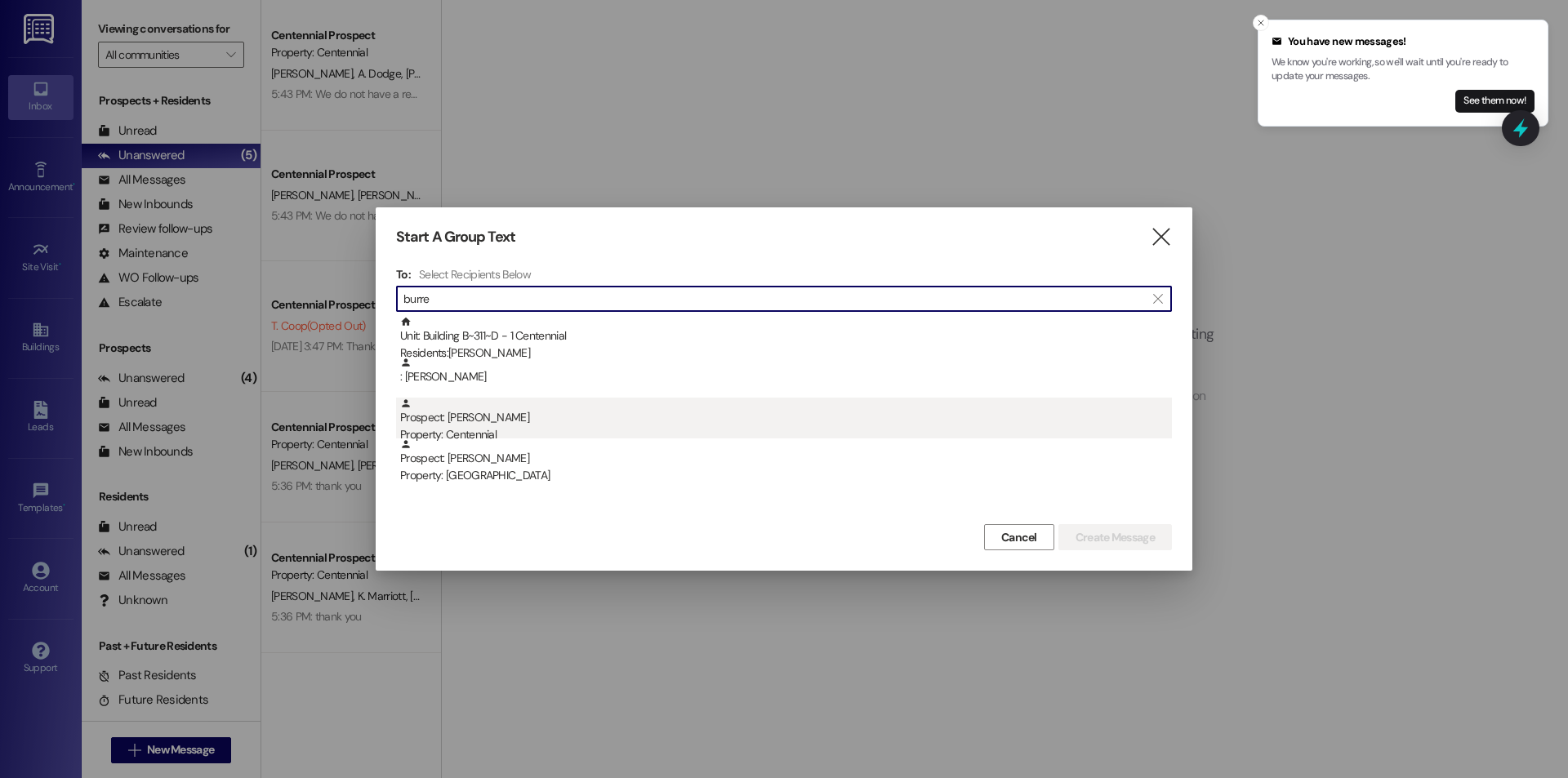
type input "burre"
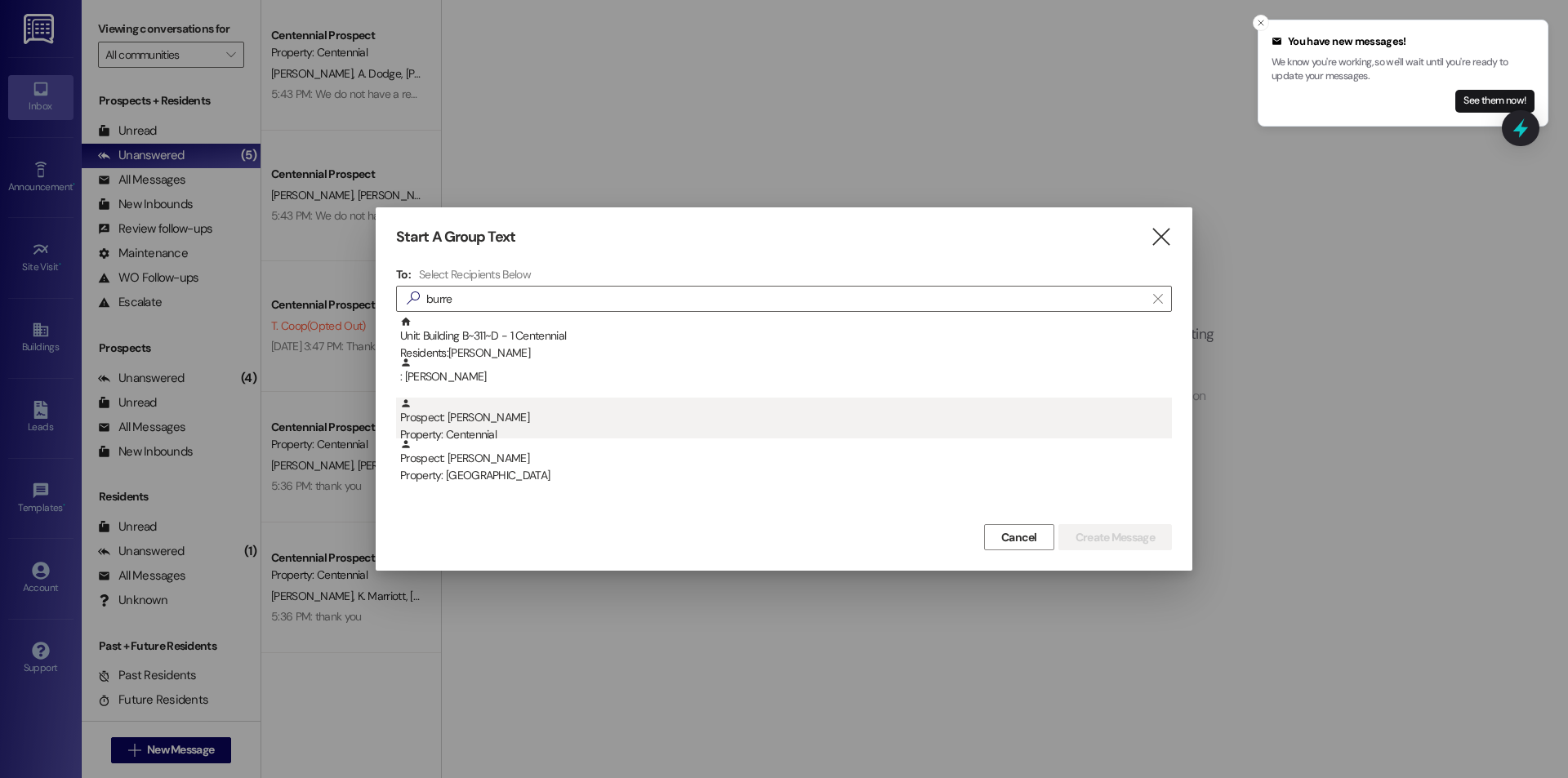
click at [449, 417] on div "Prospect: [PERSON_NAME] Property: Centennial" at bounding box center [785, 421] width 771 height 47
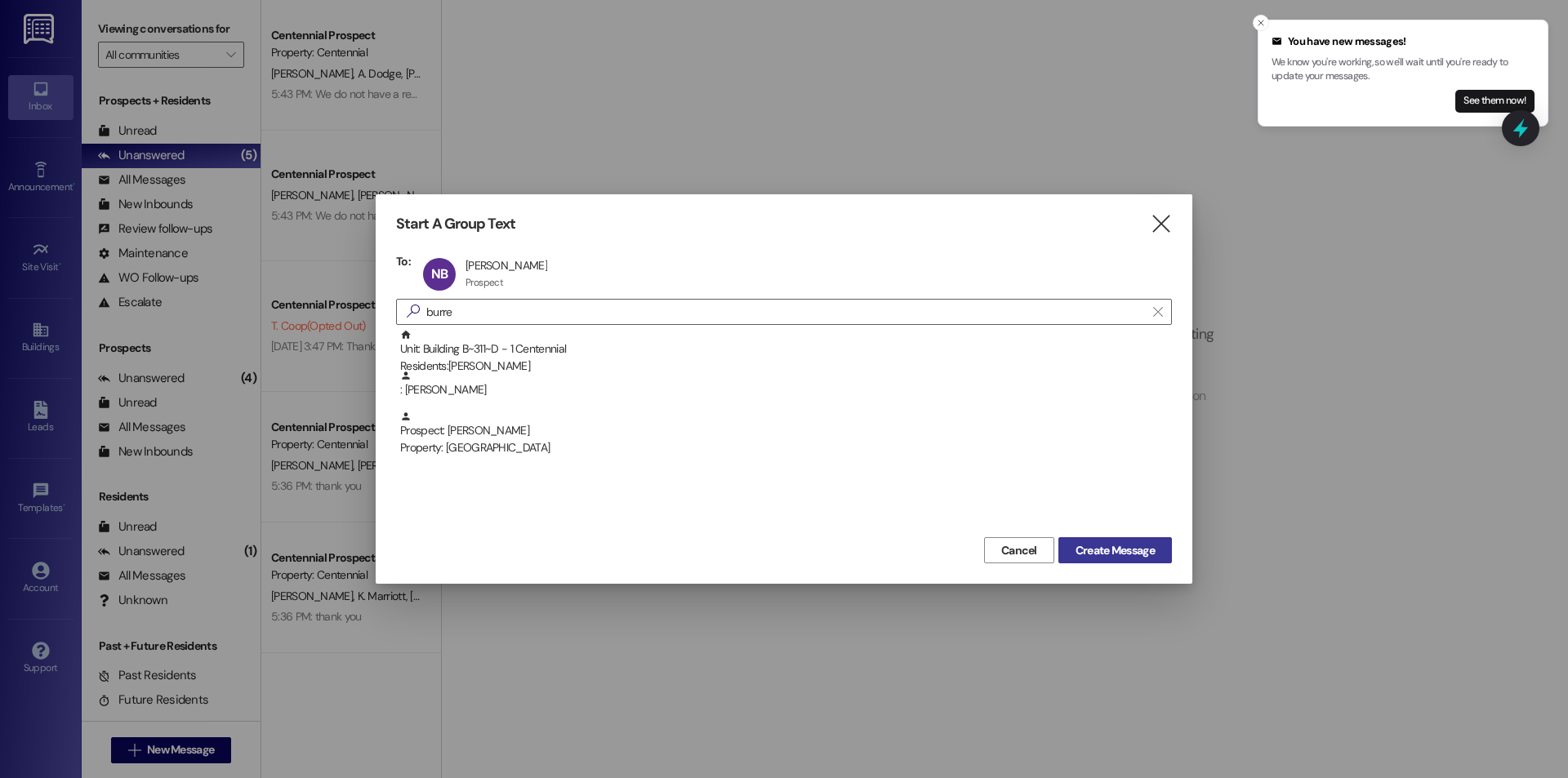
click at [1099, 539] on button "Create Message" at bounding box center [1115, 551] width 113 height 26
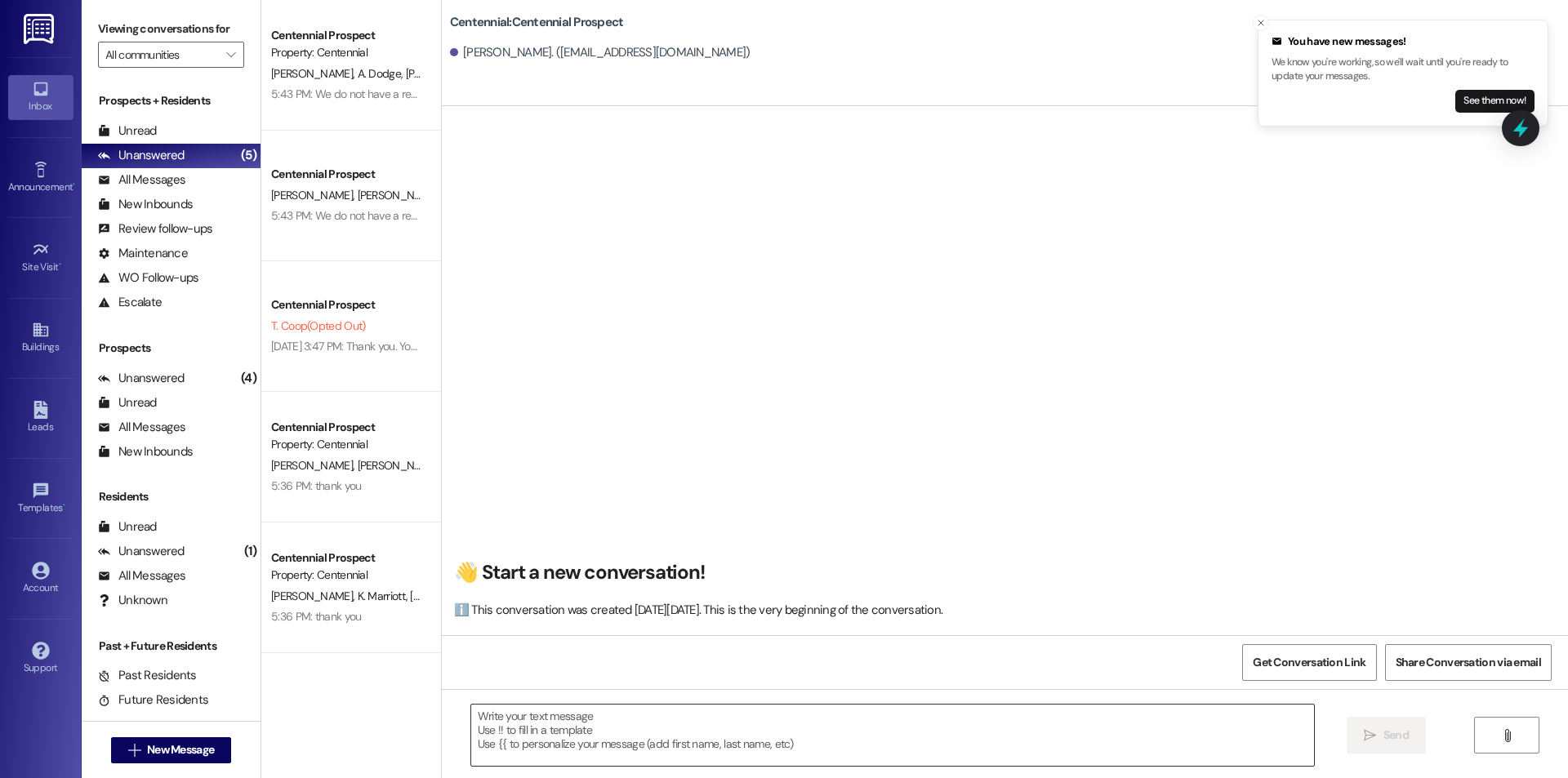
click at [635, 756] on textarea at bounding box center [892, 735] width 842 height 61
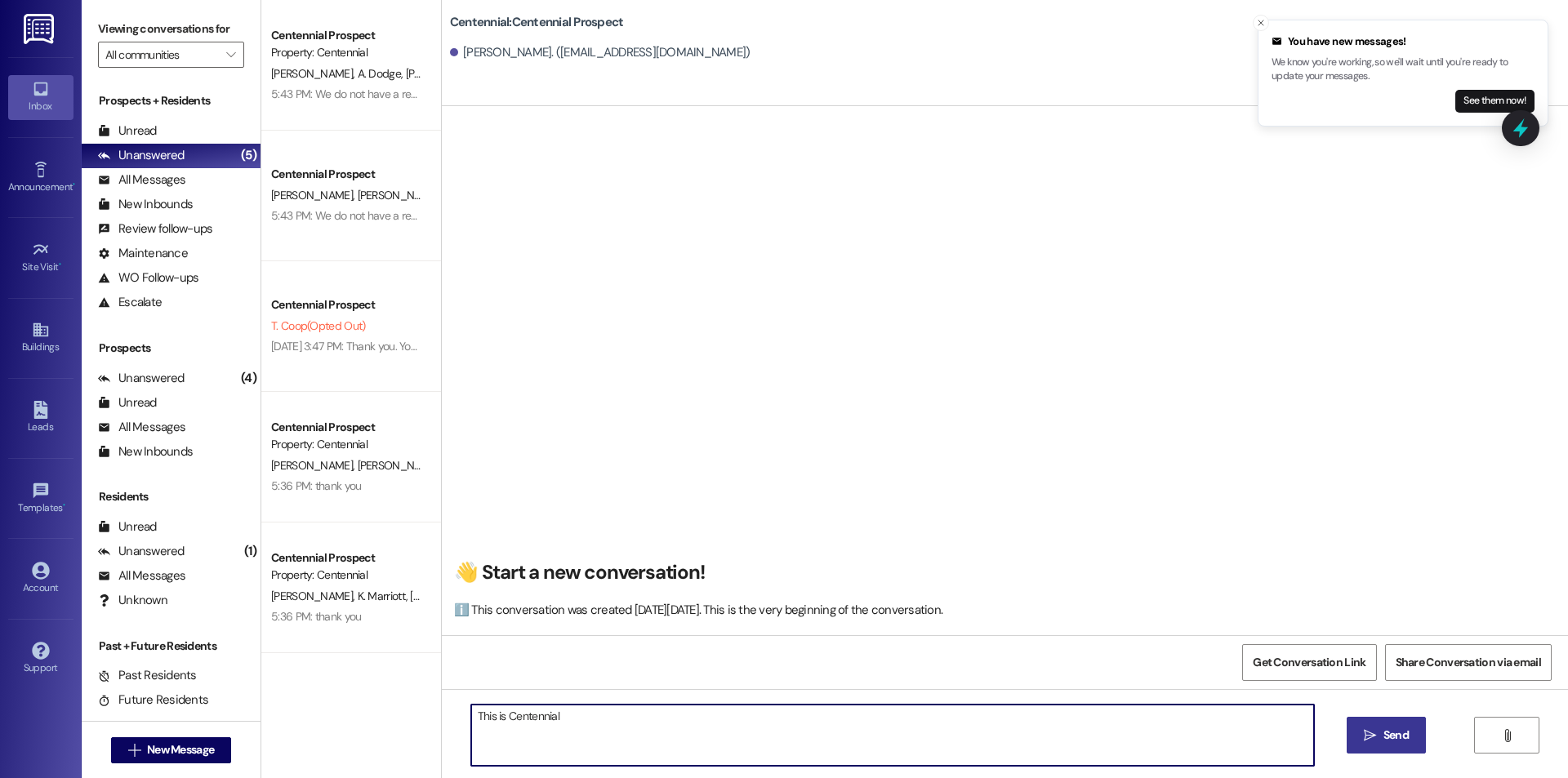
type textarea "This is Centennial"
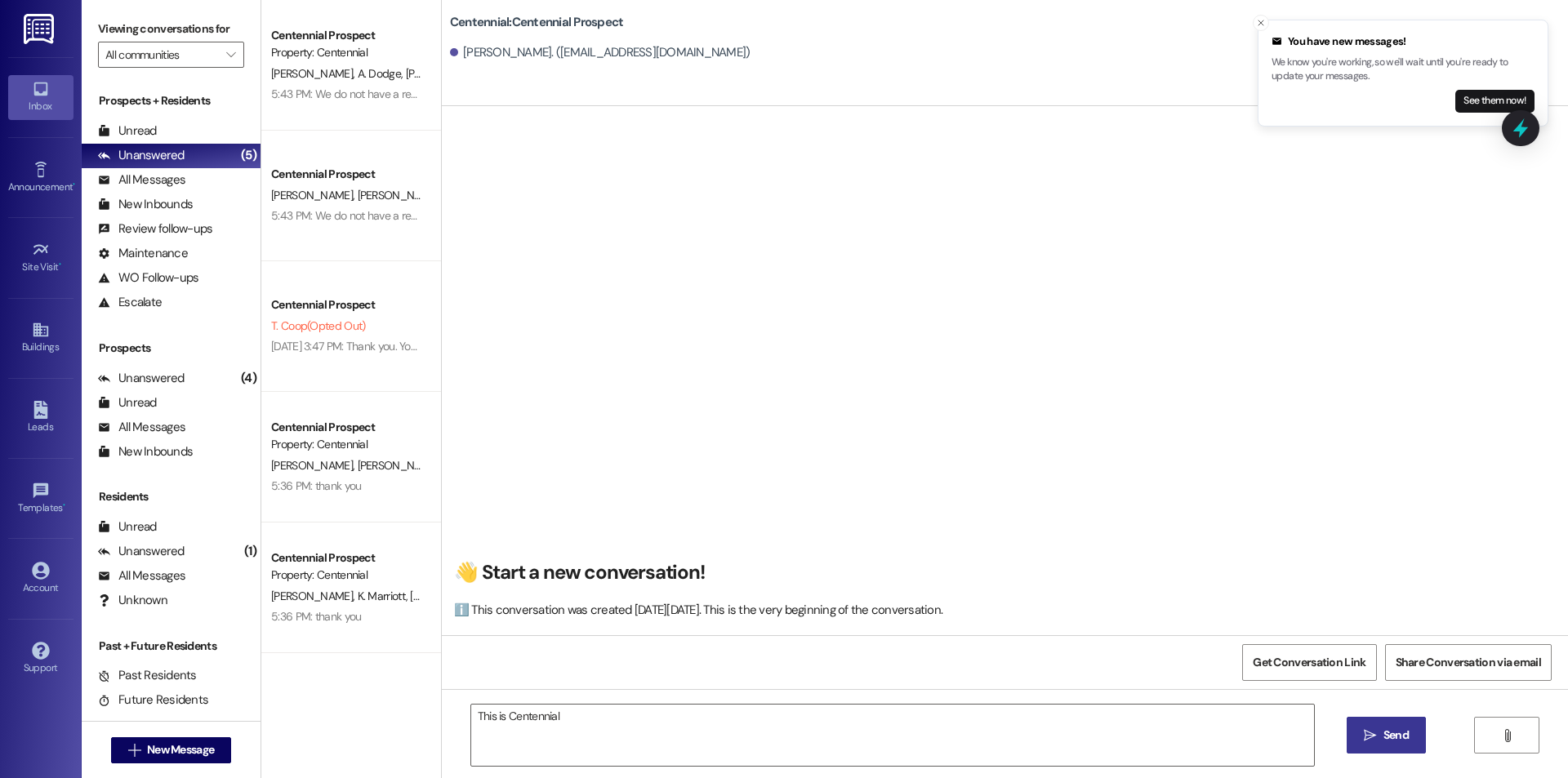
click at [1404, 726] on button " Send" at bounding box center [1386, 735] width 79 height 36
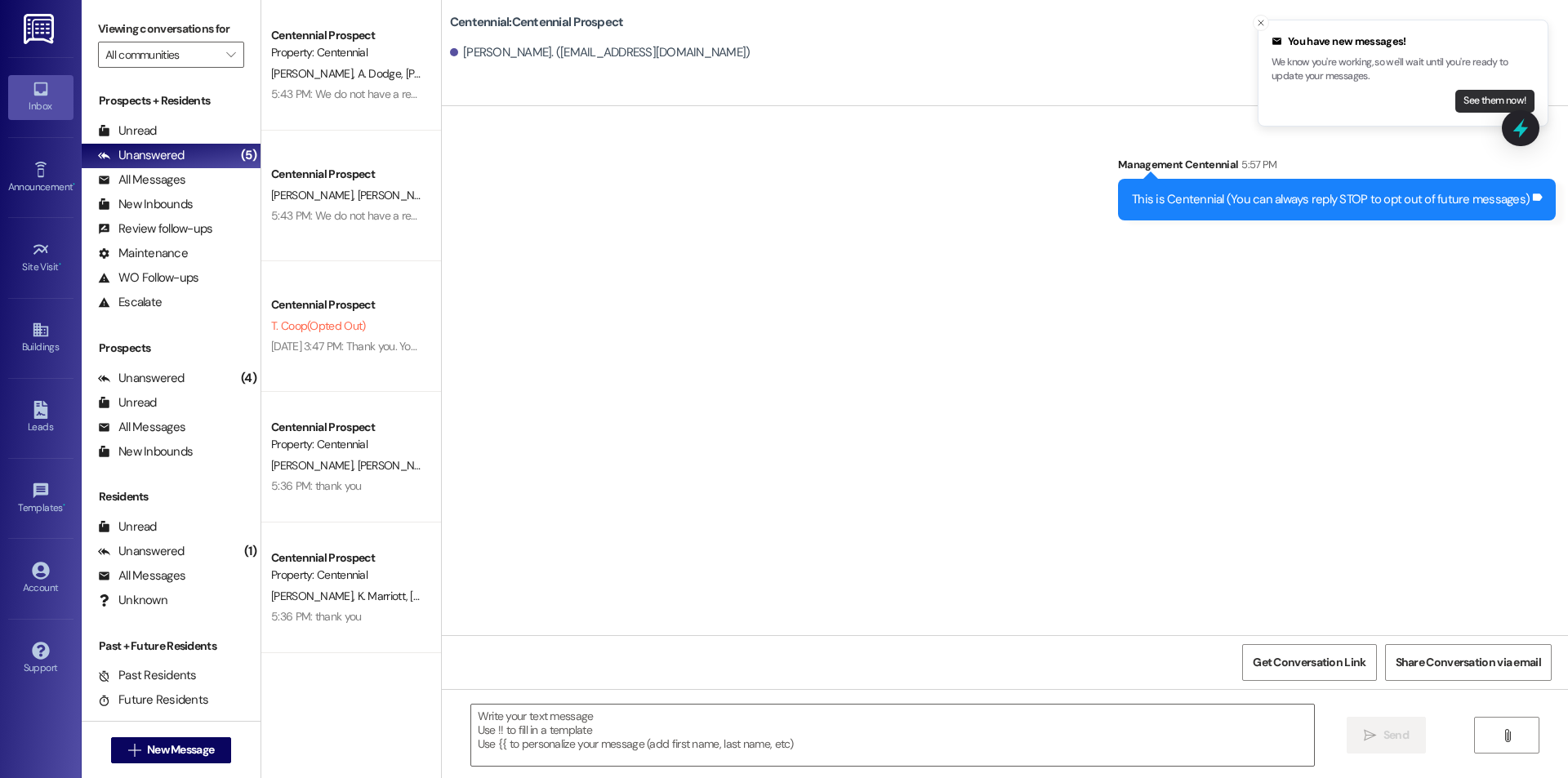
click at [1483, 100] on button "See them now!" at bounding box center [1494, 101] width 79 height 22
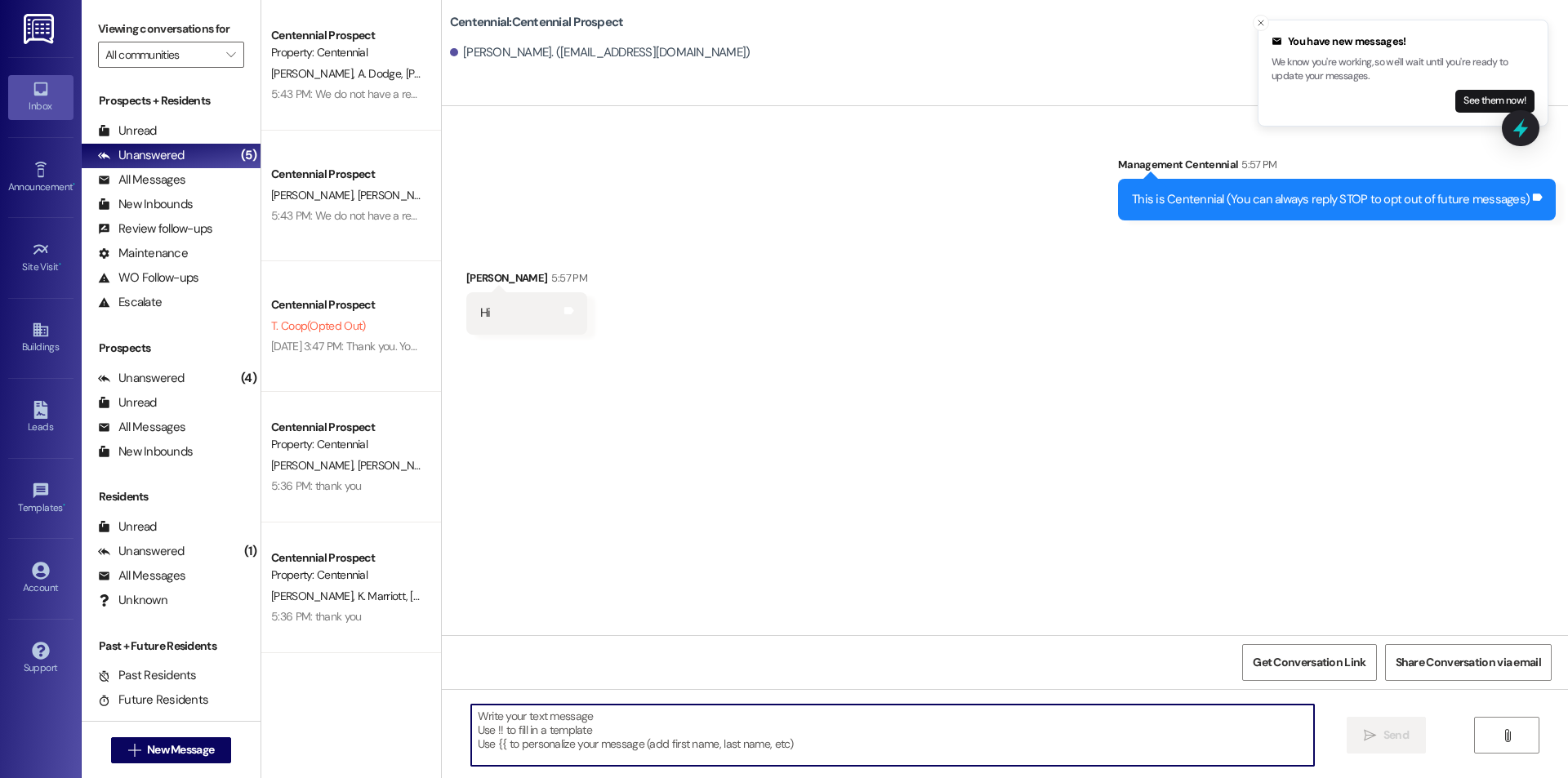
click at [770, 753] on textarea at bounding box center [892, 735] width 842 height 61
type textarea "h"
type textarea "T"
type textarea "Thanks"
click at [1479, 94] on button "See them now!" at bounding box center [1494, 101] width 79 height 22
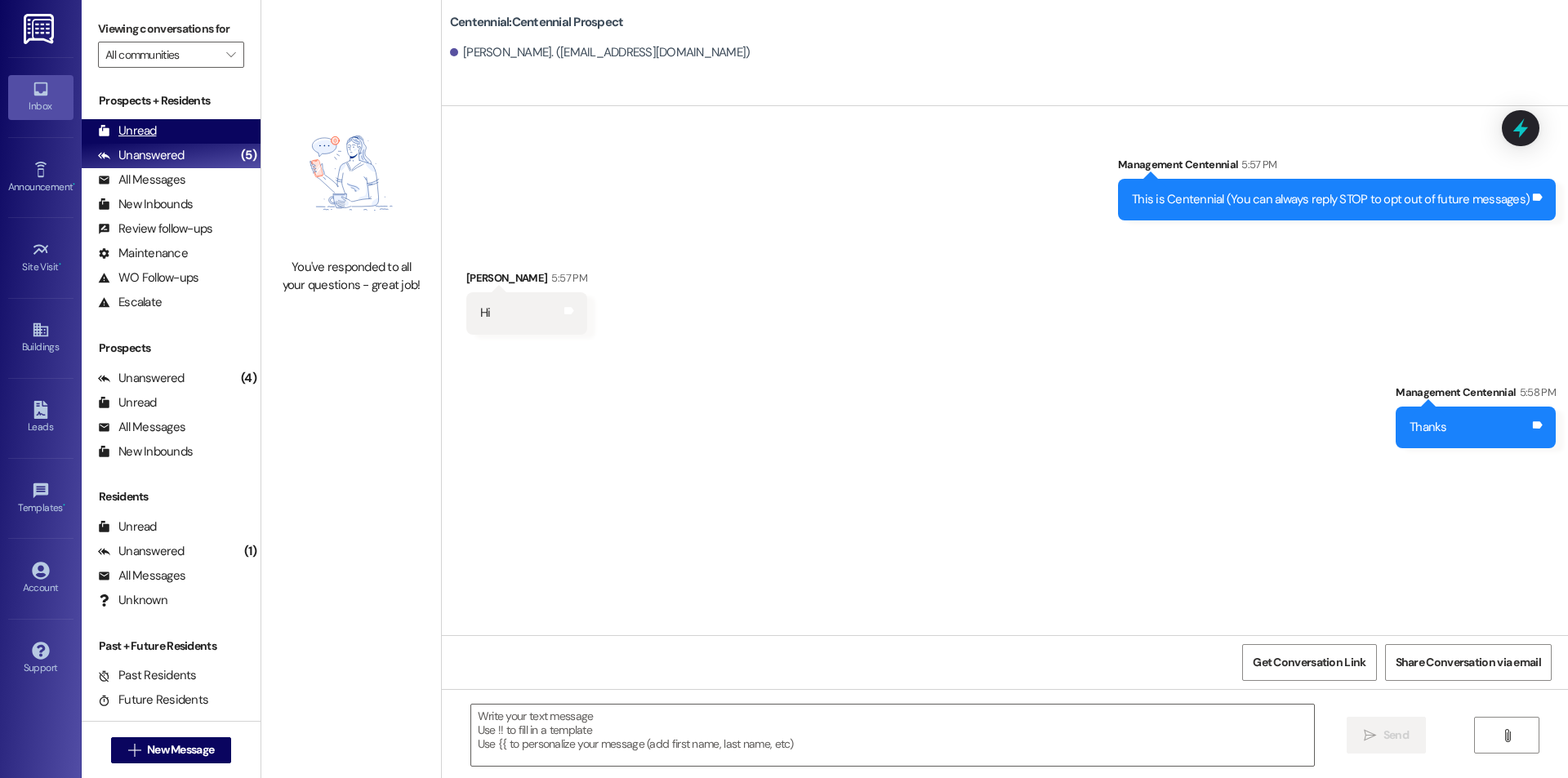
click at [180, 138] on div "Unread (0)" at bounding box center [170, 132] width 179 height 24
